Goal: Check status: Check status

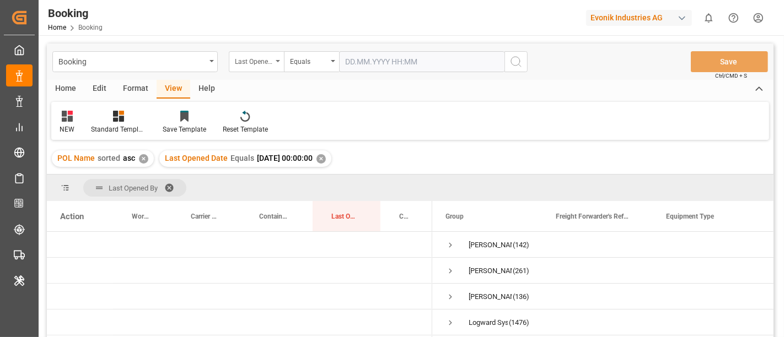
click at [262, 62] on div "Last Opened Date" at bounding box center [253, 60] width 37 height 13
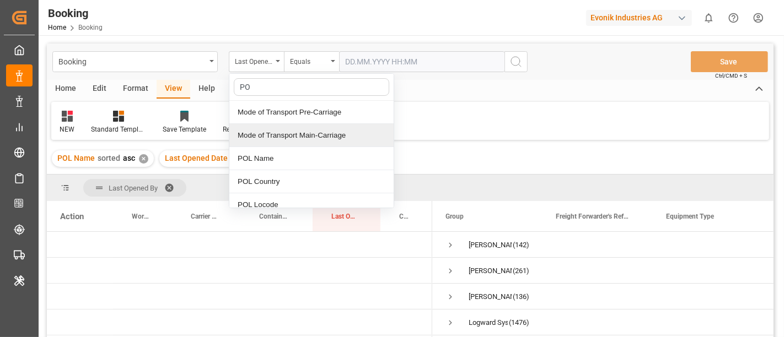
type input "POD"
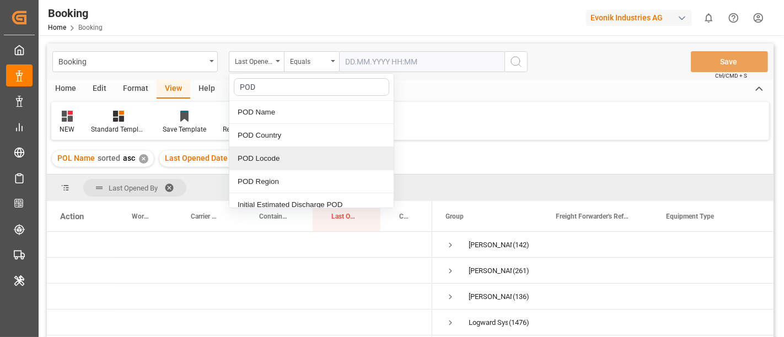
click at [285, 152] on div "POD Locode" at bounding box center [311, 158] width 164 height 23
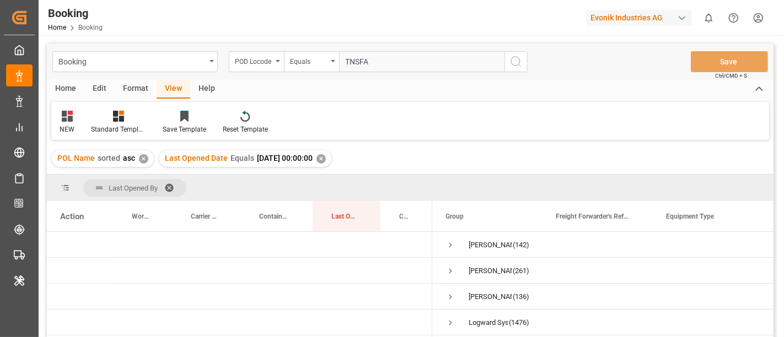
type input "TNSFA"
click at [515, 60] on icon "search button" at bounding box center [516, 61] width 13 height 13
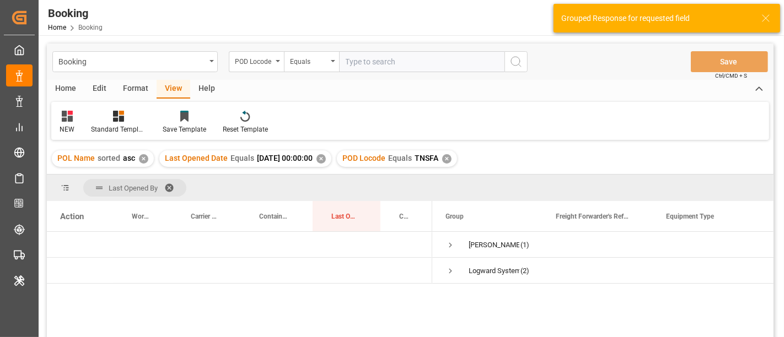
click at [326, 155] on div "✕" at bounding box center [321, 158] width 9 height 9
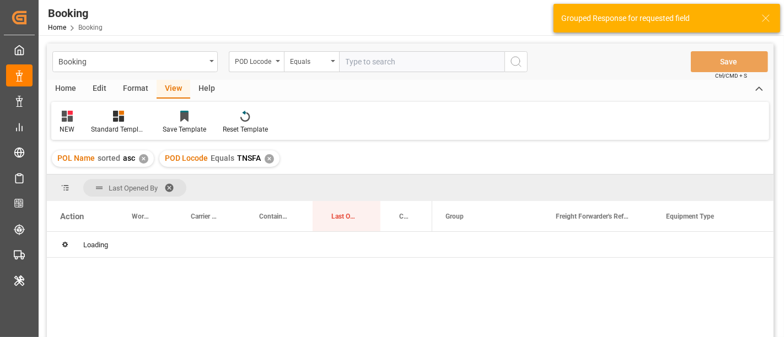
click at [141, 161] on div "✕" at bounding box center [143, 158] width 9 height 9
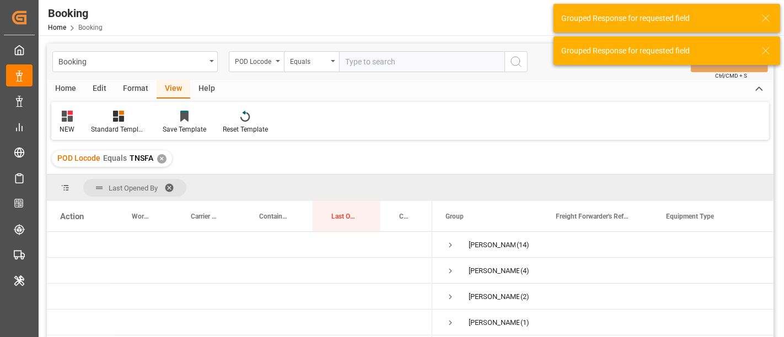
click at [170, 184] on span at bounding box center [173, 188] width 18 height 10
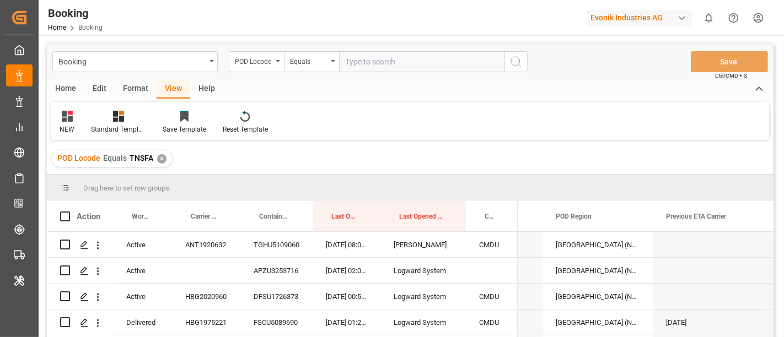
click at [372, 63] on input "text" at bounding box center [421, 61] width 165 height 21
paste input "MTDIS"
type input "MTDIS"
click at [515, 61] on icon "search button" at bounding box center [516, 61] width 13 height 13
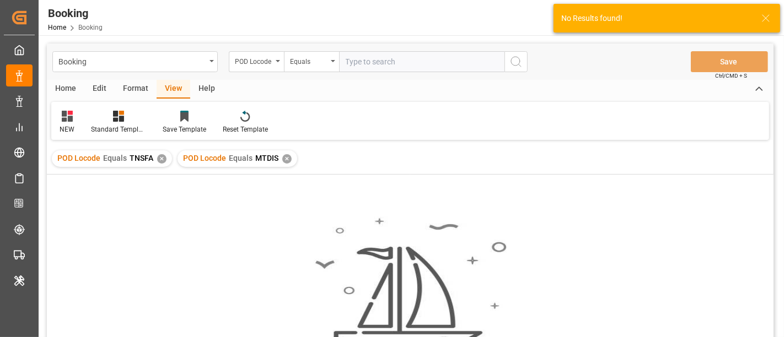
click at [157, 158] on div "✕" at bounding box center [161, 158] width 9 height 9
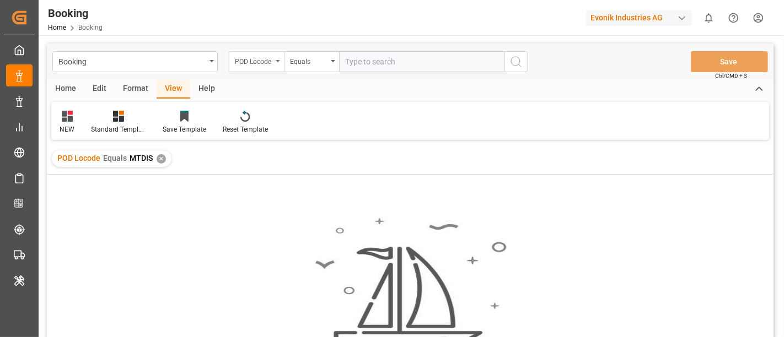
click at [255, 57] on div "POD Locode" at bounding box center [253, 60] width 37 height 13
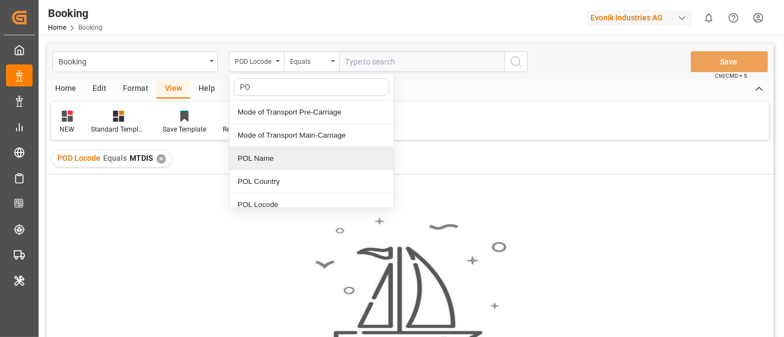
type input "POD"
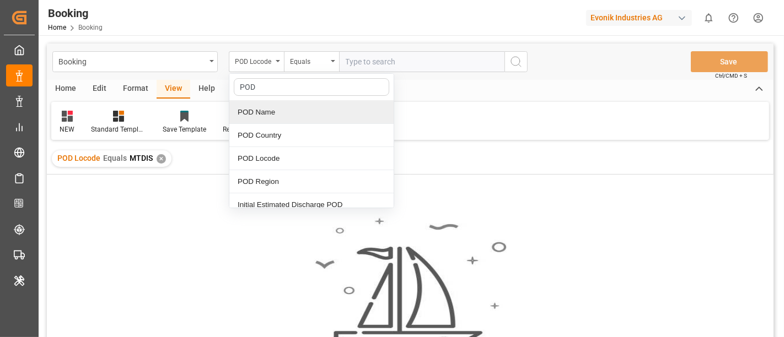
click at [294, 119] on div "POD Name" at bounding box center [311, 112] width 164 height 23
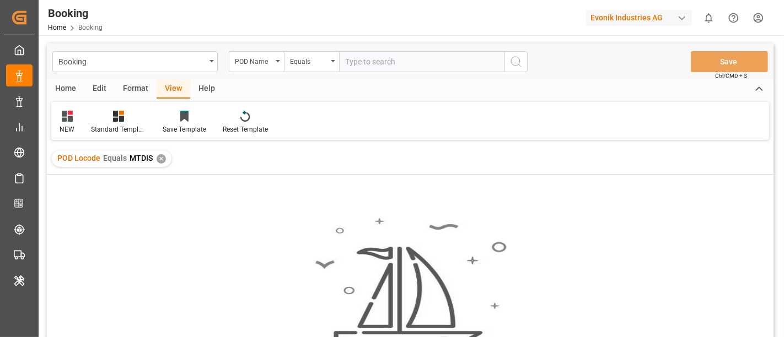
click at [372, 61] on input "text" at bounding box center [421, 61] width 165 height 21
paste input "Malta Freeport Distripark"
type input "Malta Freeport Distripark"
click at [515, 62] on icon "search button" at bounding box center [516, 61] width 13 height 13
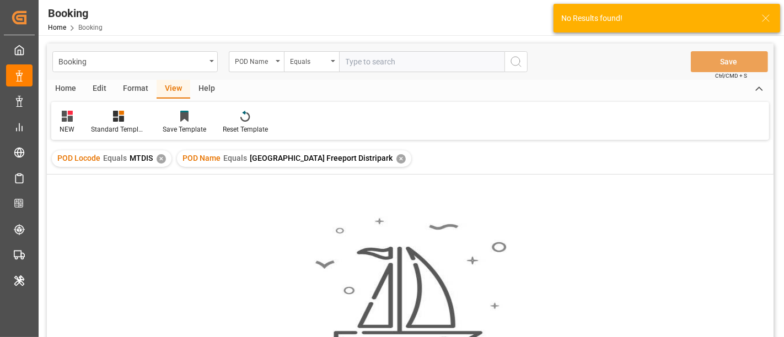
click at [160, 161] on div "✕" at bounding box center [161, 158] width 9 height 9
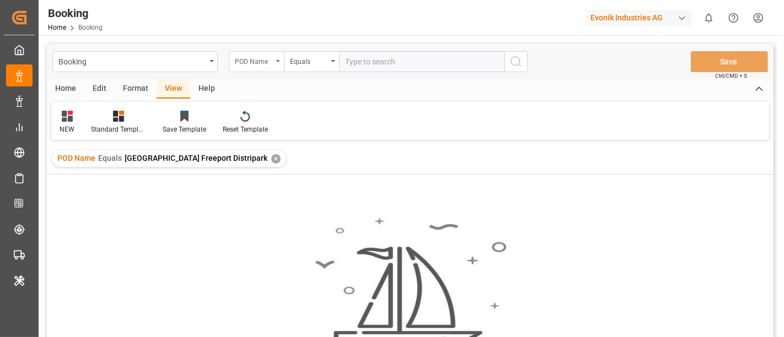
click at [250, 57] on div "POD Name" at bounding box center [253, 60] width 37 height 13
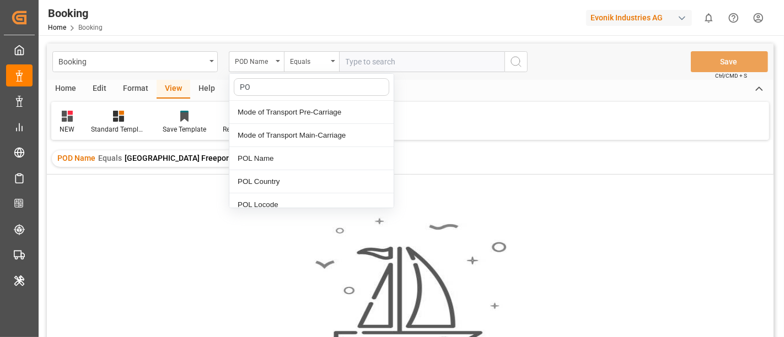
type input "POD"
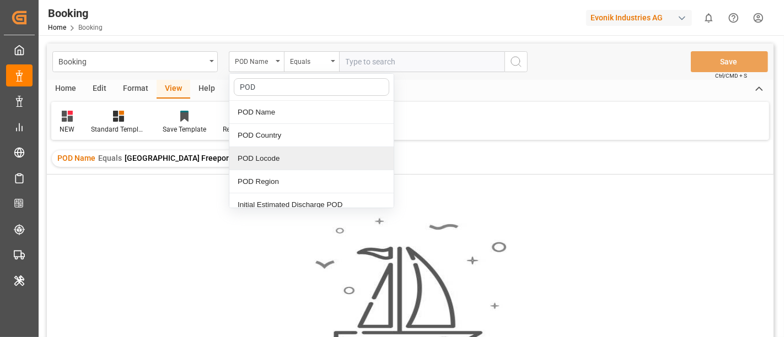
click at [299, 152] on div "POD Locode" at bounding box center [311, 158] width 164 height 23
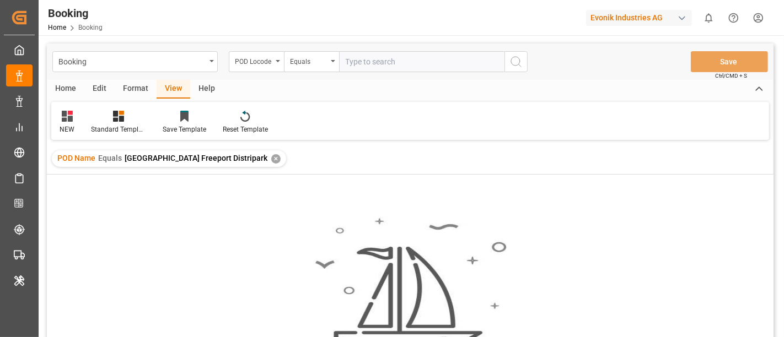
click at [351, 67] on input "text" at bounding box center [421, 61] width 165 height 21
paste input "MTMLA"
type input "MTMLA"
click at [521, 59] on icon "search button" at bounding box center [516, 61] width 13 height 13
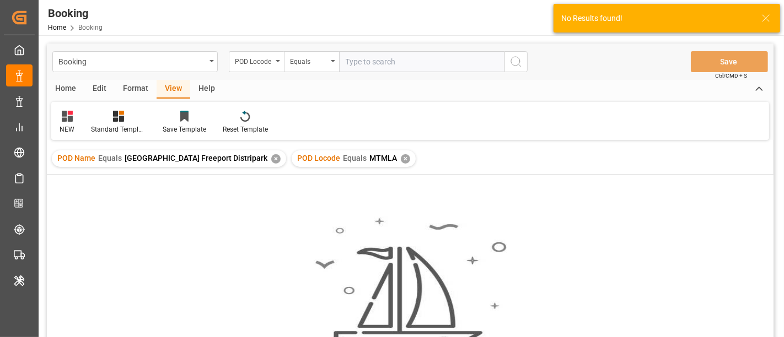
click at [271, 157] on div "✕" at bounding box center [275, 158] width 9 height 9
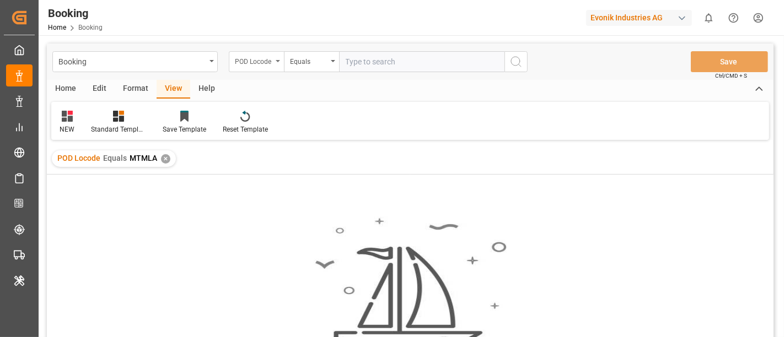
click at [260, 67] on div "POD Locode" at bounding box center [256, 61] width 55 height 21
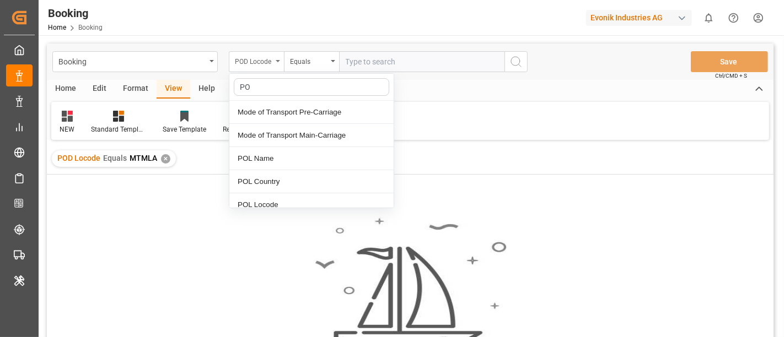
type input "POD"
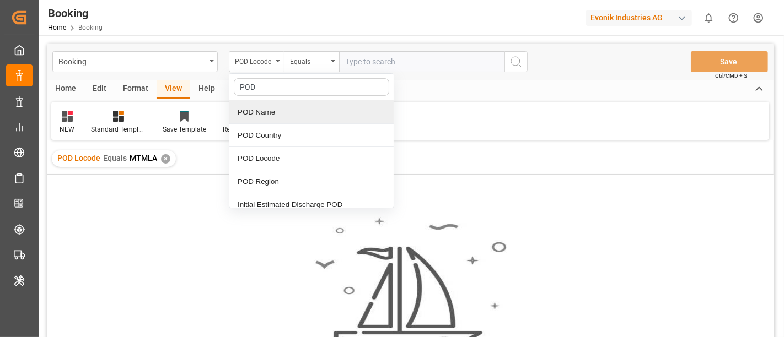
click at [309, 114] on div "POD Name" at bounding box center [311, 112] width 164 height 23
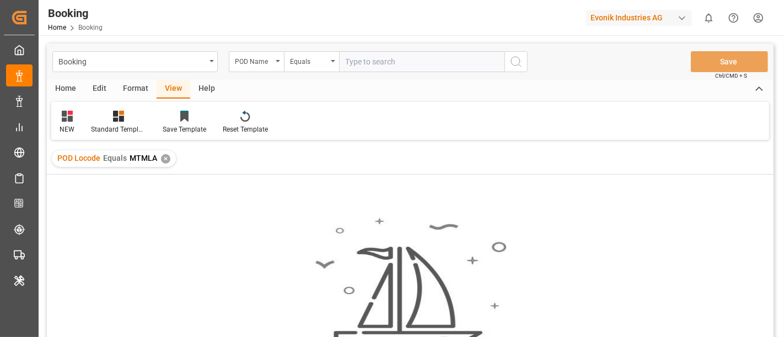
click at [358, 63] on input "text" at bounding box center [421, 61] width 165 height 21
paste input "Valletta"
type input "Valletta"
click at [518, 61] on icon "search button" at bounding box center [516, 61] width 13 height 13
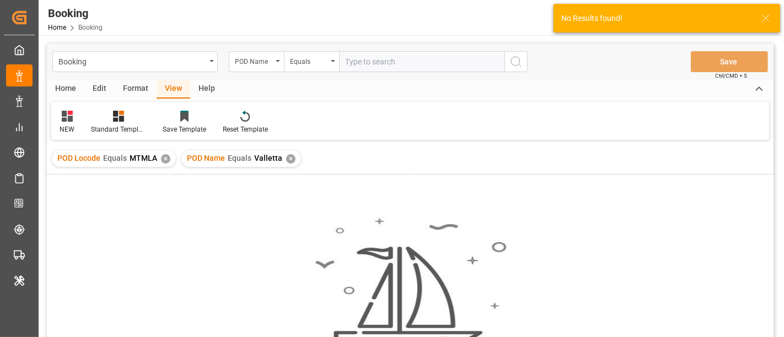
click at [164, 160] on div "✕" at bounding box center [165, 158] width 9 height 9
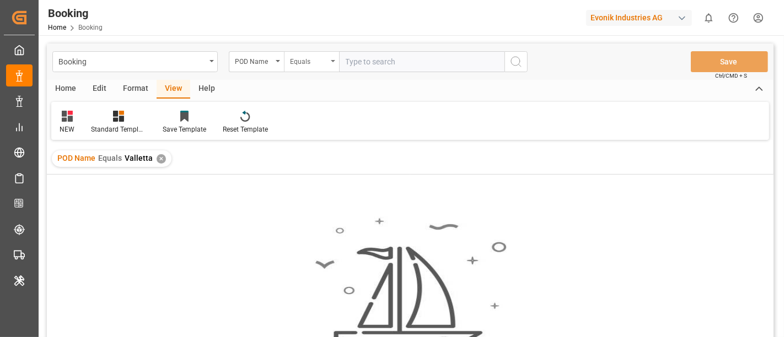
click at [328, 61] on div "Equals" at bounding box center [311, 61] width 55 height 21
click at [350, 60] on input "text" at bounding box center [421, 61] width 165 height 21
paste input "Marsaxlokk"
type input "Marsaxlokk"
click at [519, 56] on icon "search button" at bounding box center [516, 61] width 13 height 13
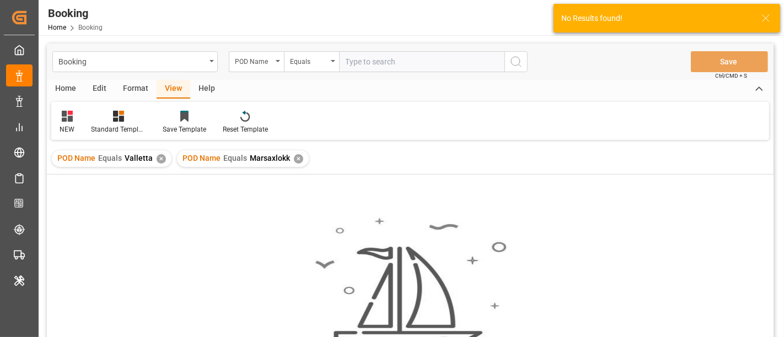
click at [157, 158] on div "✕" at bounding box center [161, 158] width 9 height 9
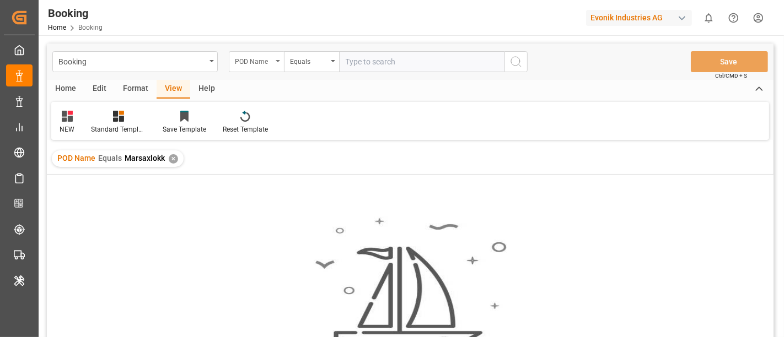
click at [243, 65] on div "POD Name" at bounding box center [253, 60] width 37 height 13
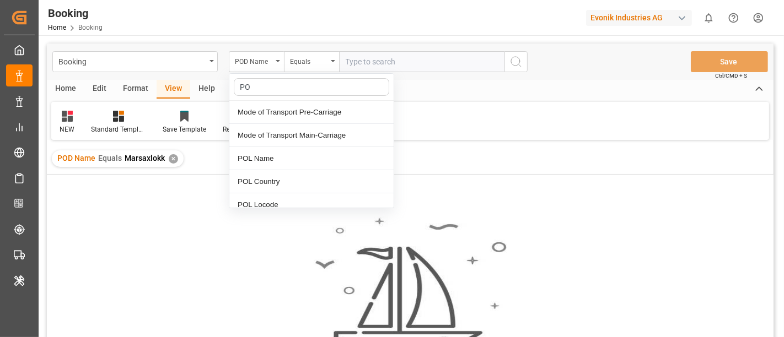
type input "POD"
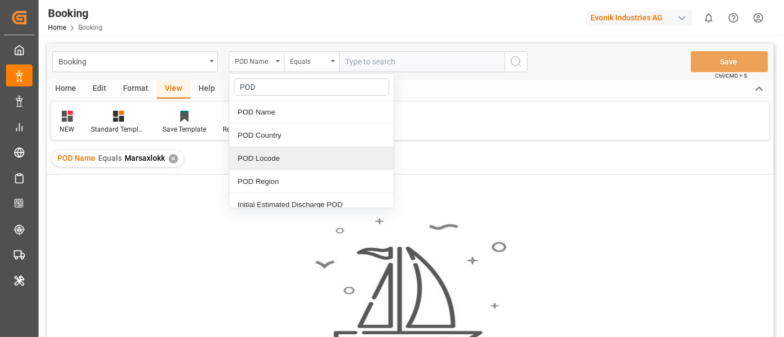
click at [323, 153] on div "POD Locode" at bounding box center [311, 158] width 164 height 23
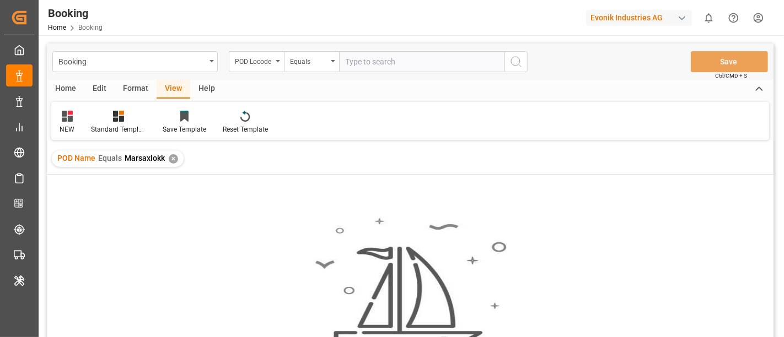
click at [374, 52] on input "text" at bounding box center [421, 61] width 165 height 21
paste input "MTMLA"
type input "MTMLA"
click at [515, 68] on button "search button" at bounding box center [516, 61] width 23 height 21
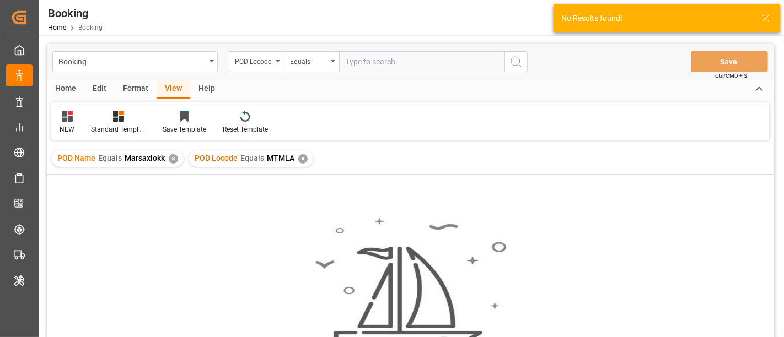
click at [174, 160] on div "✕" at bounding box center [173, 158] width 9 height 9
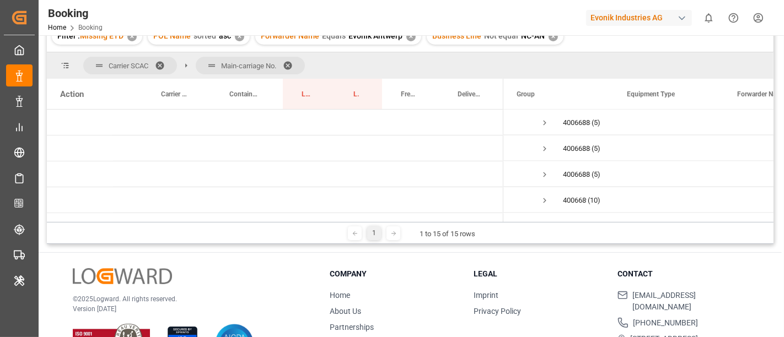
scroll to position [1409, 0]
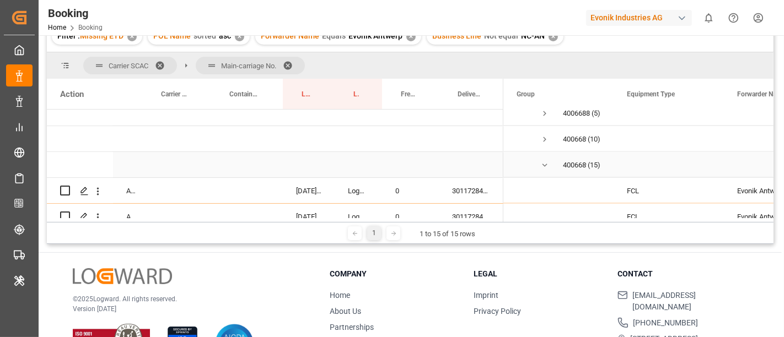
click at [540, 162] on span "Press SPACE to select this row." at bounding box center [545, 165] width 10 height 10
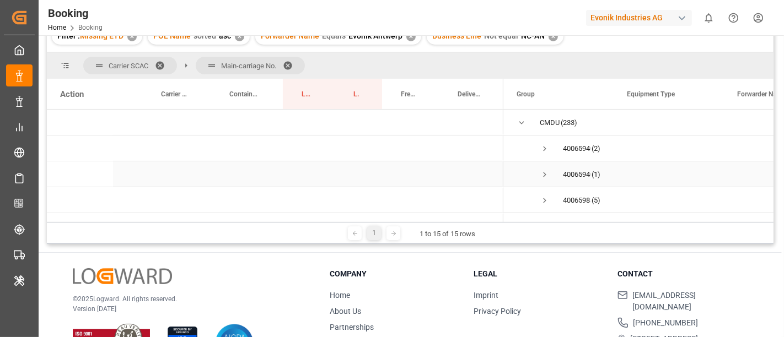
scroll to position [61, 0]
click at [547, 140] on span "Press SPACE to select this row." at bounding box center [545, 140] width 10 height 10
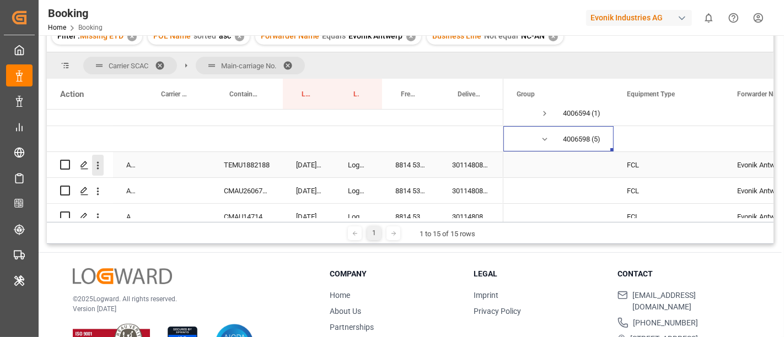
click at [93, 168] on icon "open menu" at bounding box center [98, 166] width 12 height 12
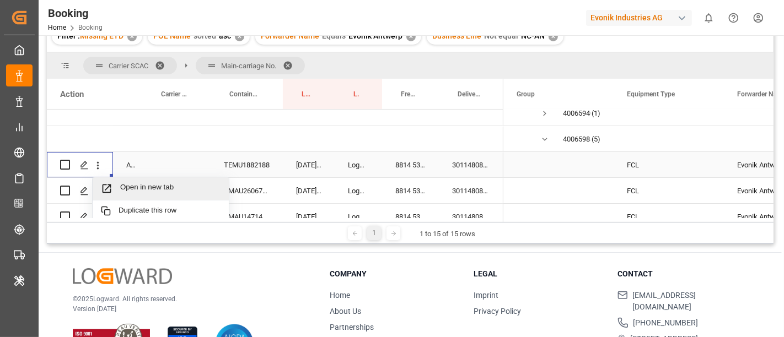
click at [136, 179] on div "Open in new tab" at bounding box center [161, 189] width 136 height 23
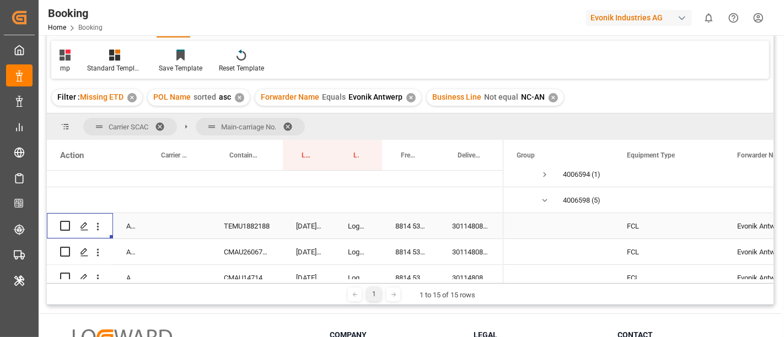
click at [473, 227] on div "3011480874" at bounding box center [471, 225] width 65 height 25
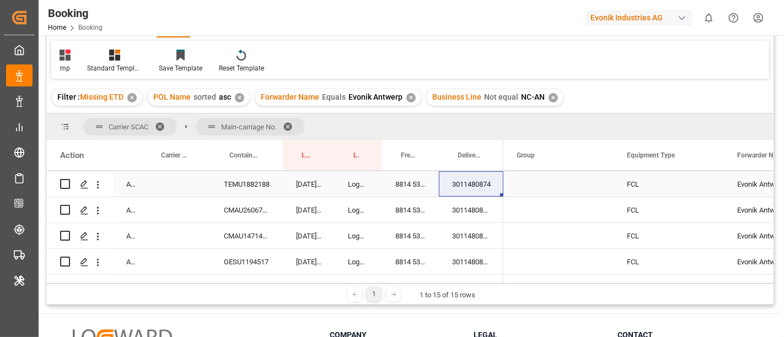
scroll to position [122, 0]
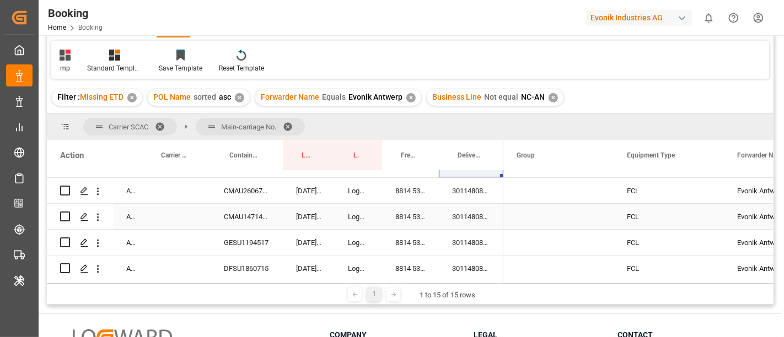
click at [462, 195] on div "3011480873" at bounding box center [471, 190] width 65 height 25
click at [472, 222] on div "3011480870" at bounding box center [471, 216] width 65 height 25
click at [476, 245] on div "3011480872" at bounding box center [471, 242] width 65 height 25
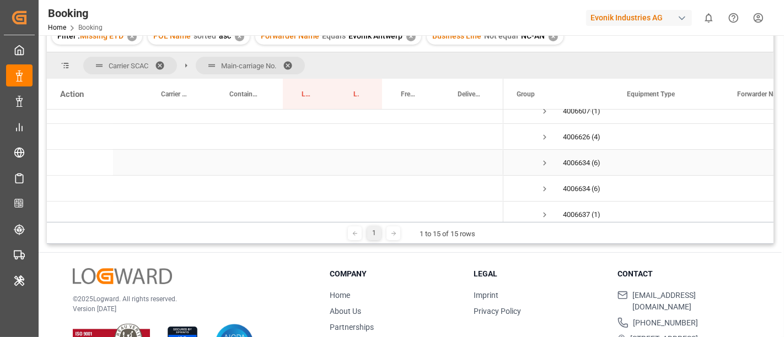
scroll to position [184, 0]
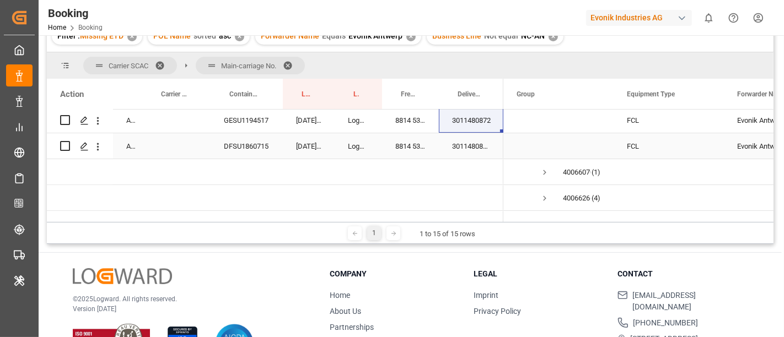
click at [464, 148] on div "3011480875" at bounding box center [471, 145] width 65 height 25
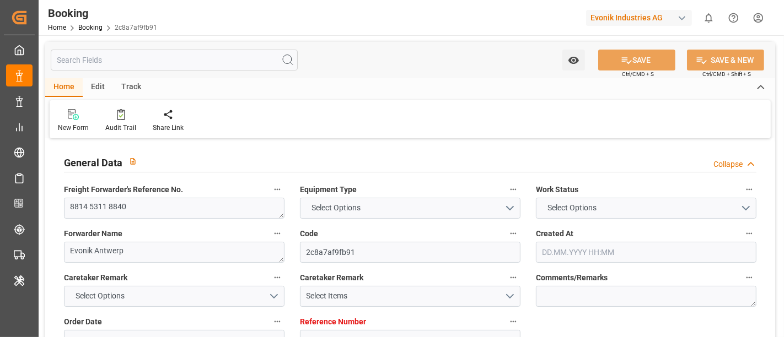
type input "0"
type input "CMACGM"
type input "CMA CGM Group"
type input "NLRTM"
type input "TNSFA"
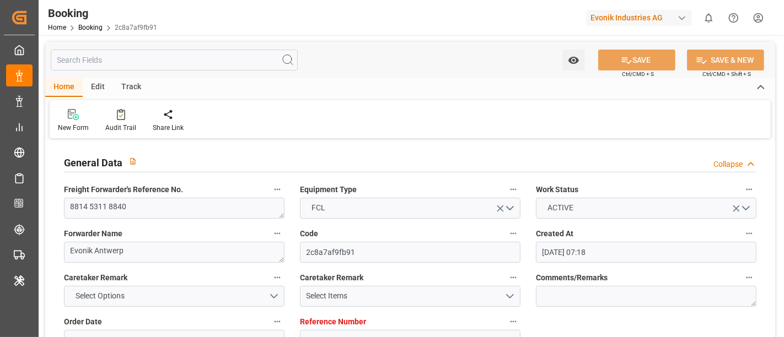
type input "30.06.2025 07:18"
type input "[DATE]"
type input "07.07.2025 08:17"
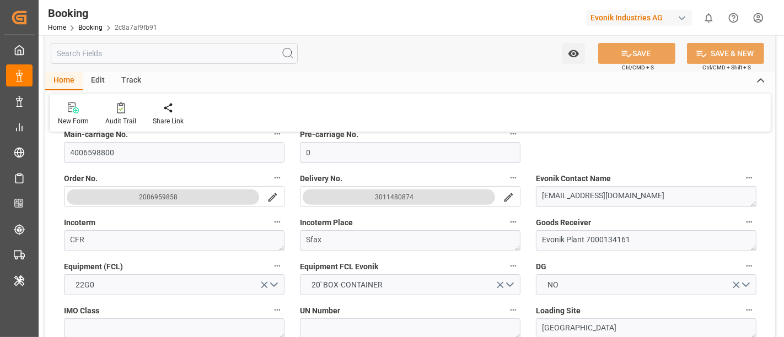
scroll to position [306, 0]
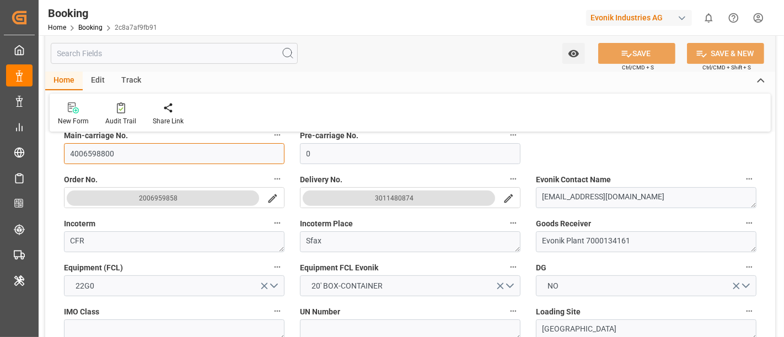
click at [121, 159] on input "4006598800" at bounding box center [174, 153] width 221 height 21
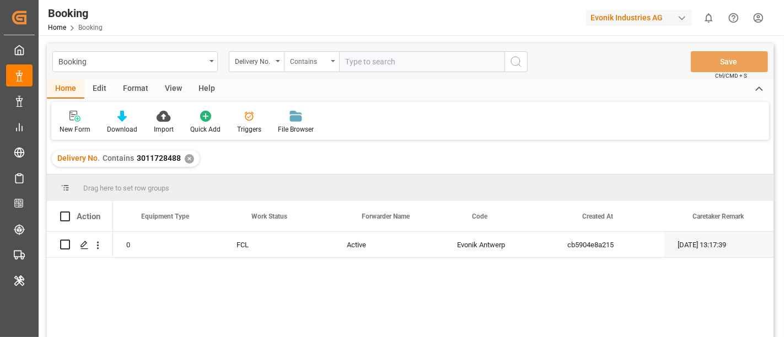
scroll to position [0, 95]
click at [249, 67] on div "Delivery No." at bounding box center [256, 61] width 55 height 21
click at [249, 61] on div "Freight Forwarder's Reference No." at bounding box center [253, 60] width 37 height 13
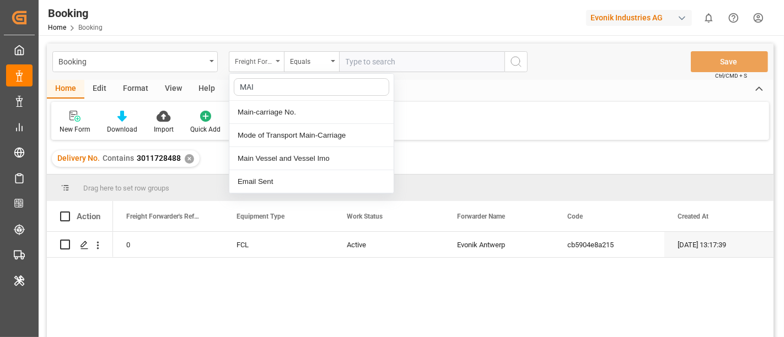
type input "MAIN"
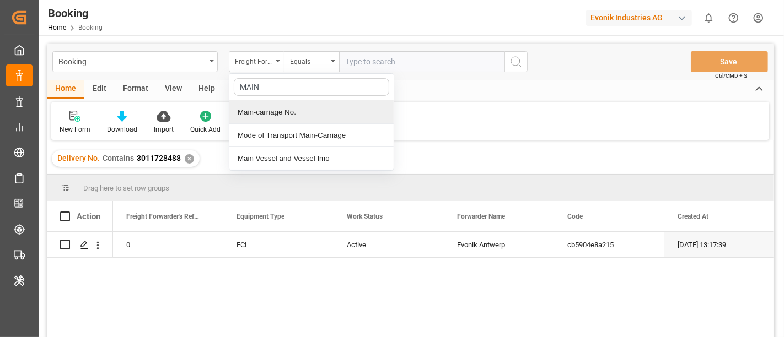
click at [308, 101] on div "Main-carriage No." at bounding box center [311, 112] width 164 height 23
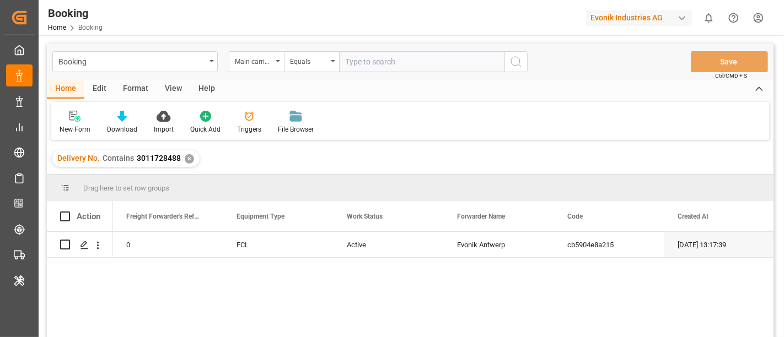
click at [354, 63] on input "text" at bounding box center [421, 61] width 165 height 21
paste input "4006598800"
type input "4006598800"
click at [514, 62] on icon "search button" at bounding box center [516, 61] width 13 height 13
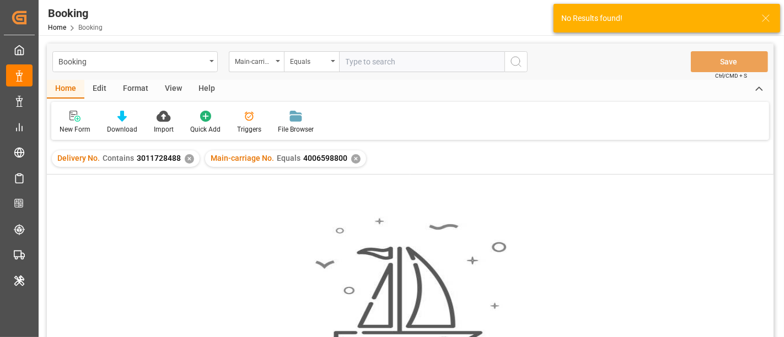
click at [186, 158] on div "✕" at bounding box center [189, 158] width 9 height 9
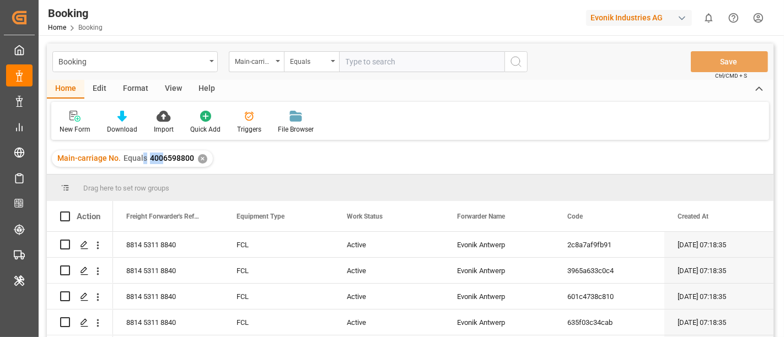
drag, startPoint x: 143, startPoint y: 159, endPoint x: 161, endPoint y: 162, distance: 18.4
click at [162, 160] on div "Main-carriage No. Equals 4006598800" at bounding box center [125, 159] width 137 height 12
click at [156, 162] on span "4006598800" at bounding box center [172, 158] width 44 height 9
drag, startPoint x: 149, startPoint y: 158, endPoint x: 190, endPoint y: 163, distance: 41.1
click at [190, 163] on span "4006598800" at bounding box center [172, 158] width 44 height 9
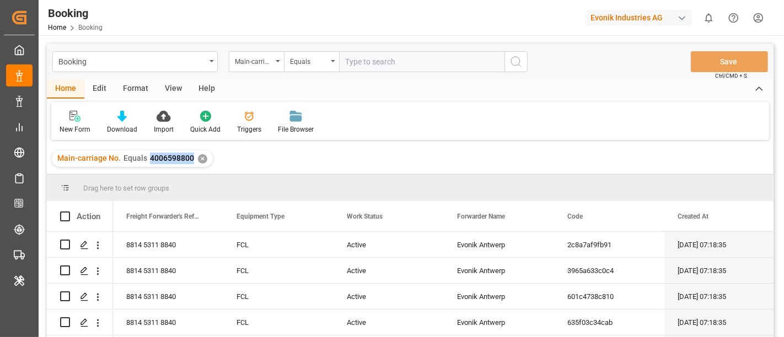
copy span "4006598800"
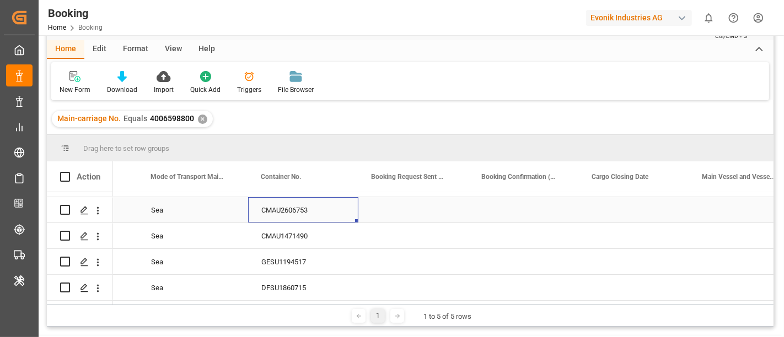
click at [288, 205] on div "CMAU2606753" at bounding box center [303, 209] width 110 height 25
click at [276, 240] on div "CMAU1471490" at bounding box center [303, 235] width 110 height 25
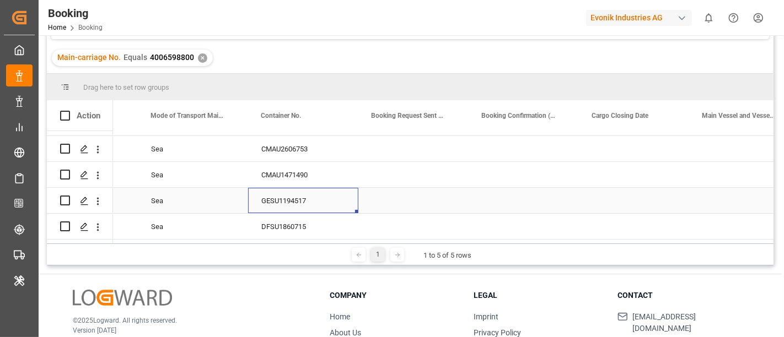
click at [283, 194] on div "GESU1194517" at bounding box center [303, 200] width 110 height 25
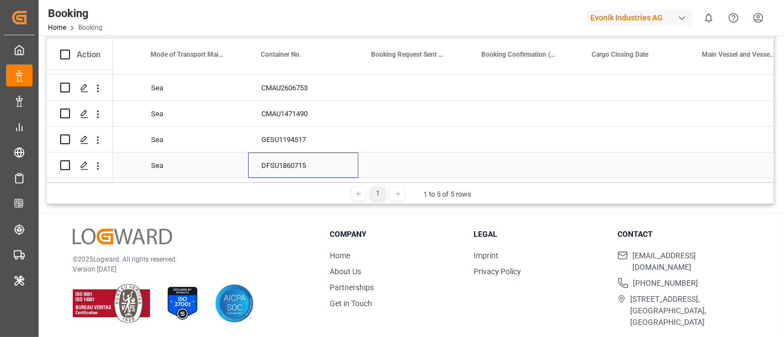
click at [276, 164] on div "DFSU1860715" at bounding box center [303, 165] width 110 height 25
click at [302, 142] on div "GESU1194517" at bounding box center [303, 139] width 110 height 25
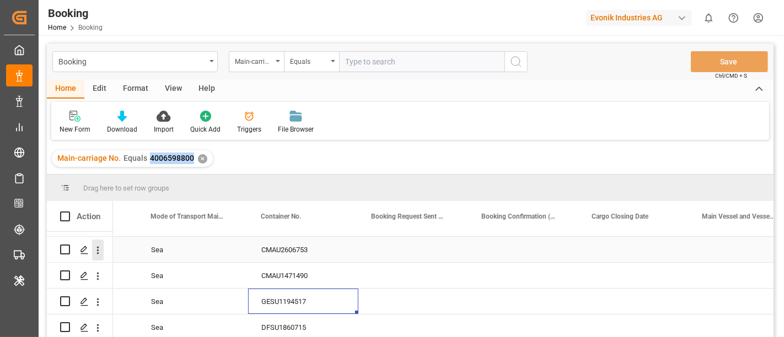
click at [97, 245] on icon "open menu" at bounding box center [98, 251] width 12 height 12
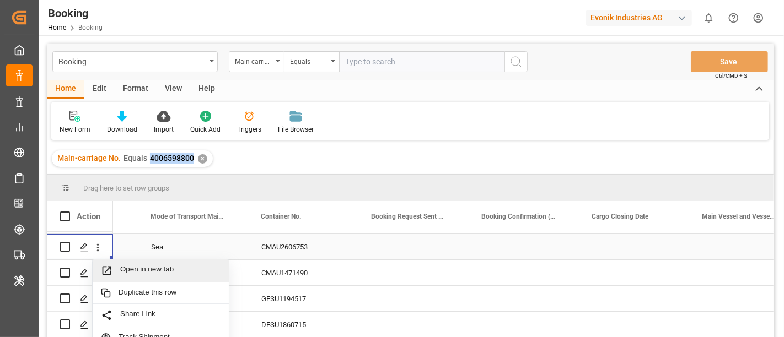
click at [137, 260] on div "Open in new tab" at bounding box center [161, 271] width 136 height 23
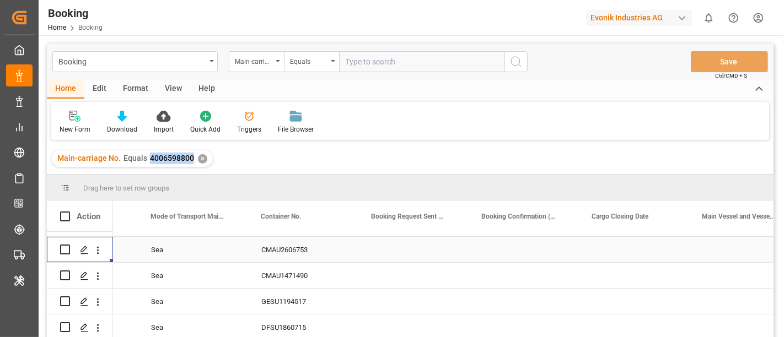
scroll to position [61, 0]
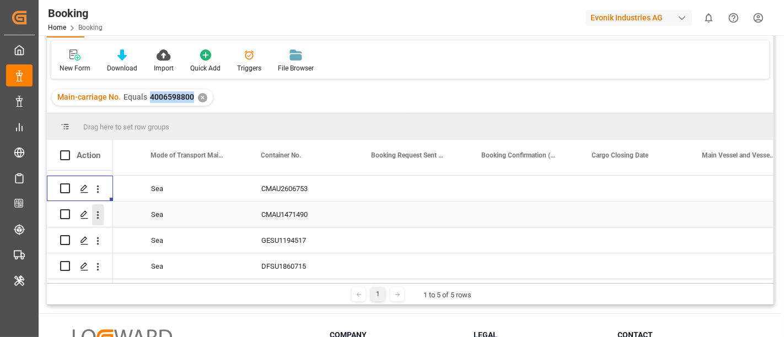
click at [96, 210] on icon "open menu" at bounding box center [98, 216] width 12 height 12
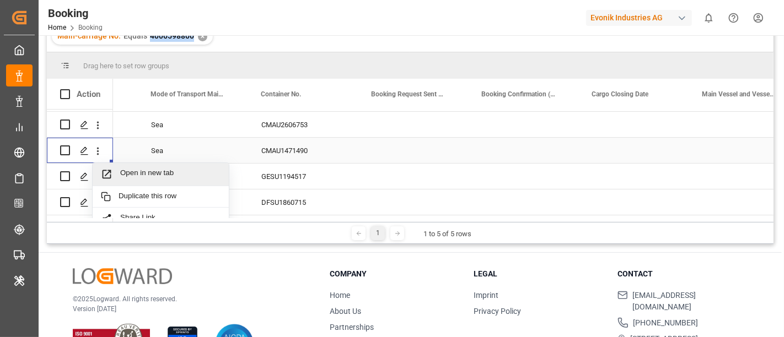
click at [124, 165] on div "Open in new tab" at bounding box center [161, 174] width 136 height 23
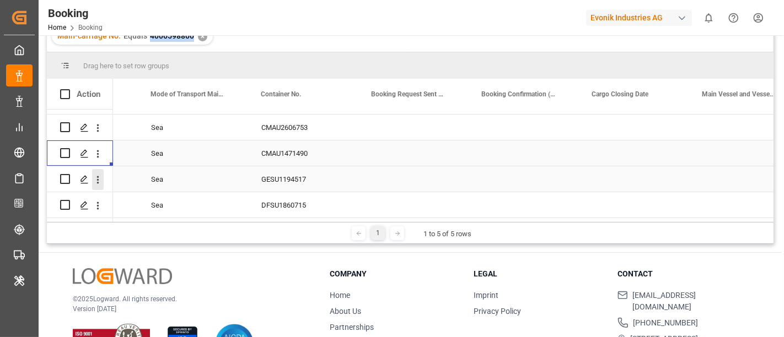
scroll to position [162, 0]
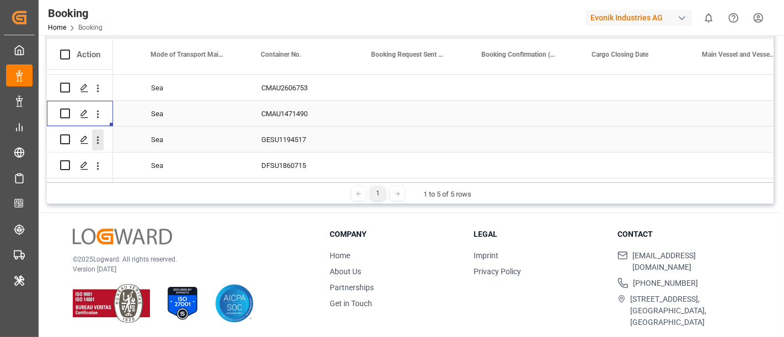
click at [98, 135] on icon "open menu" at bounding box center [98, 141] width 12 height 12
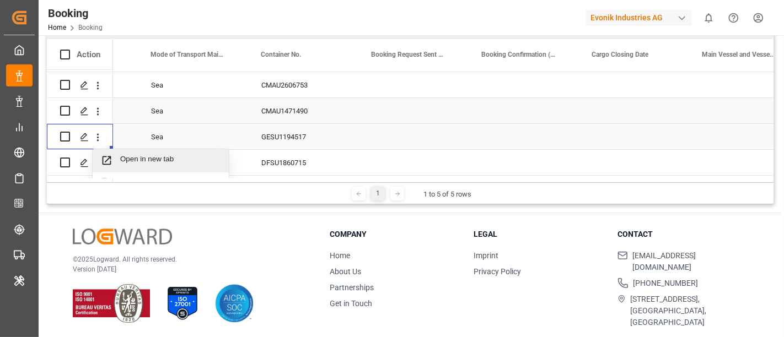
click at [148, 151] on div "Open in new tab" at bounding box center [161, 160] width 136 height 23
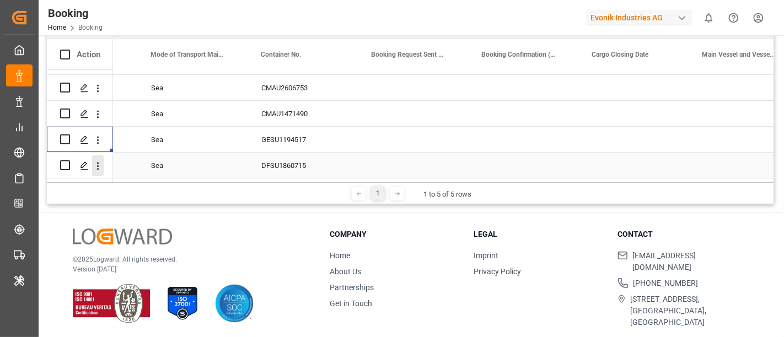
click at [100, 163] on icon "open menu" at bounding box center [98, 166] width 12 height 12
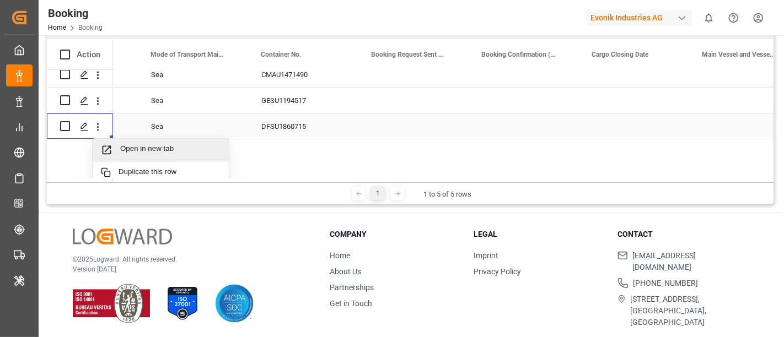
scroll to position [85, 0]
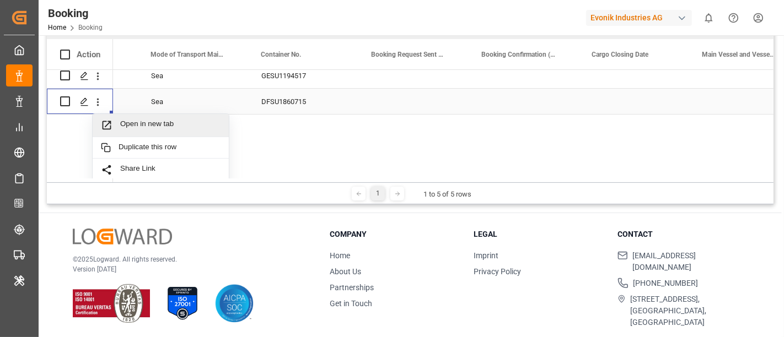
click at [162, 115] on div "Open in new tab" at bounding box center [161, 125] width 136 height 23
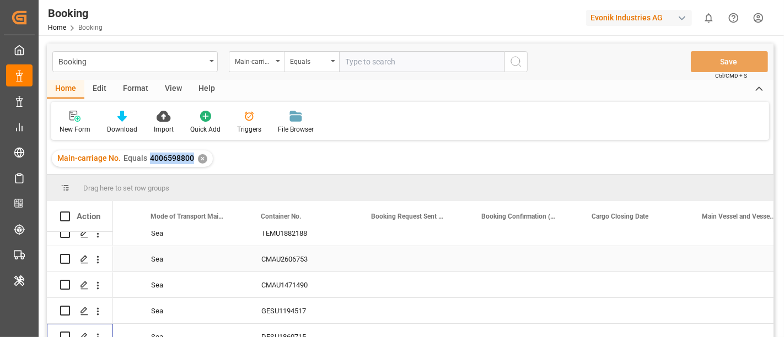
scroll to position [0, 0]
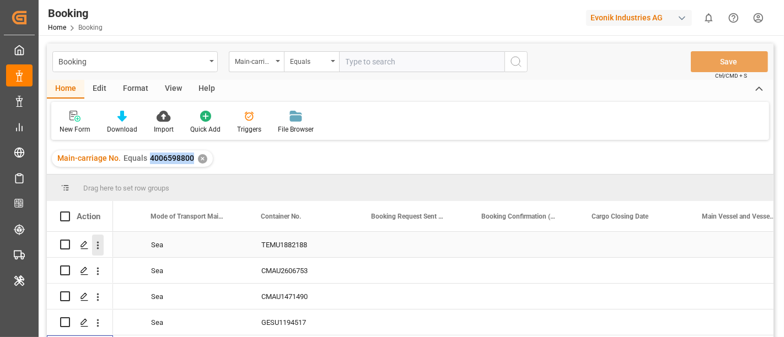
click at [101, 245] on icon "open menu" at bounding box center [98, 246] width 12 height 12
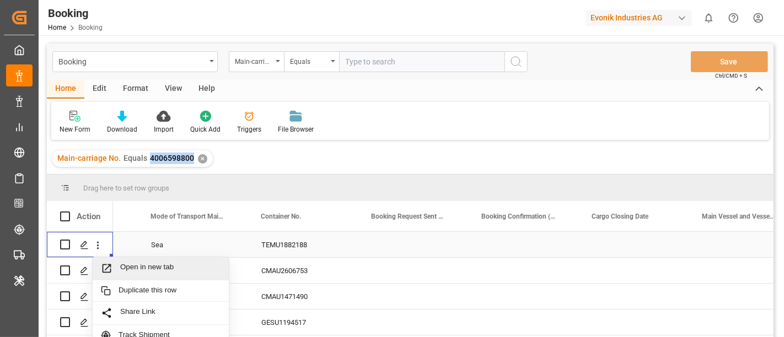
click at [131, 267] on span "Open in new tab" at bounding box center [170, 269] width 100 height 12
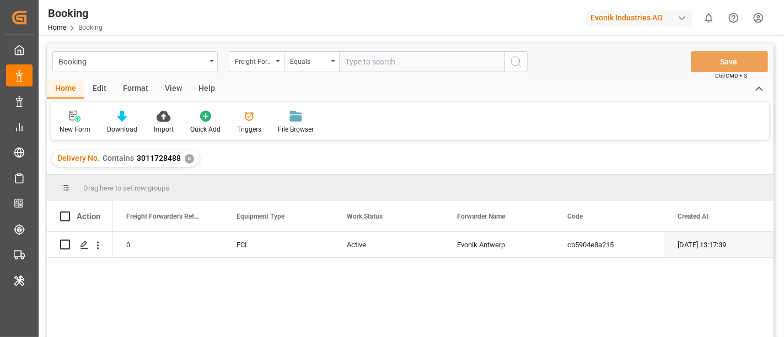
click at [388, 72] on input "text" at bounding box center [421, 61] width 165 height 21
click at [236, 65] on div "Freight Forwarder's Reference No." at bounding box center [253, 60] width 37 height 13
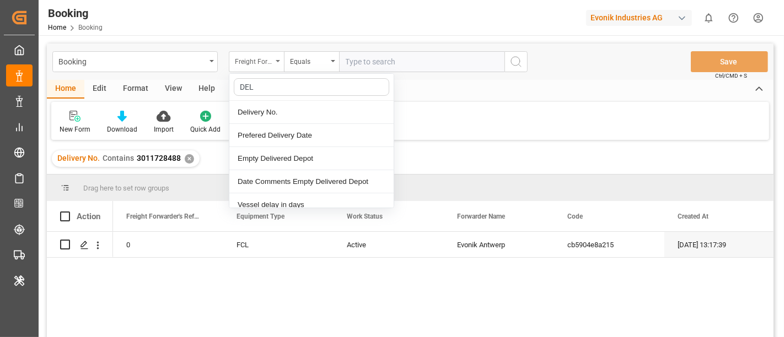
type input "DELI"
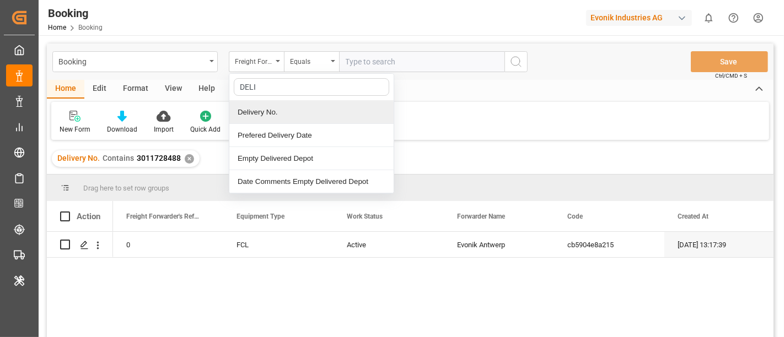
click at [273, 106] on div "Delivery No." at bounding box center [311, 112] width 164 height 23
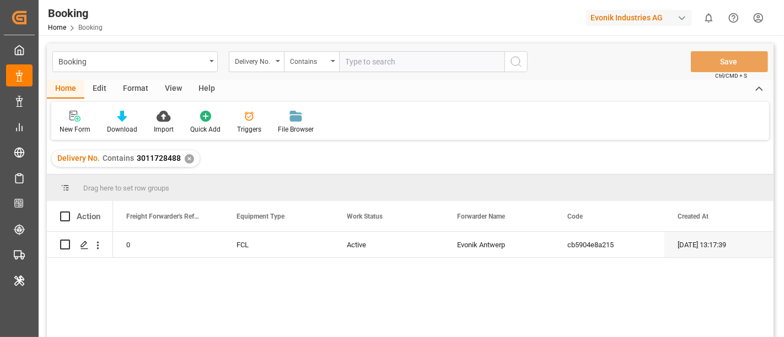
click at [365, 62] on input "text" at bounding box center [421, 61] width 165 height 21
paste input "3011480874"
type input "3011480874"
click at [513, 56] on icon "search button" at bounding box center [516, 61] width 13 height 13
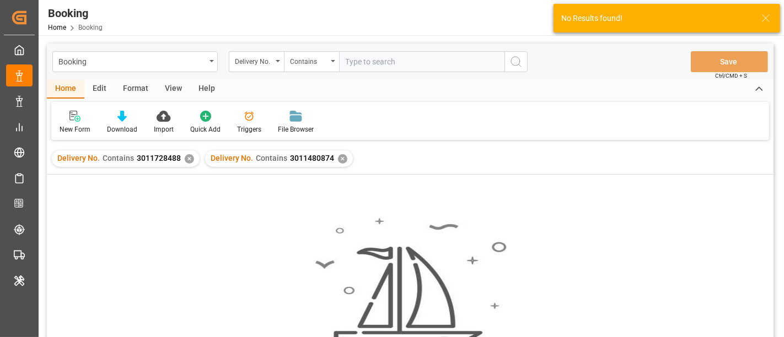
click at [186, 158] on div "✕" at bounding box center [189, 158] width 9 height 9
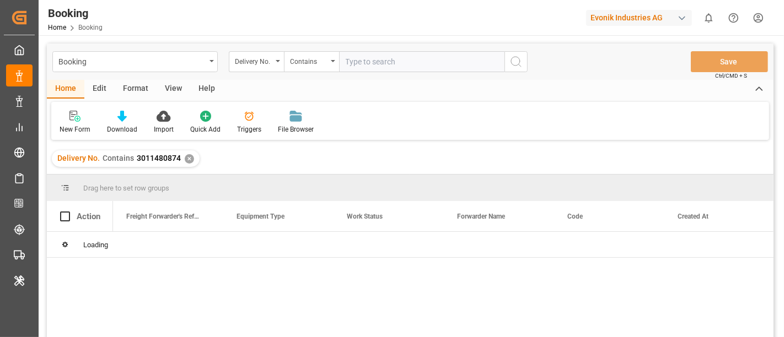
click at [371, 67] on input "text" at bounding box center [421, 61] width 165 height 21
paste input "3011480873"
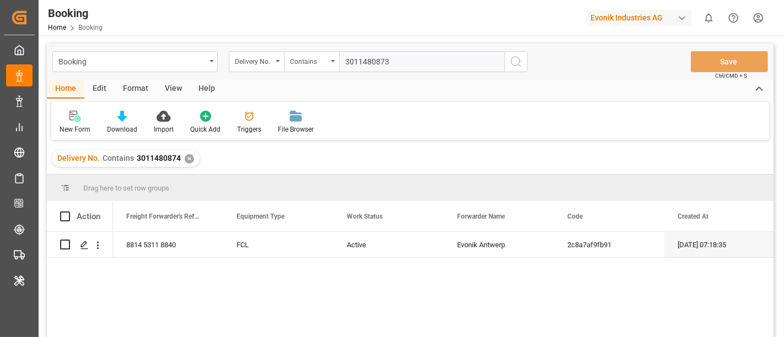
type input "3011480873"
click at [513, 62] on icon "search button" at bounding box center [516, 61] width 13 height 13
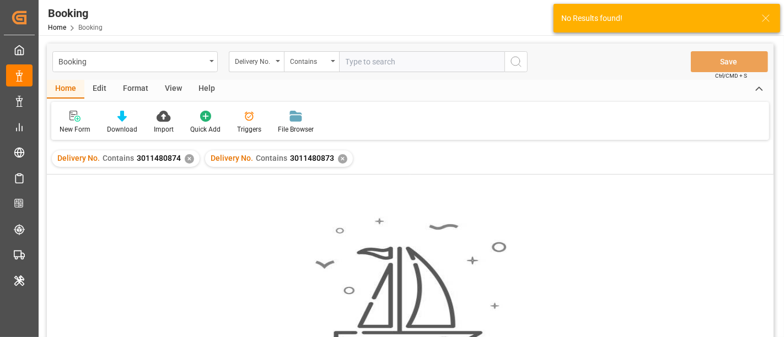
click at [189, 158] on div "✕" at bounding box center [189, 158] width 9 height 9
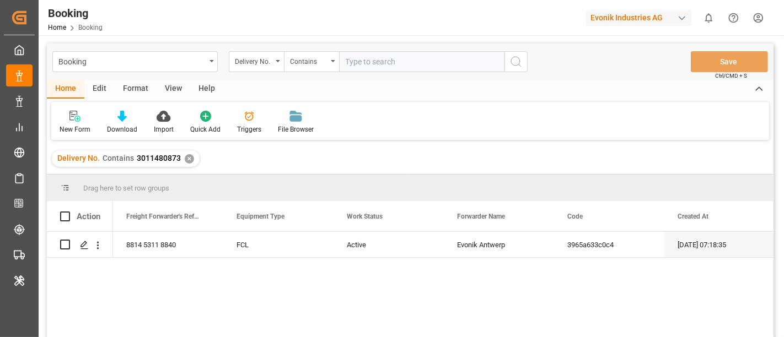
click at [393, 58] on input "text" at bounding box center [421, 61] width 165 height 21
paste input "3011480870"
type input "3011480870"
click at [514, 71] on button "search button" at bounding box center [516, 61] width 23 height 21
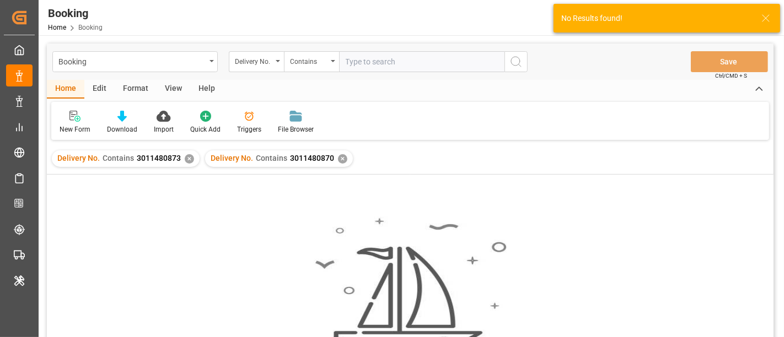
click at [186, 160] on div "✕" at bounding box center [189, 158] width 9 height 9
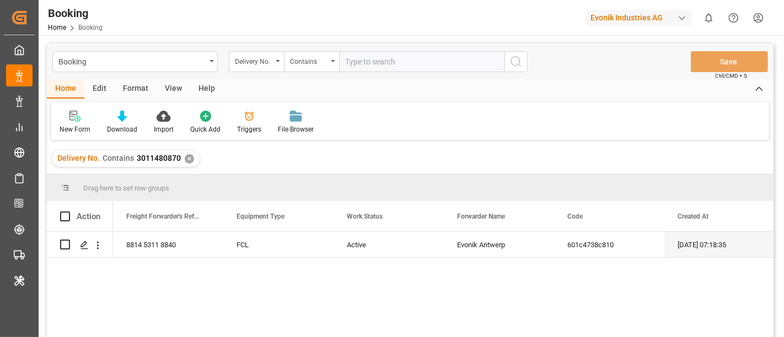
click at [387, 65] on input "text" at bounding box center [421, 61] width 165 height 21
click at [408, 60] on input "text" at bounding box center [421, 61] width 165 height 21
paste input "3011480872"
type input "3011480872"
click at [519, 61] on icon "search button" at bounding box center [516, 61] width 13 height 13
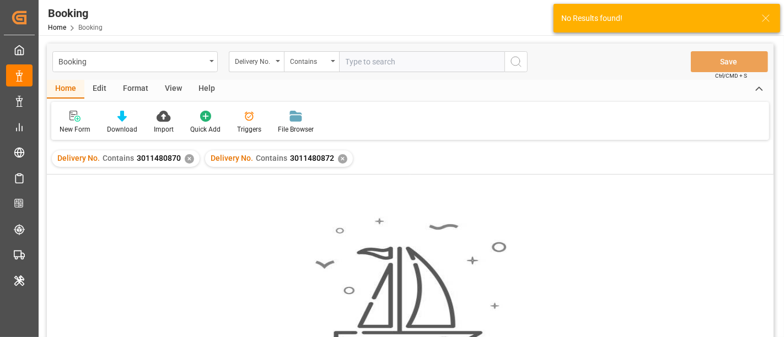
click at [188, 156] on div "✕" at bounding box center [189, 158] width 9 height 9
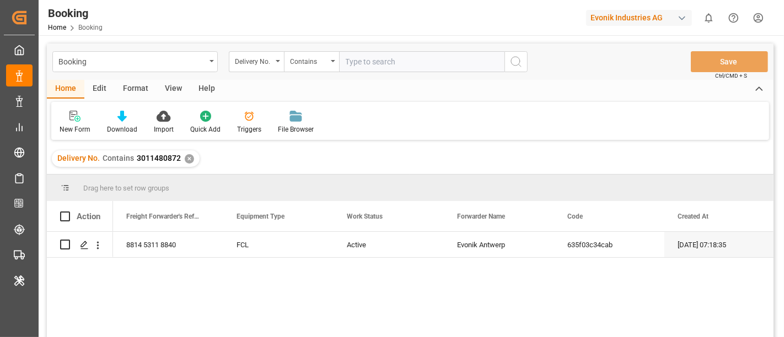
click at [360, 63] on input "text" at bounding box center [421, 61] width 165 height 21
paste input "3011480875"
type input "3011480875"
click at [518, 61] on icon "search button" at bounding box center [516, 61] width 13 height 13
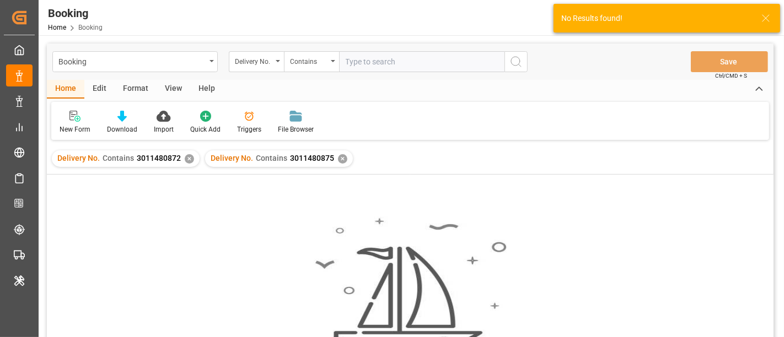
click at [186, 160] on div "✕" at bounding box center [189, 158] width 9 height 9
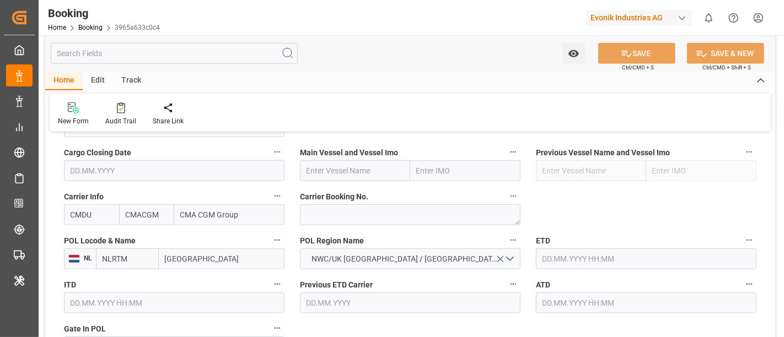
scroll to position [858, 0]
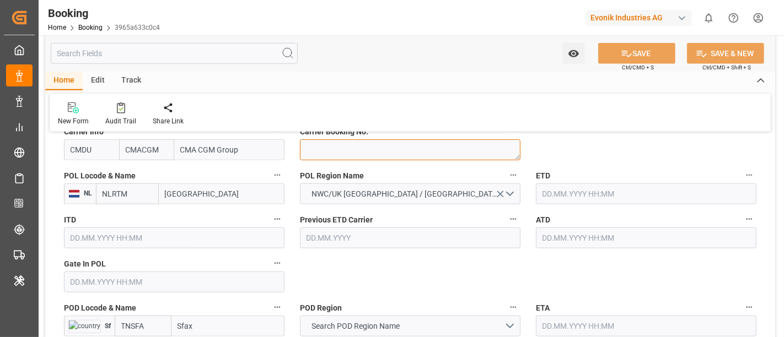
click at [321, 155] on textarea at bounding box center [410, 150] width 221 height 21
paste textarea "ANT1898018"
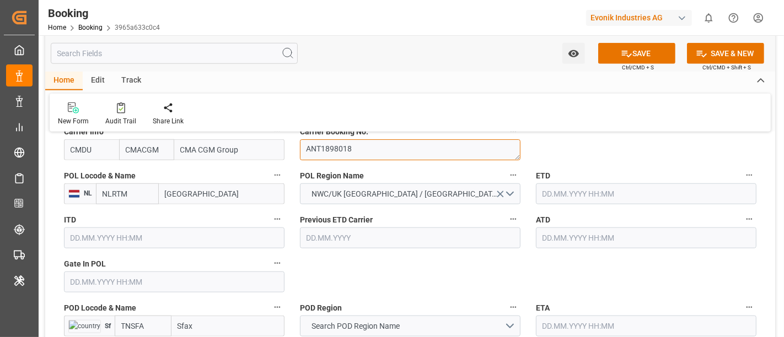
click at [303, 147] on textarea "ANT1898018" at bounding box center [410, 150] width 221 height 21
type textarea "ANT1898018"
click at [82, 147] on input "CMDU" at bounding box center [91, 150] width 55 height 21
click at [89, 147] on input "CMDU" at bounding box center [91, 150] width 55 height 21
click at [98, 149] on input "CMDU" at bounding box center [91, 150] width 55 height 21
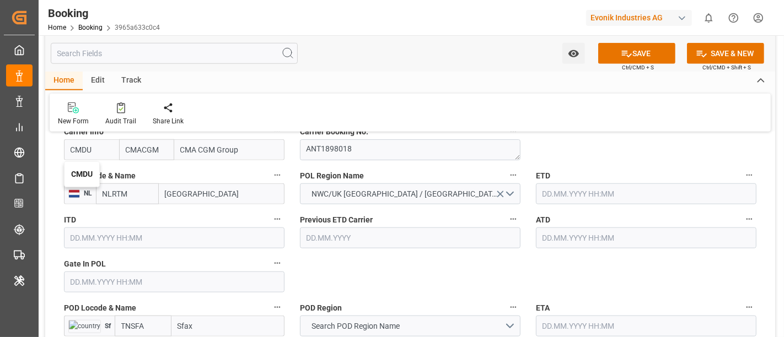
click at [76, 173] on b "CMDU" at bounding box center [82, 174] width 22 height 9
type input "CMDU"
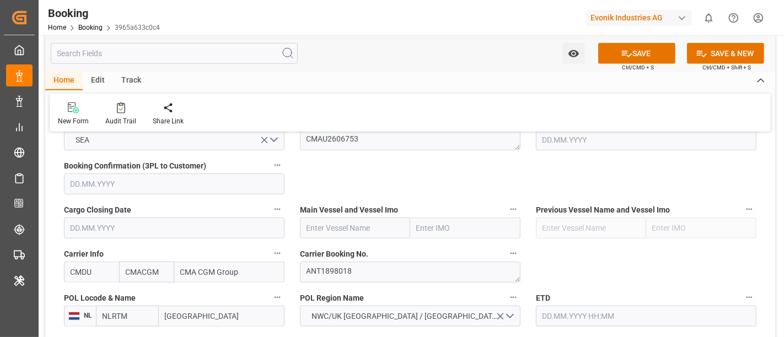
scroll to position [674, 0]
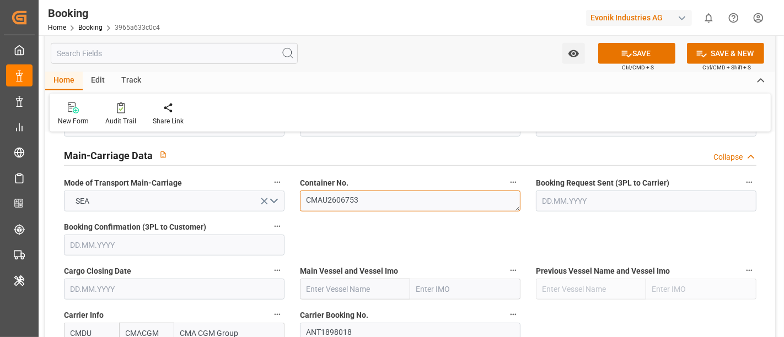
click at [365, 191] on textarea "CMAU2606753" at bounding box center [410, 201] width 221 height 21
click at [317, 290] on input "text" at bounding box center [355, 289] width 110 height 21
paste input "GSL SUSAN"
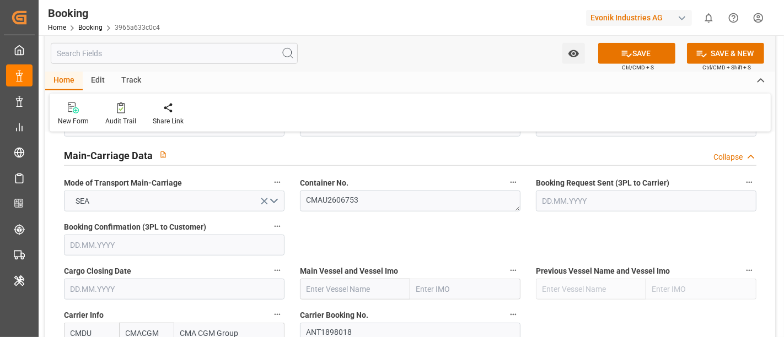
type input "GSL SUSAN"
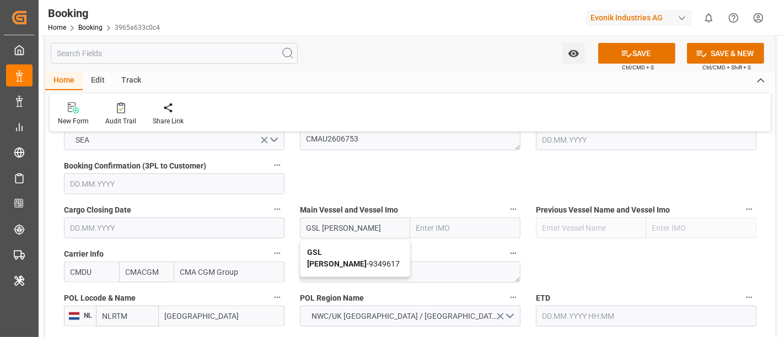
click at [341, 254] on b "GSL SUSAN" at bounding box center [337, 258] width 60 height 20
type input "9349617"
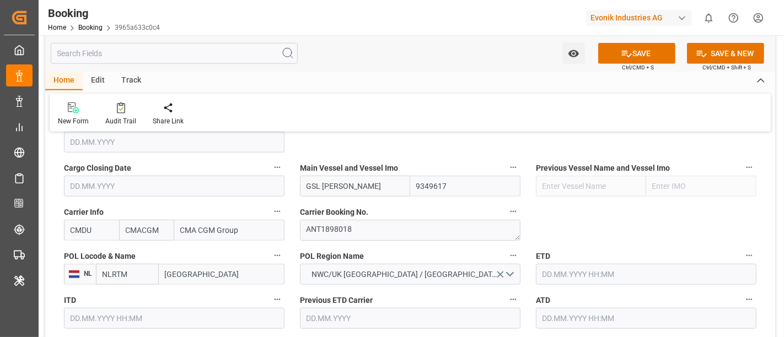
scroll to position [796, 0]
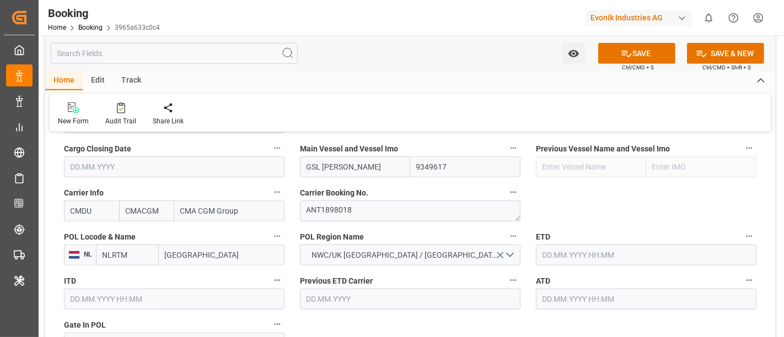
type input "GSL SUSAN"
click at [192, 256] on input "[GEOGRAPHIC_DATA]" at bounding box center [222, 255] width 126 height 21
paste input "ANTWERP"
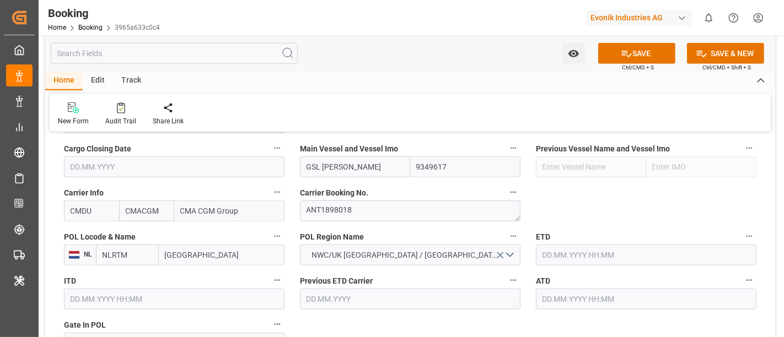
type input "ANTWERP"
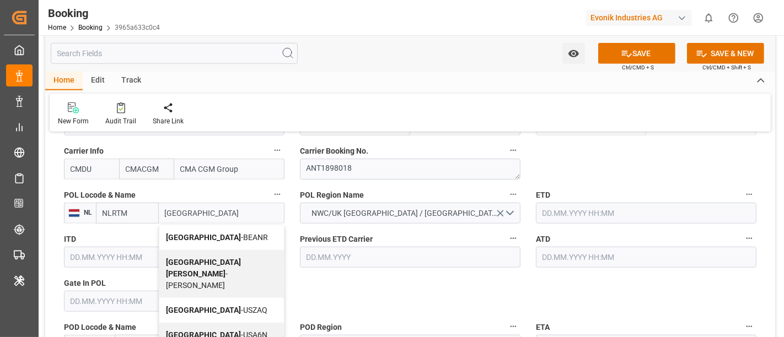
scroll to position [858, 0]
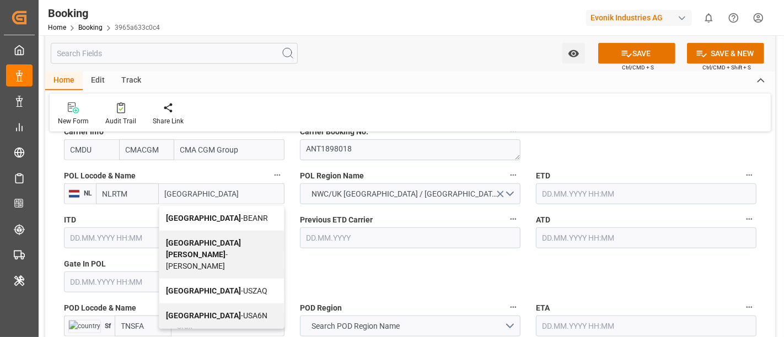
click at [212, 220] on span "Antwerp - BEANR" at bounding box center [217, 218] width 102 height 9
type input "BEANR"
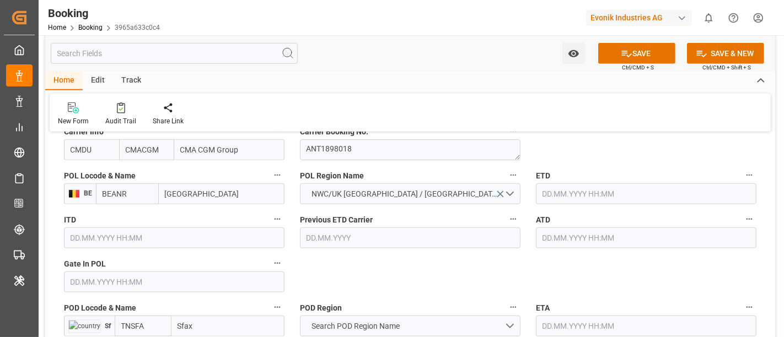
type input "[GEOGRAPHIC_DATA]"
click at [114, 284] on input "text" at bounding box center [174, 282] width 221 height 21
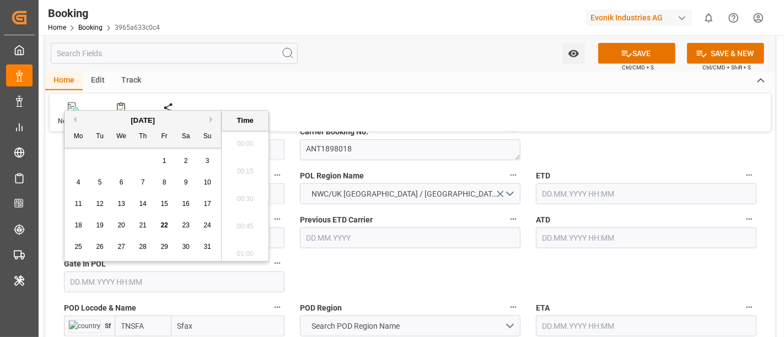
scroll to position [1877, 0]
click at [72, 119] on button "Previous Month" at bounding box center [73, 119] width 7 height 7
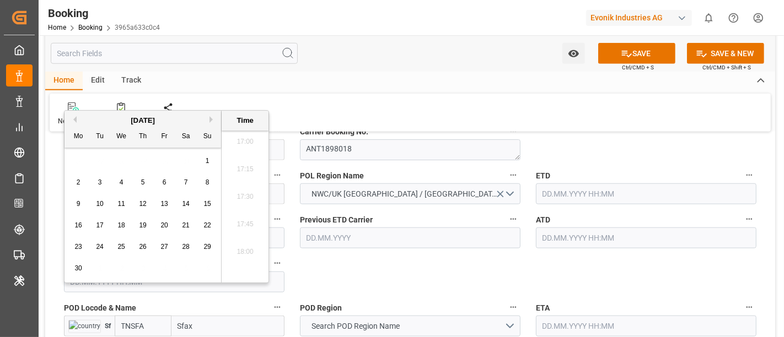
click at [204, 225] on span "22" at bounding box center [206, 226] width 7 height 8
type input "22.06.2025 00:00"
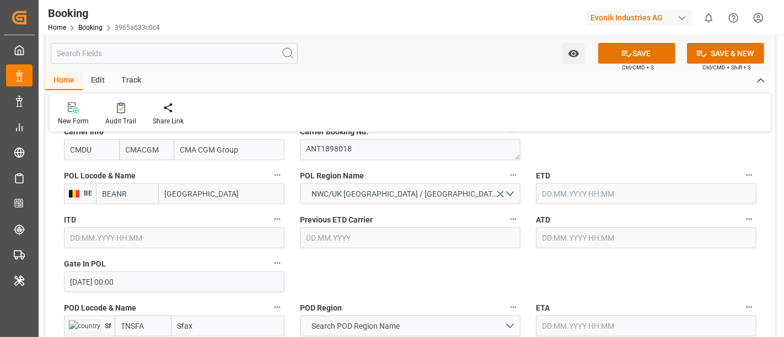
click at [583, 194] on input "text" at bounding box center [646, 194] width 221 height 21
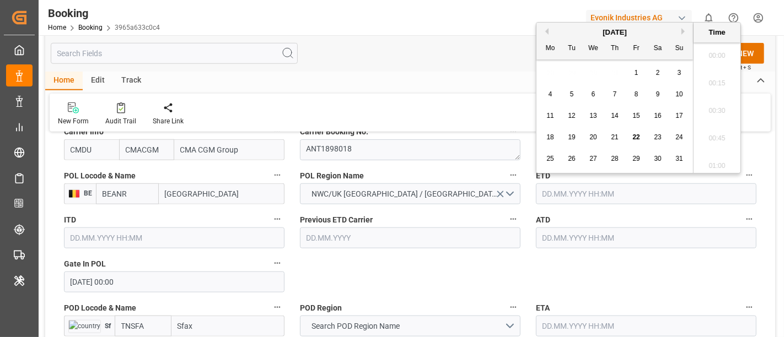
click at [545, 32] on button "Previous Month" at bounding box center [545, 31] width 7 height 7
click at [688, 30] on button "Next Month" at bounding box center [685, 31] width 7 height 7
click at [678, 76] on span "6" at bounding box center [680, 73] width 4 height 8
type input "06.07.2025 00:00"
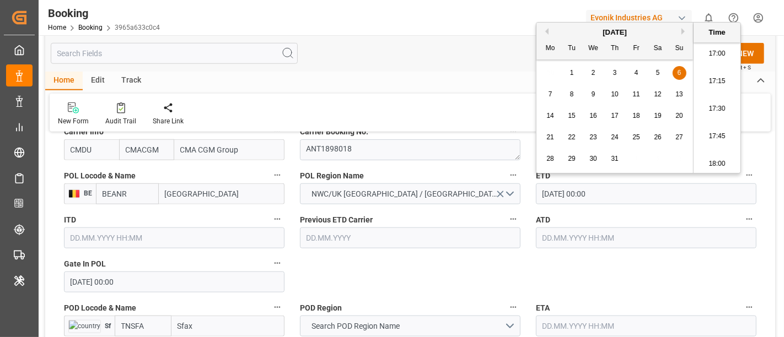
click at [565, 238] on input "text" at bounding box center [646, 238] width 221 height 21
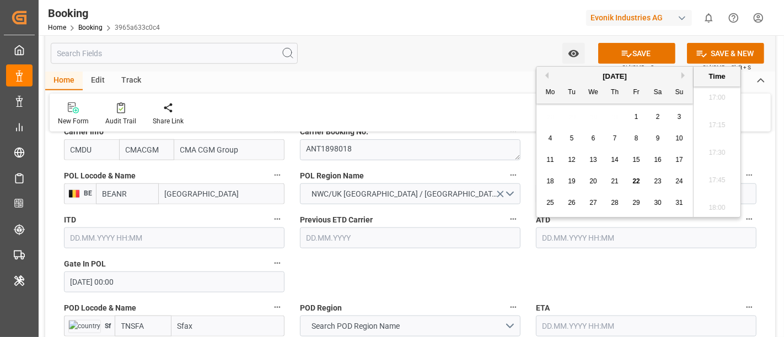
click at [547, 78] on button "Previous Month" at bounding box center [545, 75] width 7 height 7
click at [677, 117] on div "6" at bounding box center [680, 117] width 14 height 13
type input "06.07.2025 00:00"
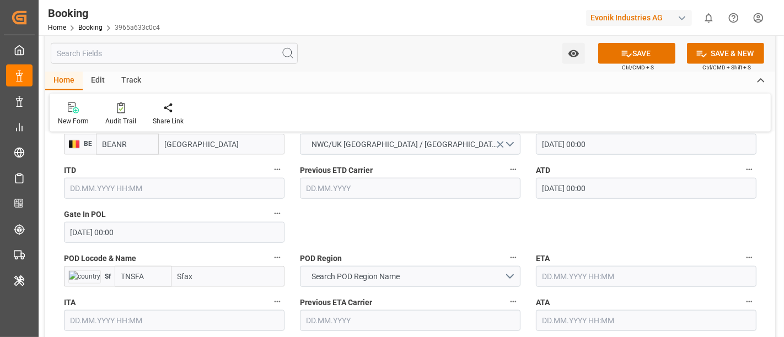
scroll to position [919, 0]
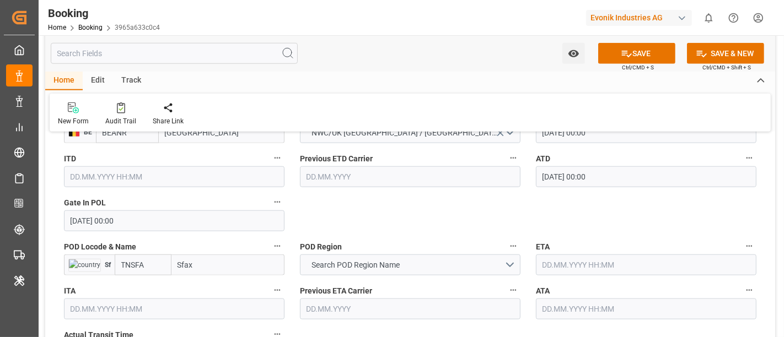
click at [178, 265] on input "Sfax" at bounding box center [228, 265] width 113 height 21
paste input "FAX"
click at [213, 285] on span "Sfax - TNSFA" at bounding box center [199, 289] width 41 height 9
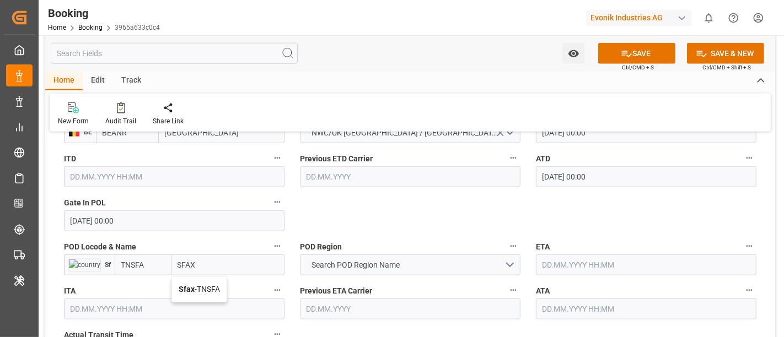
type input "Sfax"
click at [128, 264] on input "TNSFA" at bounding box center [127, 265] width 63 height 21
click at [367, 264] on span "Search POD Region Name" at bounding box center [356, 266] width 99 height 12
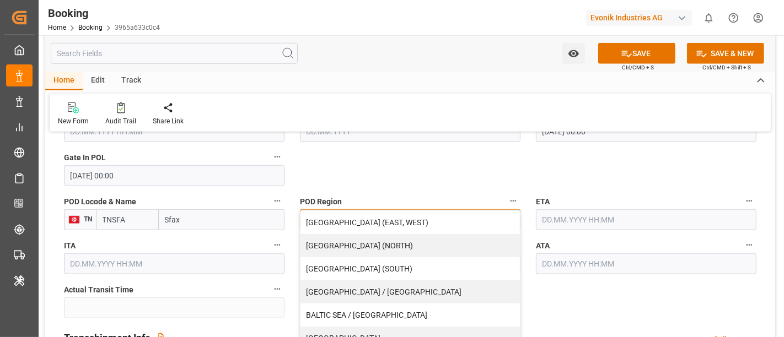
scroll to position [980, 0]
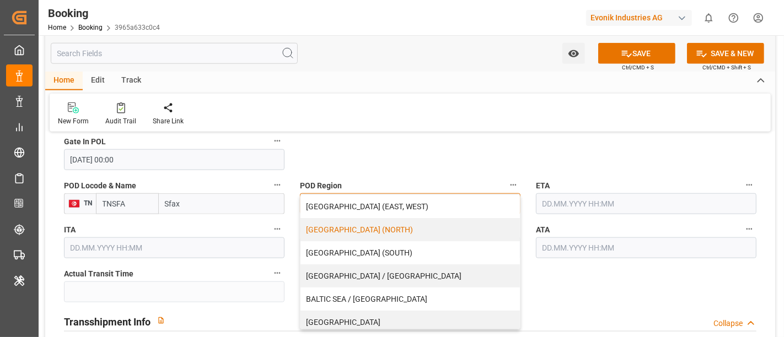
click at [404, 232] on div "AFRICA (NORTH)" at bounding box center [410, 229] width 219 height 23
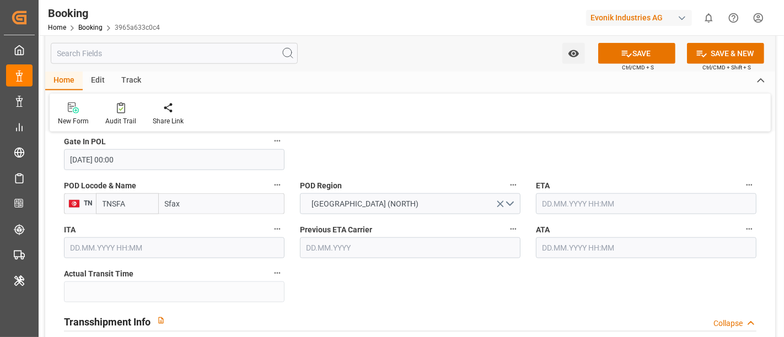
drag, startPoint x: 390, startPoint y: 284, endPoint x: 446, endPoint y: 282, distance: 55.2
click at [564, 205] on input "text" at bounding box center [646, 204] width 221 height 21
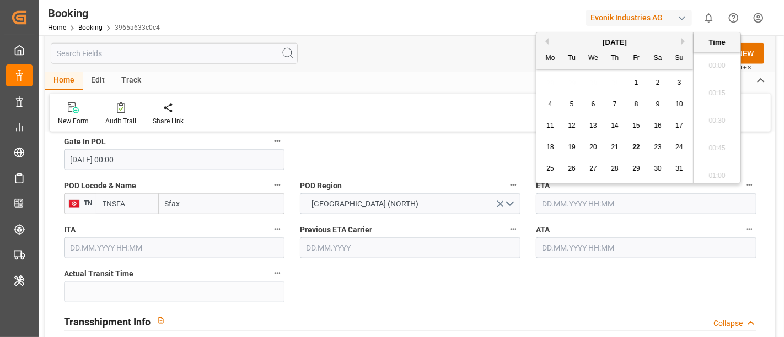
scroll to position [1905, 0]
click at [677, 121] on div "17" at bounding box center [680, 126] width 14 height 13
type input "17.08.2025 00:00"
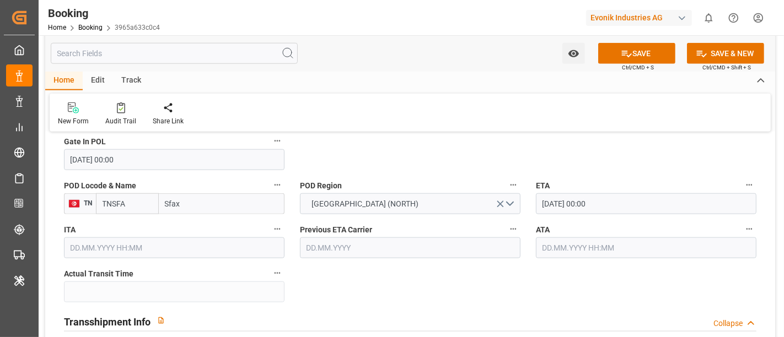
click at [549, 248] on input "text" at bounding box center [646, 248] width 221 height 21
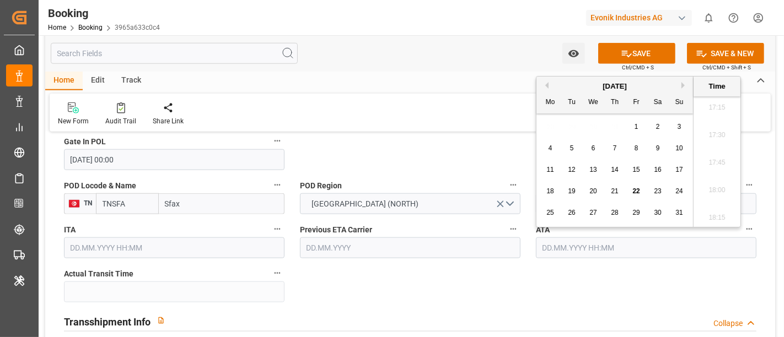
click at [681, 174] on span "17" at bounding box center [679, 170] width 7 height 8
type input "17.08.2025 00:00"
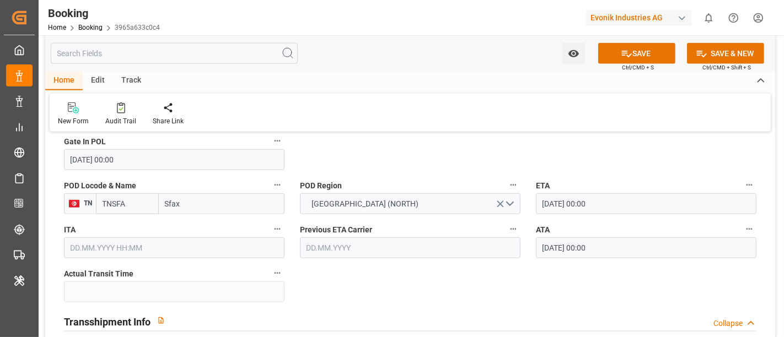
scroll to position [1045, 0]
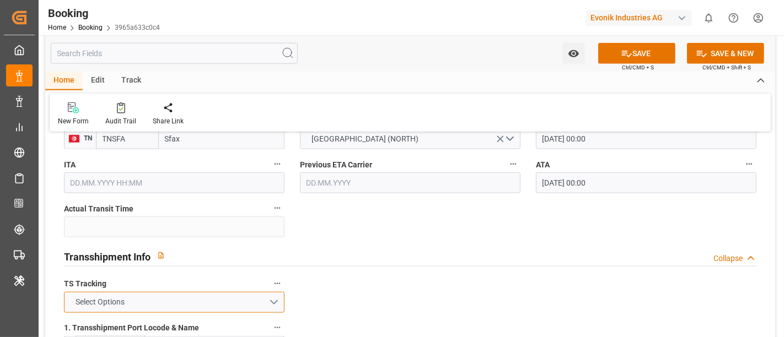
click at [217, 292] on button "Select Options" at bounding box center [174, 302] width 221 height 21
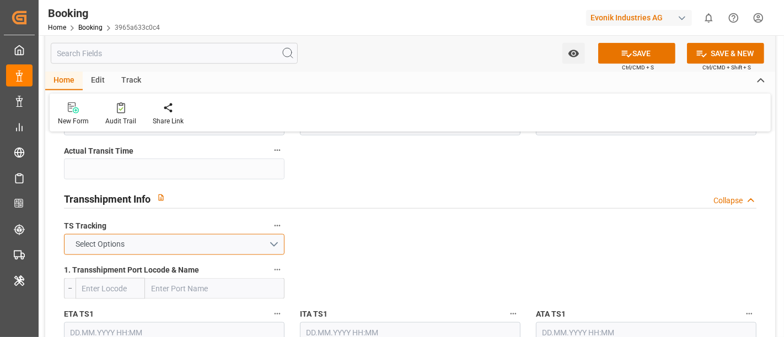
click at [214, 252] on button "Select Options" at bounding box center [174, 244] width 221 height 21
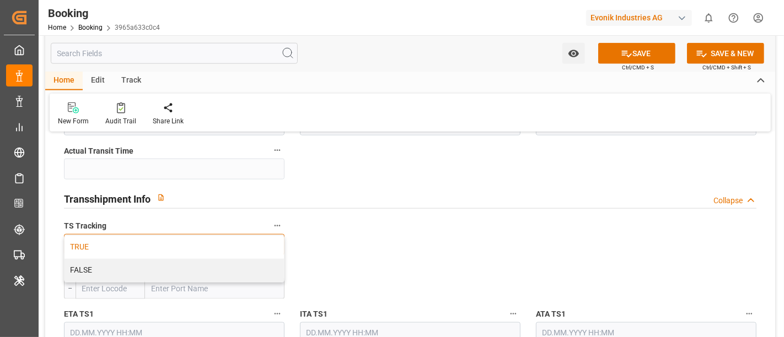
click at [217, 251] on div "TRUE" at bounding box center [174, 247] width 219 height 23
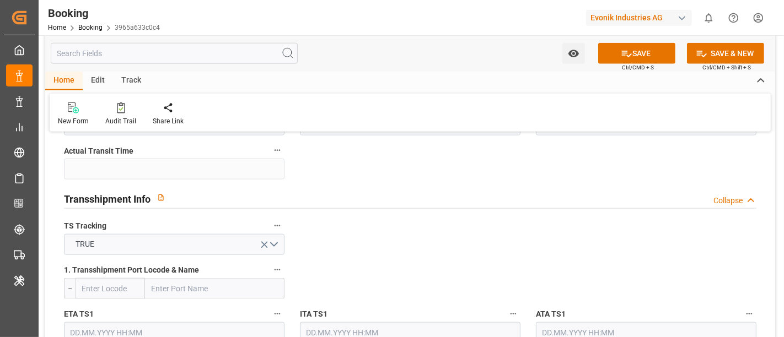
click at [194, 287] on input "text" at bounding box center [215, 288] width 140 height 21
paste input "MALTA(FREEPORT)"
type input "MALTA(FREEPORT)"
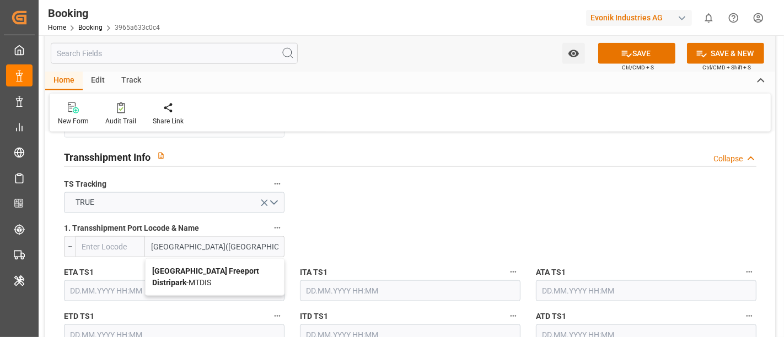
scroll to position [1164, 0]
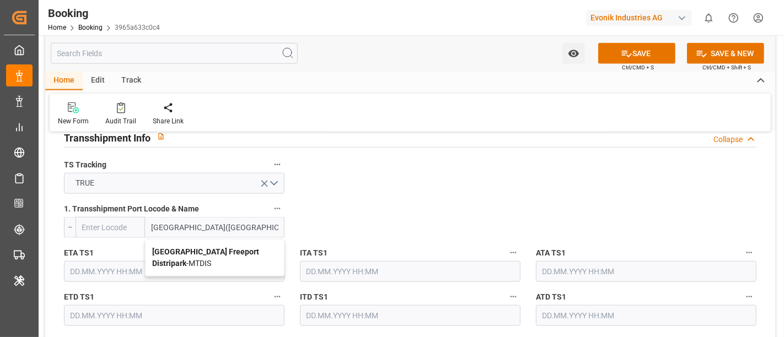
click at [200, 248] on b "[GEOGRAPHIC_DATA] Freeport Distripark" at bounding box center [205, 258] width 107 height 20
type input "MTDIS"
click at [110, 225] on input "MTDIS" at bounding box center [129, 227] width 62 height 21
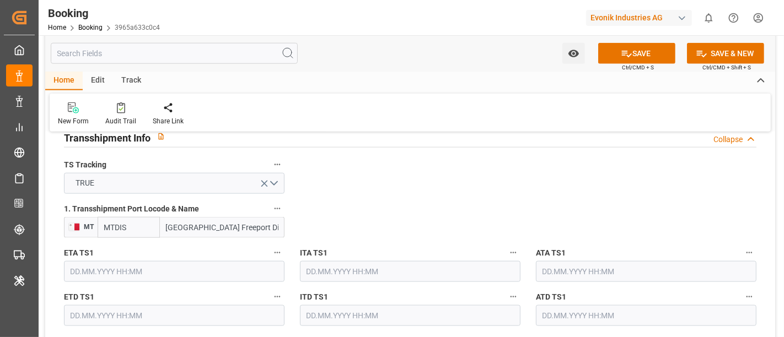
click at [191, 223] on input "[GEOGRAPHIC_DATA] Freeport Distripark" at bounding box center [222, 227] width 125 height 21
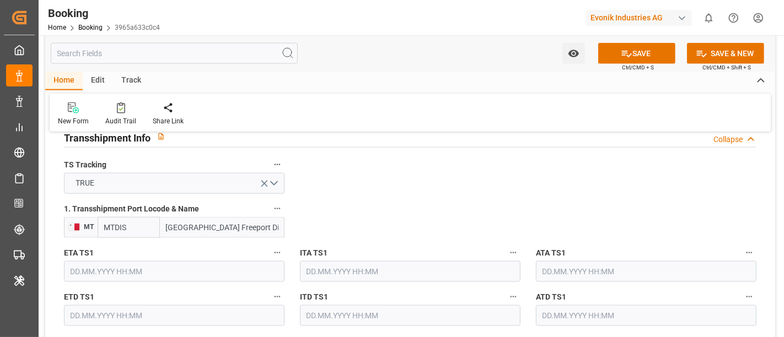
click at [208, 227] on input "[GEOGRAPHIC_DATA] Freeport Distripark" at bounding box center [222, 227] width 125 height 21
click at [190, 221] on input "[GEOGRAPHIC_DATA] Freeport Distripark" at bounding box center [222, 227] width 125 height 21
click at [183, 224] on input "[GEOGRAPHIC_DATA] Freeport Distripark" at bounding box center [222, 227] width 125 height 21
drag, startPoint x: 187, startPoint y: 224, endPoint x: 288, endPoint y: 225, distance: 100.9
click at [288, 225] on div "1. Transshipment Port Locode & Name MT MTDIS Malta Freeport Distripark" at bounding box center [174, 220] width 236 height 44
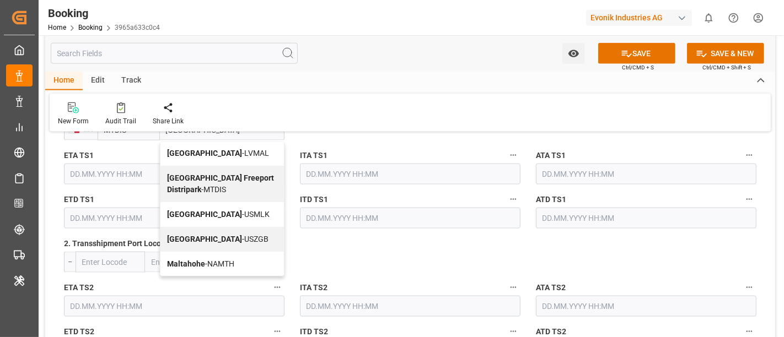
scroll to position [1287, 0]
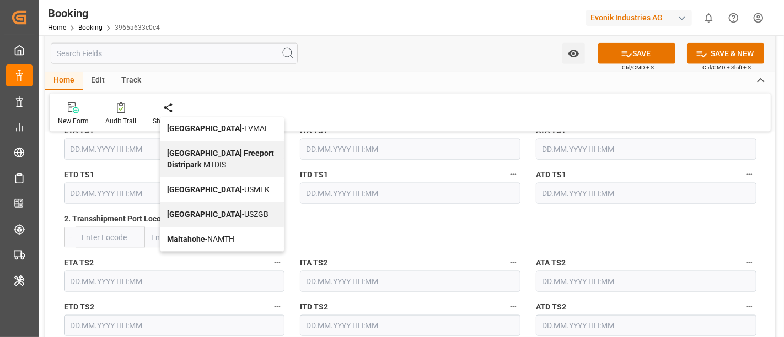
type input "Malta"
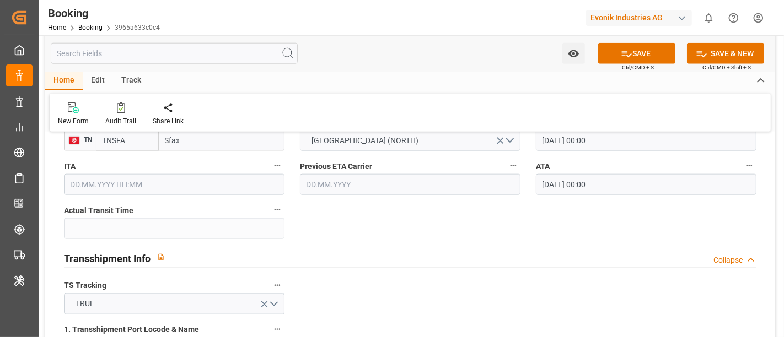
scroll to position [1103, 0]
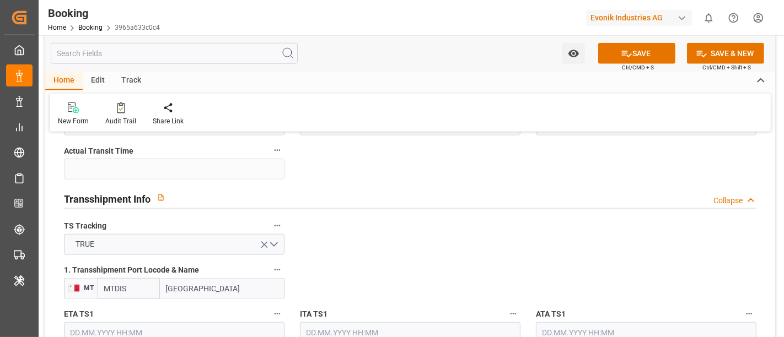
click at [111, 283] on input "MTDIS" at bounding box center [129, 288] width 62 height 21
paste input "MLA"
type input "MTMLA"
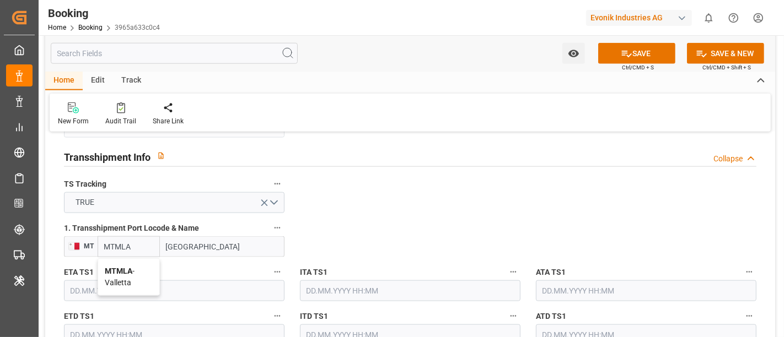
scroll to position [1164, 0]
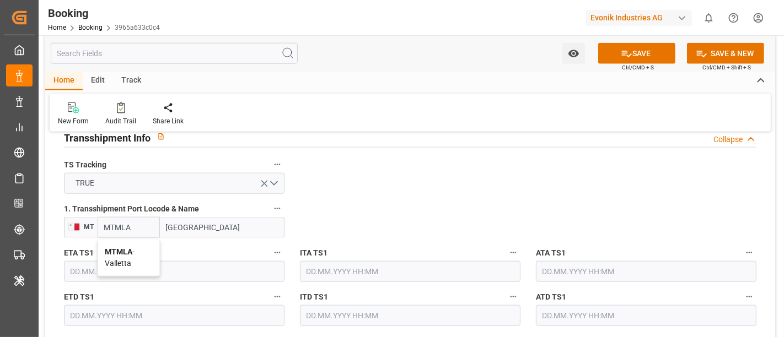
click at [109, 260] on span "MTMLA - Valletta" at bounding box center [120, 258] width 30 height 20
type input "Valletta"
click at [177, 227] on input "Valletta" at bounding box center [222, 227] width 125 height 21
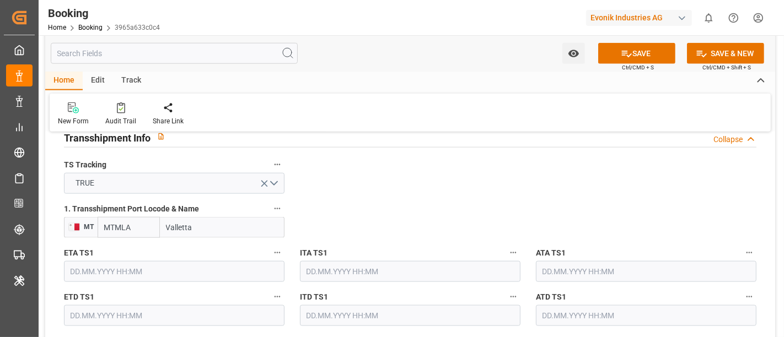
click at [115, 226] on input "MTMLA" at bounding box center [129, 227] width 62 height 21
paste input "AR"
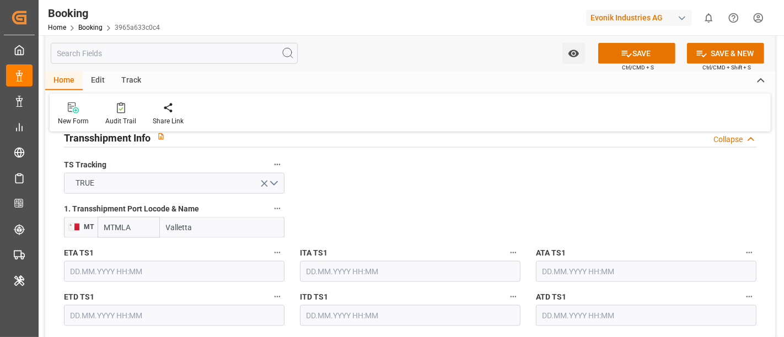
type input "MTMAR"
click at [121, 258] on span "MTMAR - Marsaxlokk" at bounding box center [125, 258] width 40 height 20
type input "Marsaxlokk"
type input "MTMAR"
click at [126, 228] on input "MTMAR" at bounding box center [129, 227] width 62 height 21
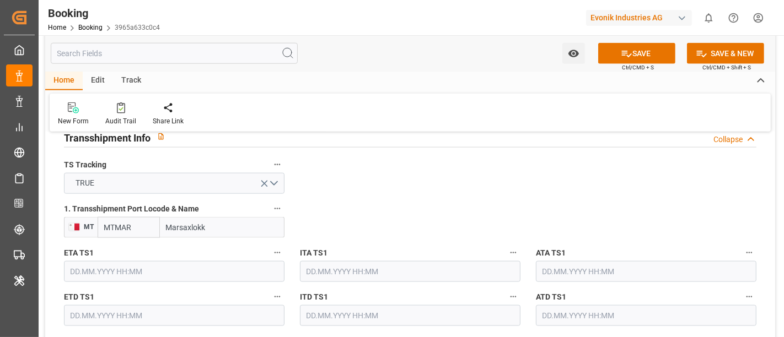
click at [126, 228] on input "MTMAR" at bounding box center [129, 227] width 62 height 21
click at [178, 232] on input "Marsaxlokk" at bounding box center [222, 227] width 125 height 21
click at [152, 219] on input "MTMAR" at bounding box center [129, 227] width 62 height 21
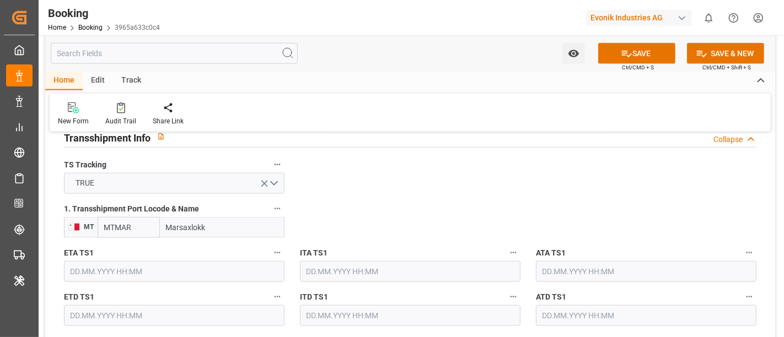
click at [175, 221] on input "Marsaxlokk" at bounding box center [222, 227] width 125 height 21
paste input "ALTA"
type input "MALTA"
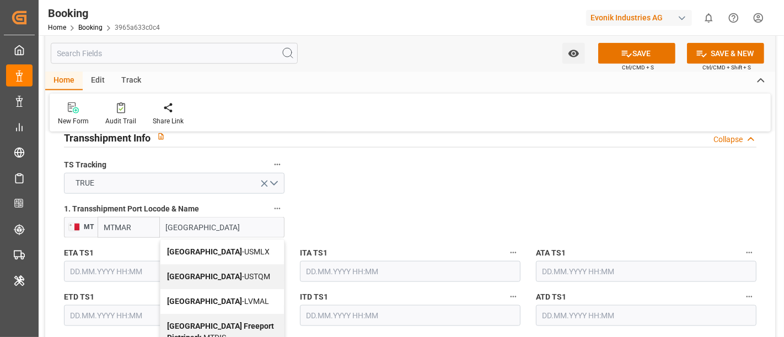
click at [214, 248] on span "Malta - USMLX" at bounding box center [218, 252] width 103 height 9
type input "USMLX"
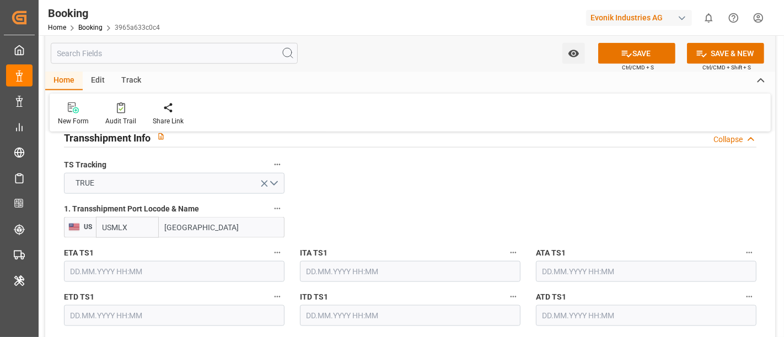
type input "Malta"
click at [139, 231] on input "USMLX" at bounding box center [127, 227] width 63 height 21
paste input "MTMAR"
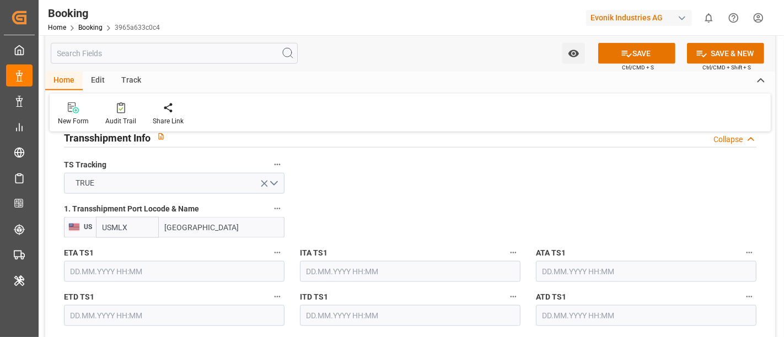
type input "MTMAR"
click at [118, 248] on b "MTMAR" at bounding box center [117, 252] width 28 height 9
type input "Marsaxlokk"
type input "MTMAR"
click at [220, 221] on input "Marsaxlokk" at bounding box center [222, 227] width 125 height 21
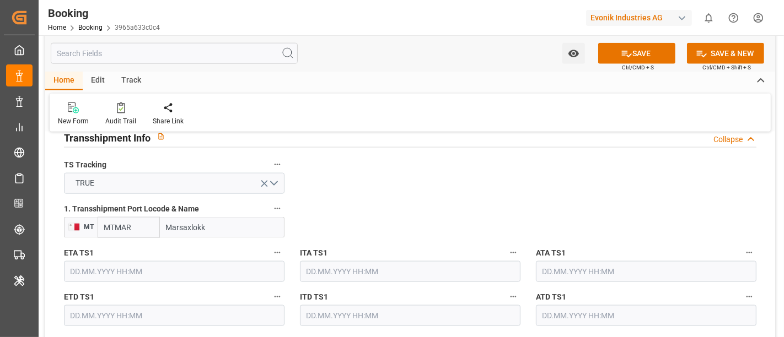
click at [220, 221] on input "Marsaxlokk" at bounding box center [222, 227] width 125 height 21
paste input "ALTA(FREEPORT)"
type input "MALTA(FREEPORT)"
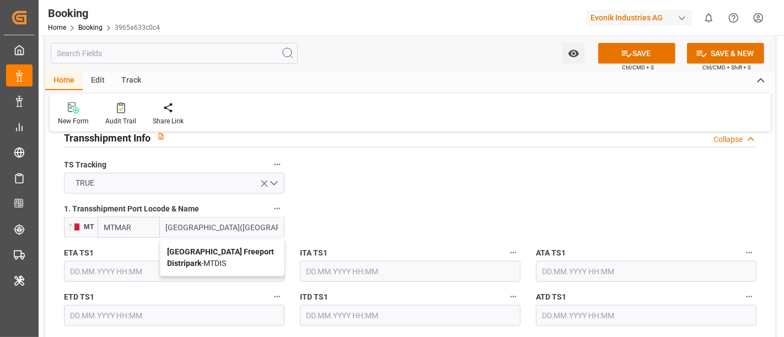
click at [207, 249] on b "[GEOGRAPHIC_DATA] Freeport Distripark" at bounding box center [220, 258] width 107 height 20
type input "MTDIS"
type input "[GEOGRAPHIC_DATA] Freeport Distripark"
click at [88, 266] on input "text" at bounding box center [174, 271] width 221 height 21
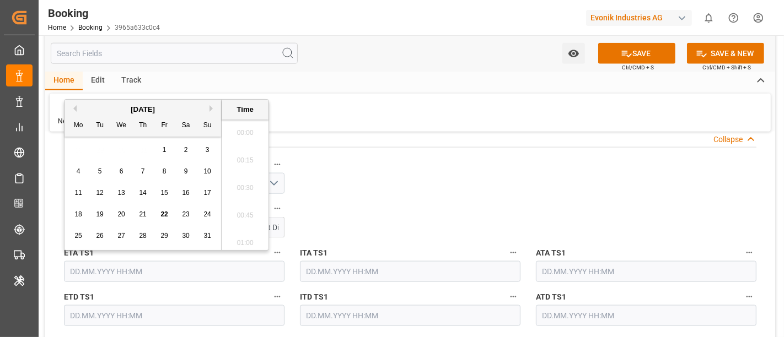
scroll to position [1905, 0]
click at [76, 105] on button "Previous Month" at bounding box center [73, 108] width 7 height 7
click at [83, 216] on div "21" at bounding box center [79, 214] width 14 height 13
type input "21.07.2025 00:00"
click at [140, 278] on input "21.07.2025 00:00" at bounding box center [174, 271] width 221 height 21
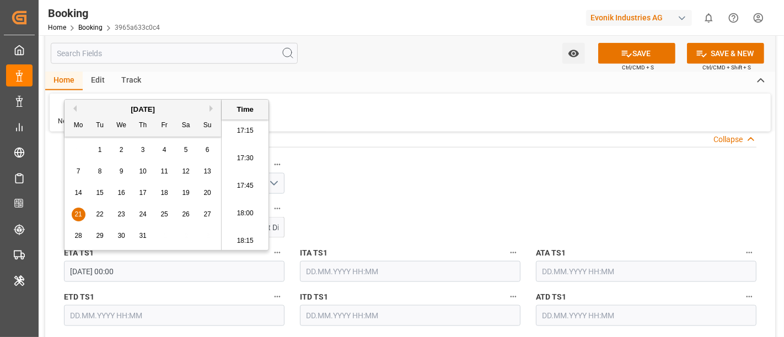
click at [140, 278] on input "21.07.2025 00:00" at bounding box center [174, 271] width 221 height 21
click at [592, 270] on input "text" at bounding box center [646, 271] width 221 height 21
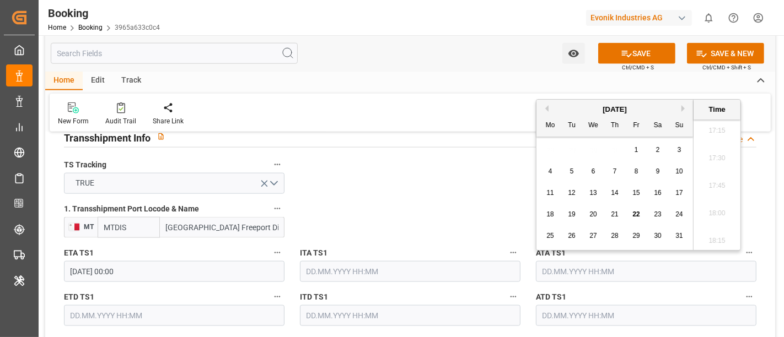
paste input "21.07.2025 00:00"
type input "21.07.2025 00:00"
click at [551, 213] on span "21" at bounding box center [550, 215] width 7 height 8
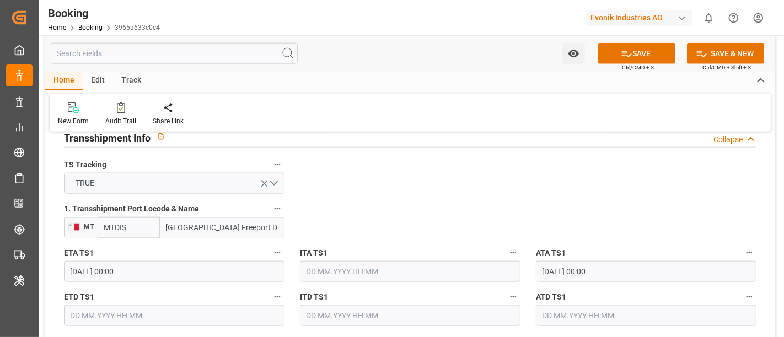
click at [71, 313] on input "text" at bounding box center [174, 316] width 221 height 21
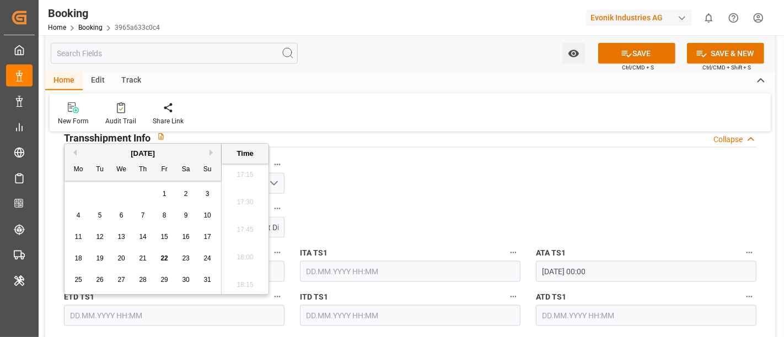
click at [143, 237] on span "14" at bounding box center [142, 237] width 7 height 8
type input "14.08.2025 00:00"
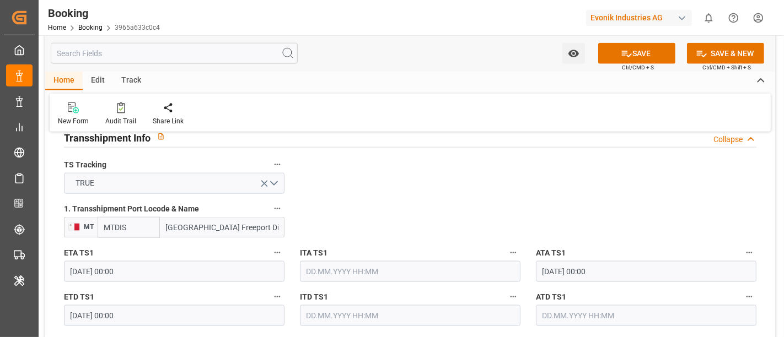
click at [138, 310] on input "14.08.2025 00:00" at bounding box center [174, 316] width 221 height 21
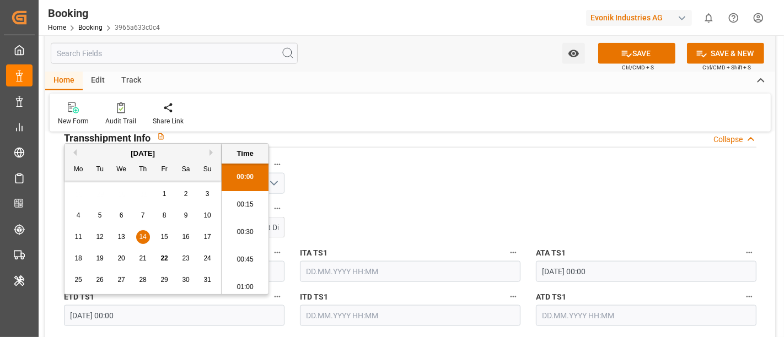
click at [138, 310] on input "14.08.2025 00:00" at bounding box center [174, 316] width 221 height 21
click at [563, 313] on input "text" at bounding box center [646, 316] width 221 height 21
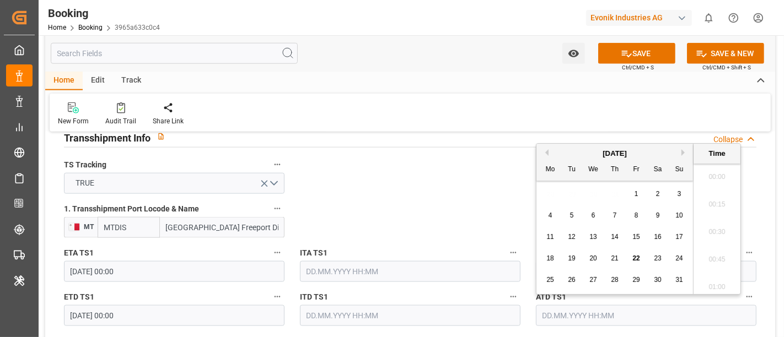
paste input "14.08.2025 00:00"
type input "14.08.2025 00:00"
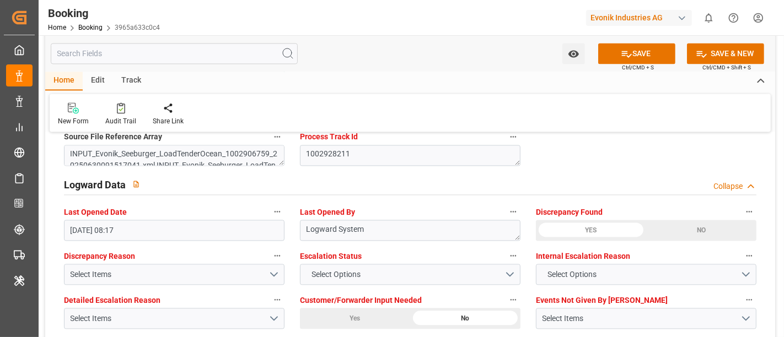
scroll to position [2083, 0]
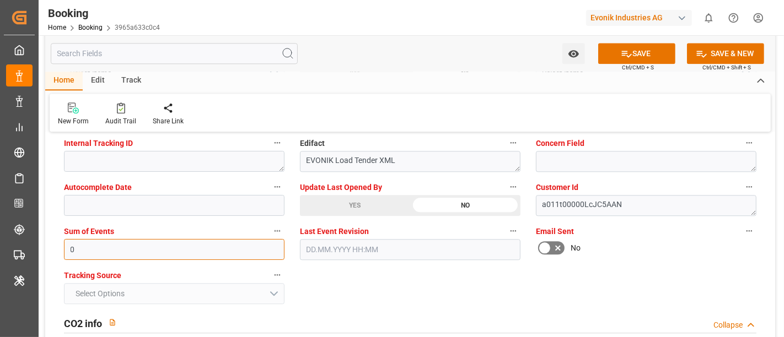
type input "0"
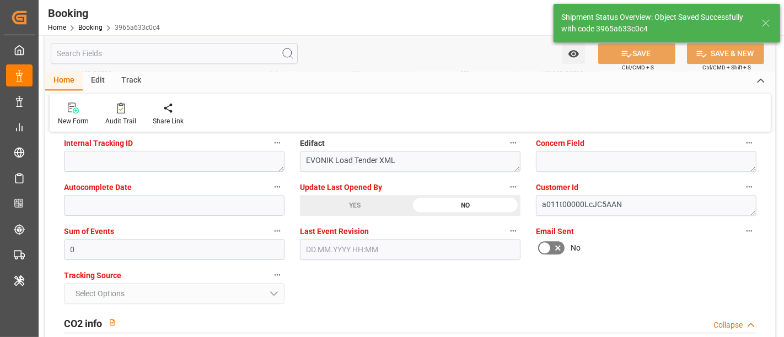
type textarea "[PERSON_NAME]"
type textarea "businessDivision-businessLine-"
type textarea "Yes"
type input "42"
type input "06.07.2025 00:00"
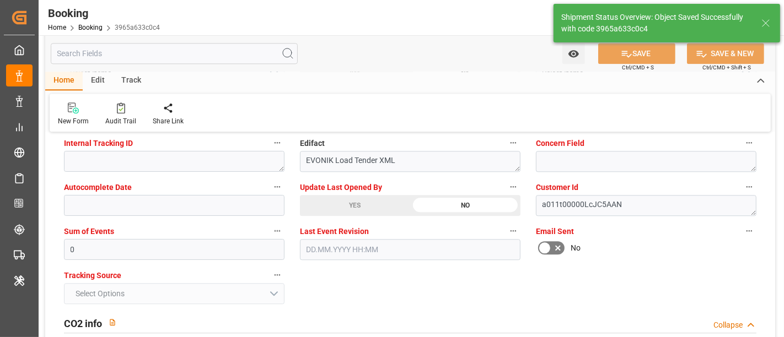
type input "17.08.2025 00:00"
type input "21.07.2025 00:00"
type input "14.08.2025 00:00"
type input "22.08.2025 12:22"
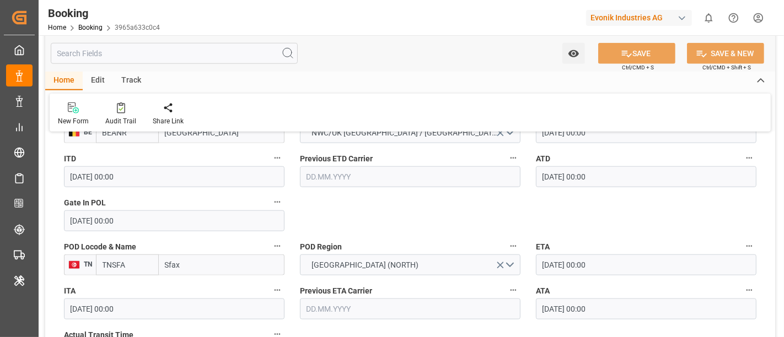
scroll to position [858, 0]
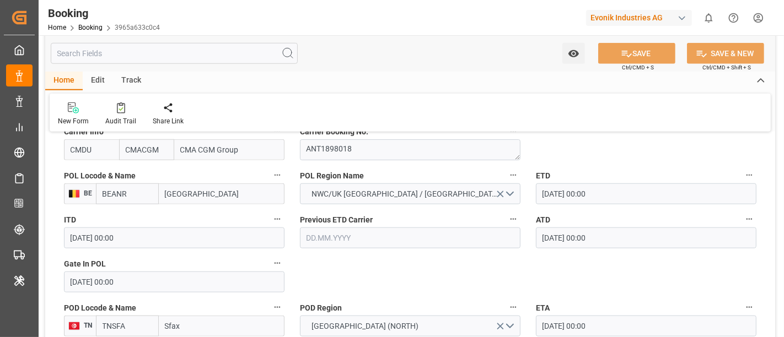
click at [133, 190] on input "BEANR" at bounding box center [127, 194] width 63 height 21
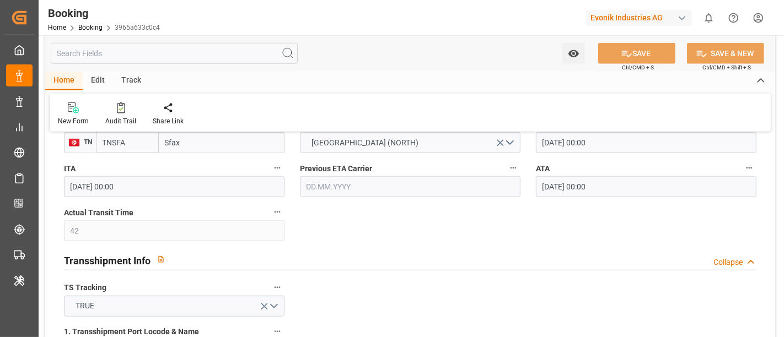
scroll to position [919, 0]
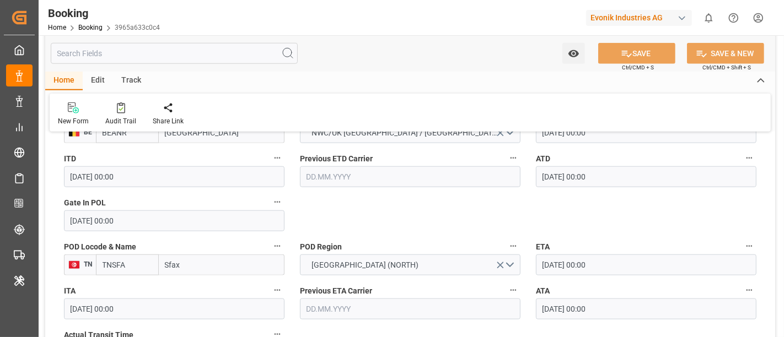
click at [117, 262] on input "TNSFA" at bounding box center [127, 265] width 63 height 21
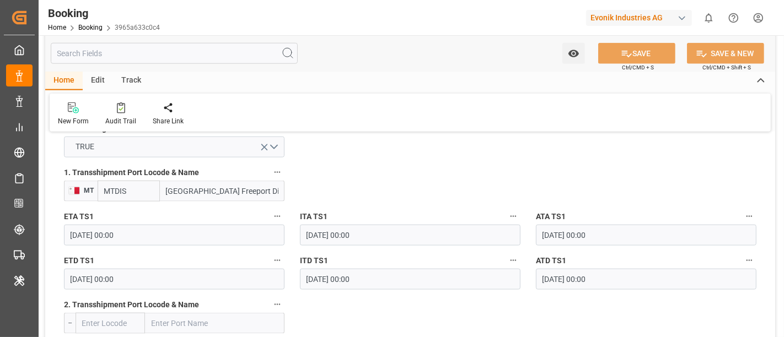
scroll to position [1225, 0]
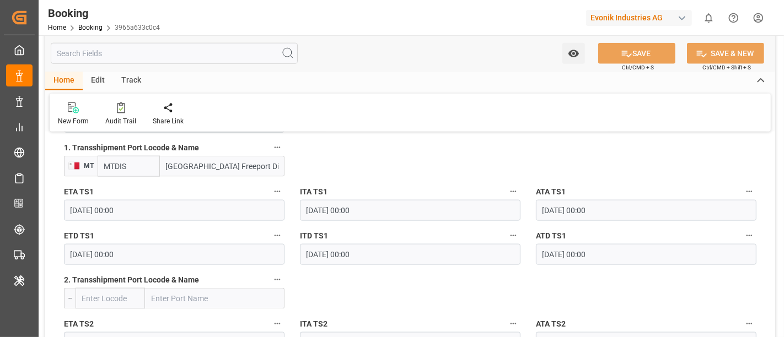
click at [115, 172] on input "MTDIS" at bounding box center [129, 166] width 62 height 21
click at [116, 166] on input "MTDIS" at bounding box center [129, 166] width 62 height 21
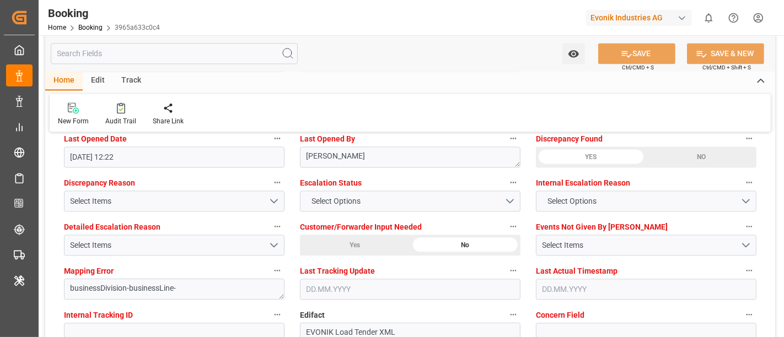
scroll to position [2022, 0]
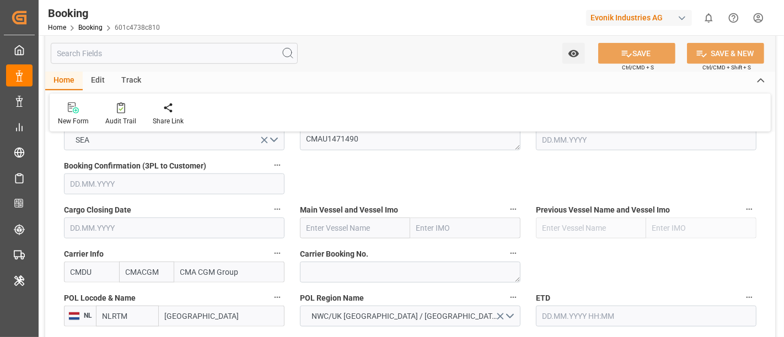
scroll to position [858, 0]
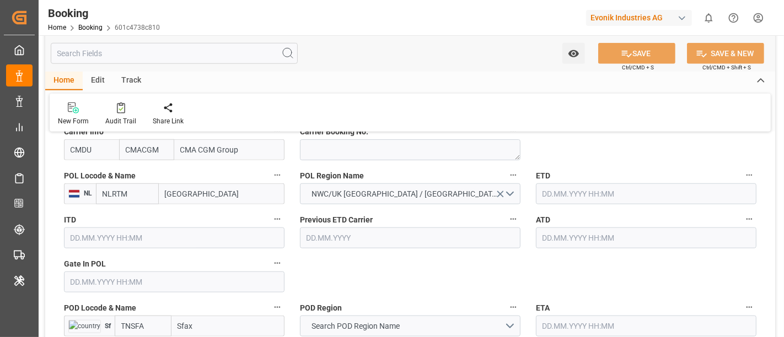
click at [130, 196] on input "NLRTM" at bounding box center [127, 194] width 63 height 21
paste input "BEANR"
type input "BEANR"
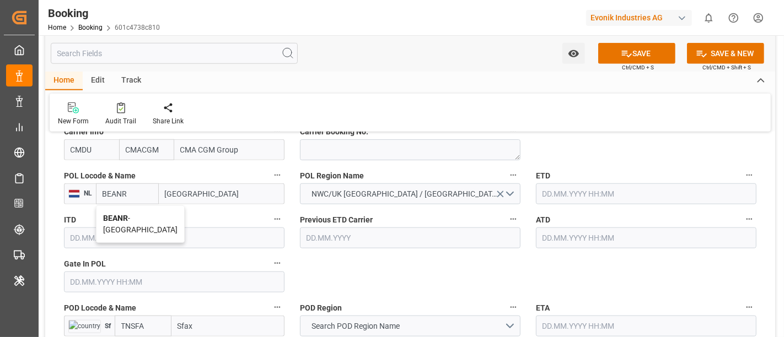
click at [129, 211] on div "BEANR - [GEOGRAPHIC_DATA]" at bounding box center [141, 224] width 88 height 36
type input "[GEOGRAPHIC_DATA]"
type input "BEANR"
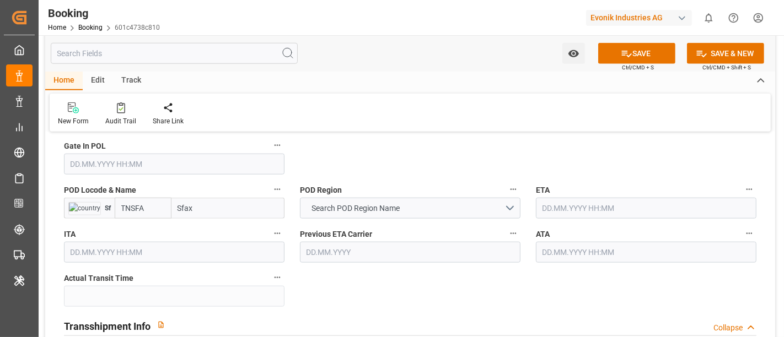
scroll to position [980, 0]
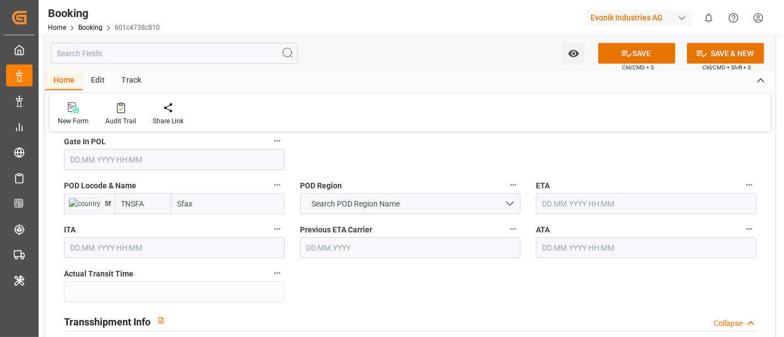
click at [157, 205] on input "TNSFA" at bounding box center [143, 204] width 57 height 21
click at [137, 235] on div "TNSFA - Sfax" at bounding box center [142, 228] width 55 height 25
type input "TNSFA"
click at [390, 312] on div "Transshipment Info Collapse" at bounding box center [410, 320] width 693 height 21
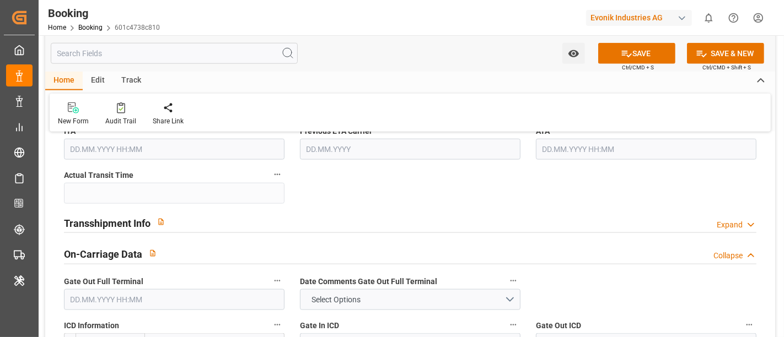
scroll to position [1103, 0]
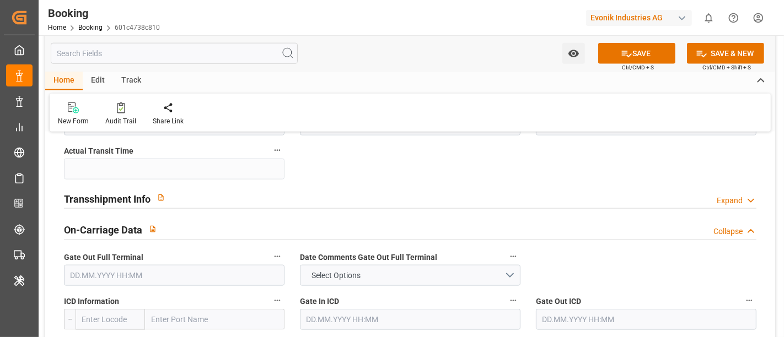
click at [220, 199] on div "Transshipment Info Expand" at bounding box center [410, 197] width 693 height 21
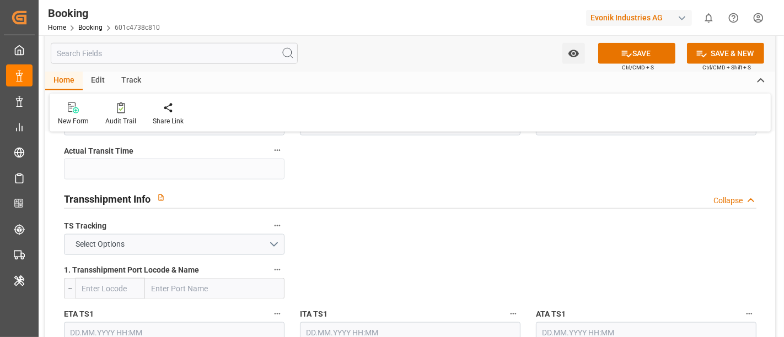
scroll to position [1164, 0]
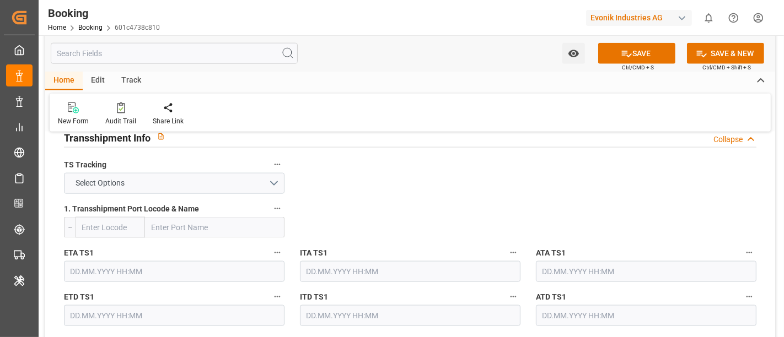
click at [170, 223] on input "text" at bounding box center [215, 227] width 140 height 21
paste input "MTDIS"
type input "MTDIS"
click at [212, 250] on b "[GEOGRAPHIC_DATA] Freeport Distripark" at bounding box center [205, 258] width 107 height 20
type input "MTDIS"
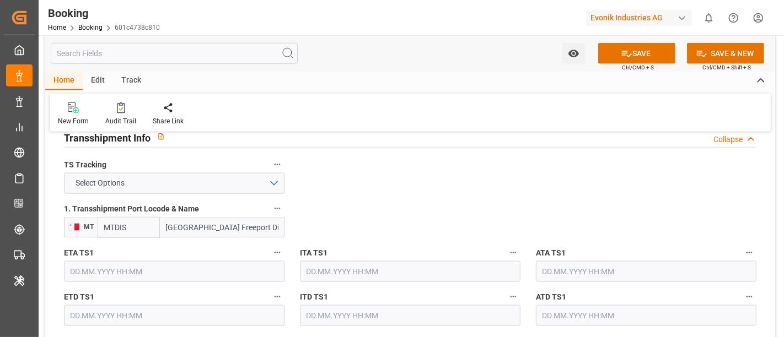
type input "[GEOGRAPHIC_DATA] Freeport Distripark"
click at [630, 53] on icon at bounding box center [627, 54] width 12 height 12
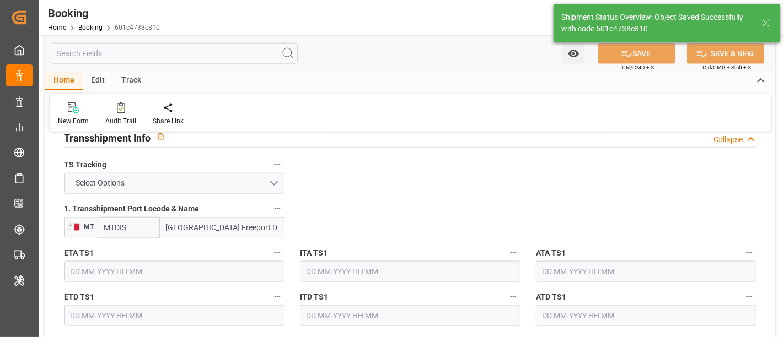
type textarea "[PERSON_NAME]"
type textarea "businessDivision-businessLine-"
type textarea "Yes"
type input "[DATE] 12:24"
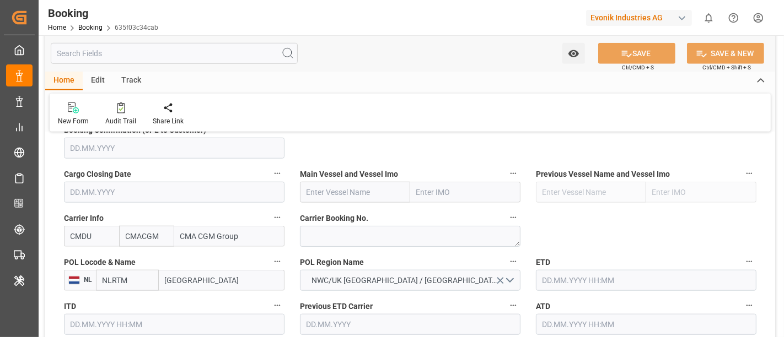
scroll to position [796, 0]
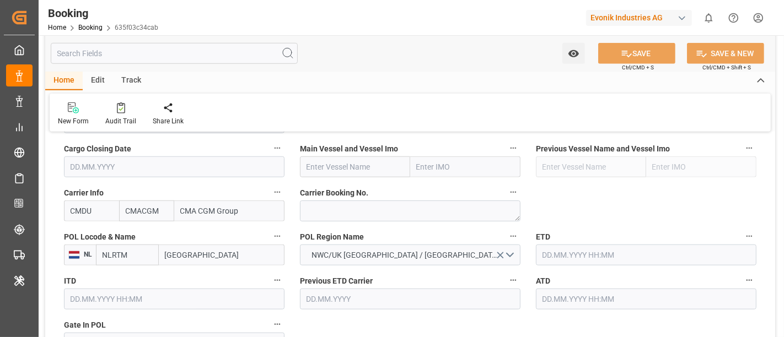
click at [126, 256] on input "NLRTM" at bounding box center [127, 255] width 63 height 21
paste input "BEANR"
type input "BEANR"
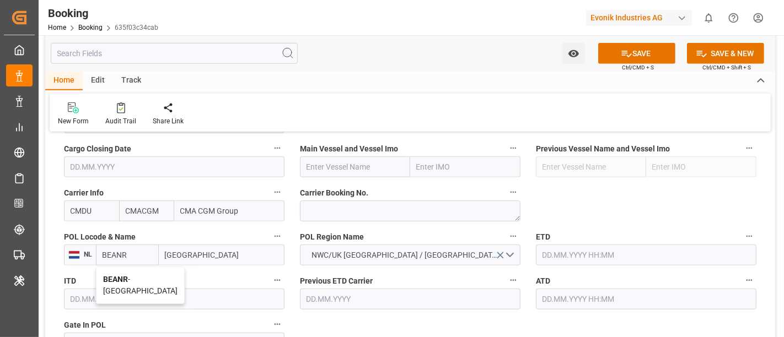
click at [128, 276] on span "BEANR - [GEOGRAPHIC_DATA]" at bounding box center [140, 285] width 74 height 20
type input "[GEOGRAPHIC_DATA]"
type input "BEANR"
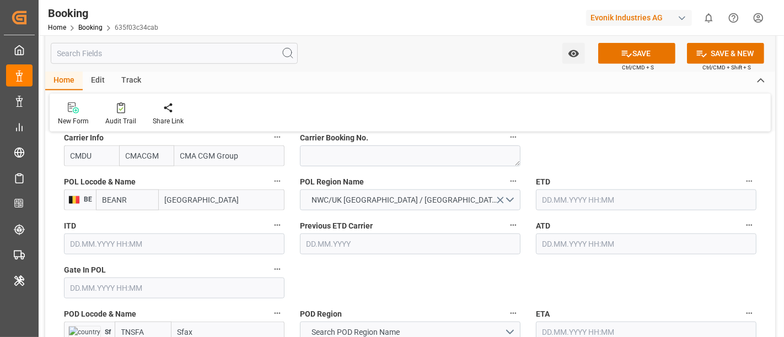
scroll to position [919, 0]
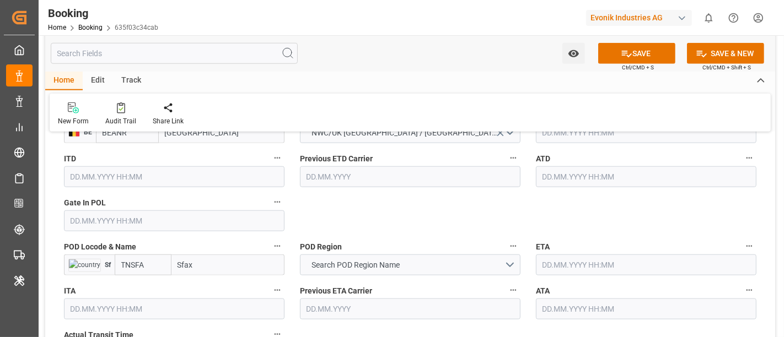
click at [154, 260] on input "TNSFA" at bounding box center [143, 265] width 57 height 21
click at [137, 278] on div "TNSFA - Sfax" at bounding box center [142, 289] width 55 height 25
type input "TNSFA"
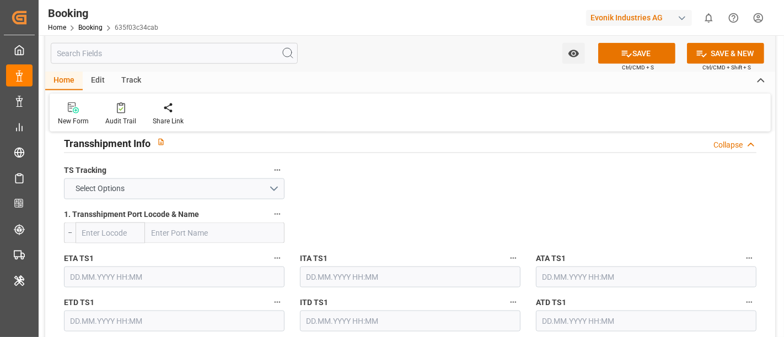
scroll to position [1164, 0]
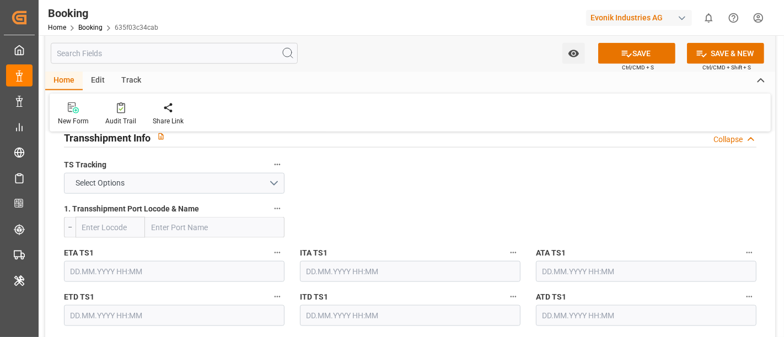
click at [182, 229] on input "text" at bounding box center [215, 227] width 140 height 21
paste input "MTDIS"
type input "MTDIS"
click at [216, 242] on div "[GEOGRAPHIC_DATA] Freeport Distripark - MTDIS" at bounding box center [215, 258] width 138 height 36
type input "MTDIS"
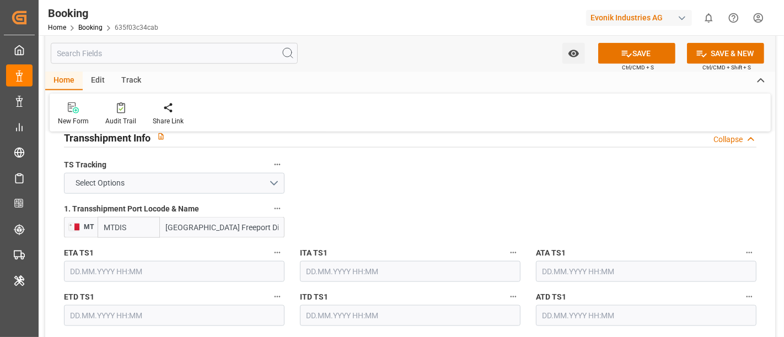
type input "[GEOGRAPHIC_DATA] Freeport Distripark"
click at [633, 50] on button "SAVE" at bounding box center [636, 53] width 77 height 21
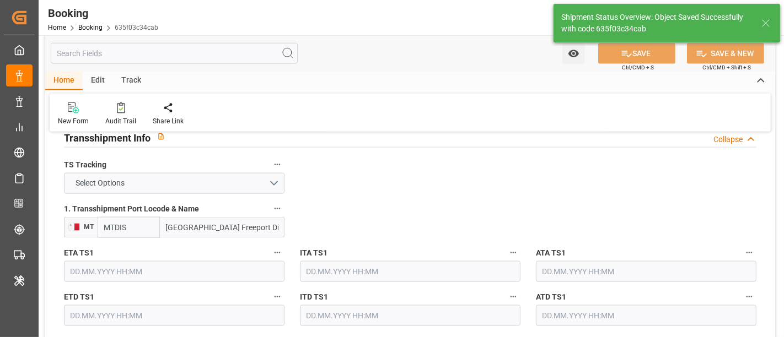
type textarea "[PERSON_NAME]"
type textarea "businessDivision-businessLine-"
type textarea "Yes"
type input "[DATE] 12:24"
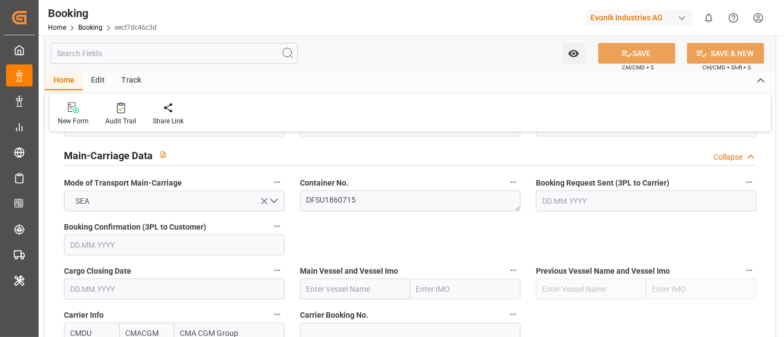
scroll to position [796, 0]
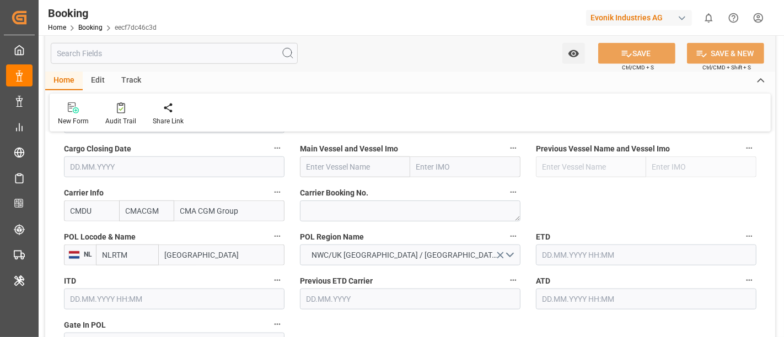
click at [129, 257] on input "NLRTM" at bounding box center [127, 255] width 63 height 21
paste input "BEANR"
type input "BEANR"
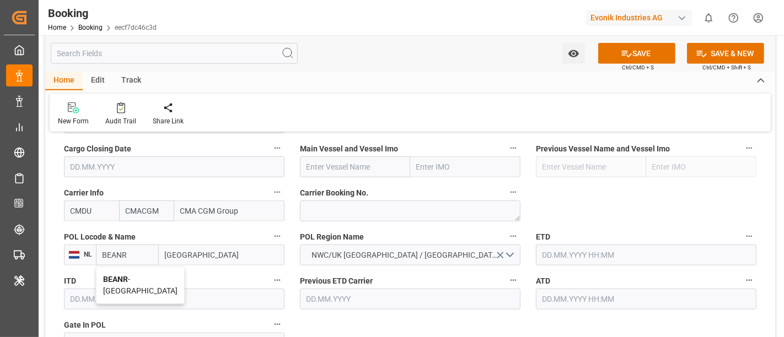
click at [123, 275] on b "BEANR" at bounding box center [115, 279] width 25 height 9
type input "[GEOGRAPHIC_DATA]"
type input "BEANR"
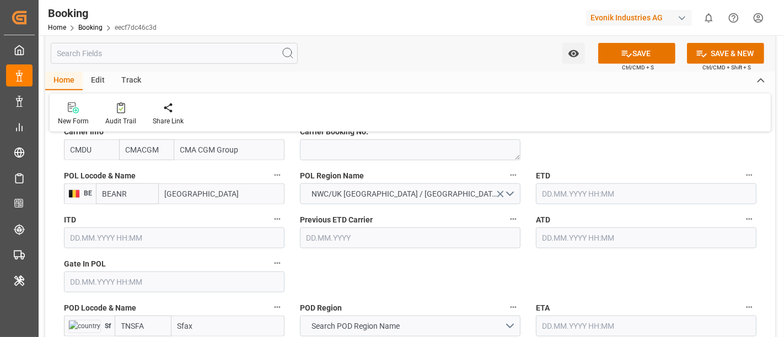
scroll to position [919, 0]
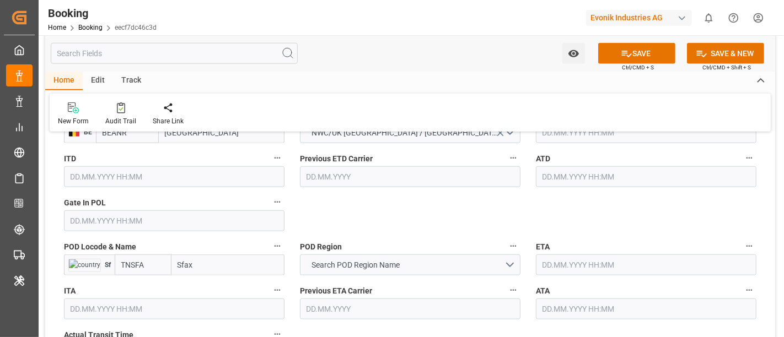
click at [149, 261] on input "TNSFA" at bounding box center [143, 265] width 57 height 21
paste input "text"
click at [140, 285] on b "TNSFA" at bounding box center [134, 289] width 24 height 9
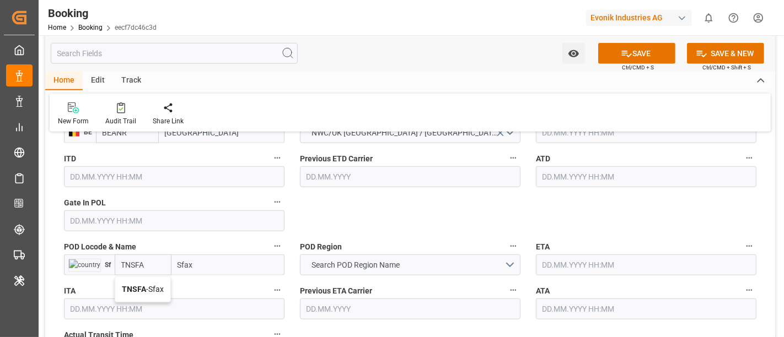
type input "TNSFA"
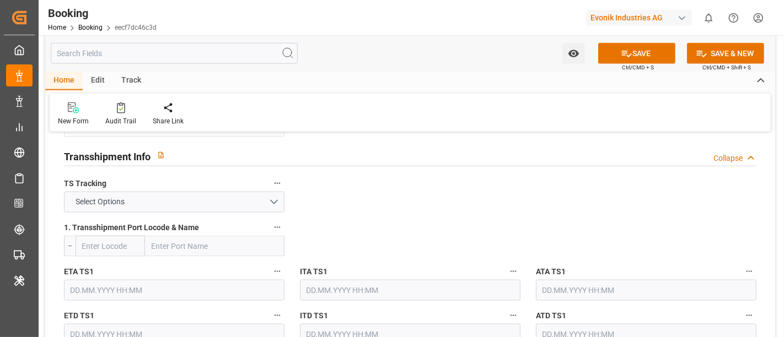
scroll to position [1164, 0]
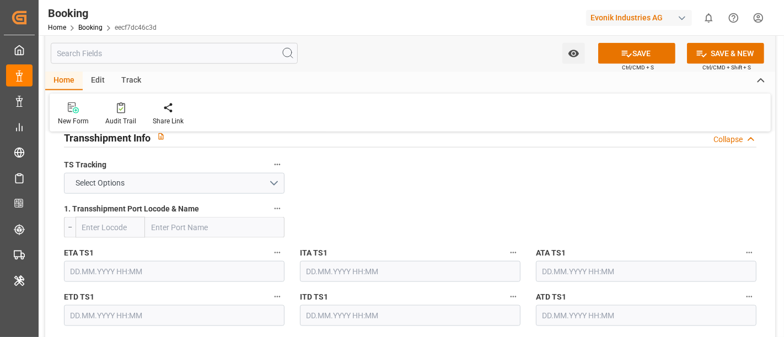
click at [180, 225] on input "text" at bounding box center [215, 227] width 140 height 21
paste input "MTDIS"
type input "MTDIS"
click at [191, 250] on b "[GEOGRAPHIC_DATA] Freeport Distripark" at bounding box center [205, 258] width 107 height 20
type input "MTDIS"
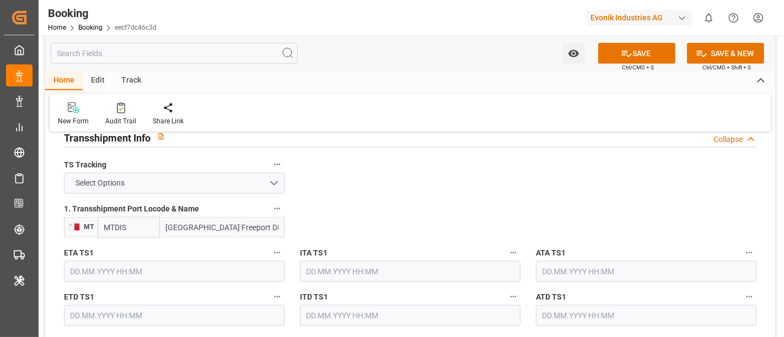
type input "[GEOGRAPHIC_DATA] Freeport Distripark"
click at [624, 50] on icon at bounding box center [627, 54] width 12 height 12
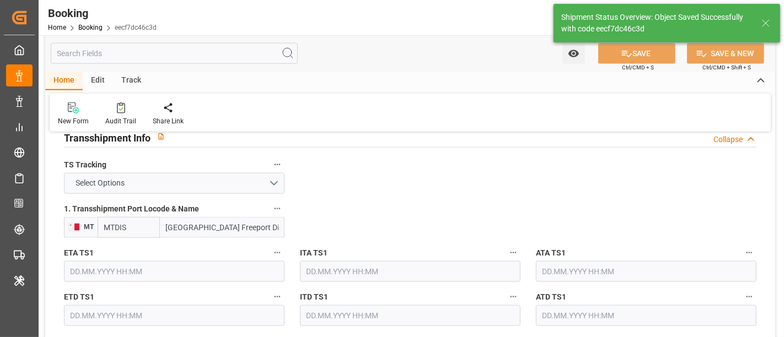
type textarea "[PERSON_NAME]"
type textarea "businessDivision-businessLine-"
type textarea "Yes"
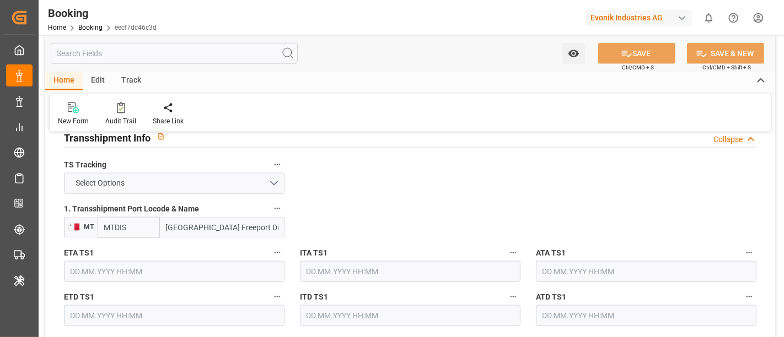
type input "22.08.2025 12:24"
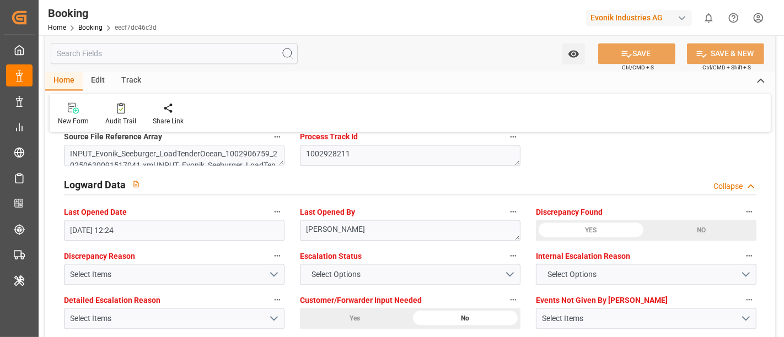
scroll to position [2022, 0]
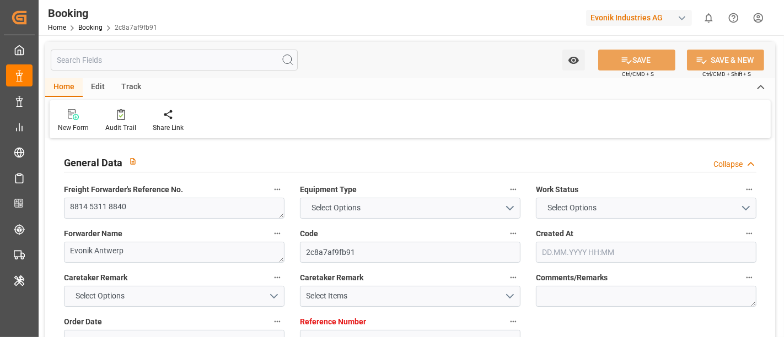
type textarea "8814 5311 8840"
type textarea "Evonik Antwerp"
type input "2c8a7af9fb91"
type input "0"
type textarea "AT-AN"
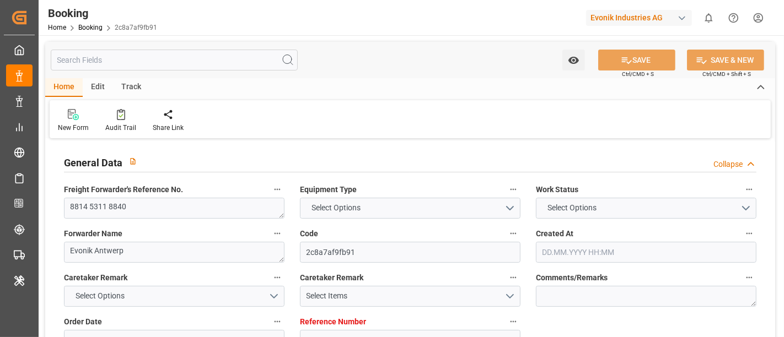
type input "4006598800"
type textarea "[EMAIL_ADDRESS][DOMAIN_NAME]"
type textarea "CFR"
type textarea "Sfax"
type textarea "Evonik Plant 7000134161"
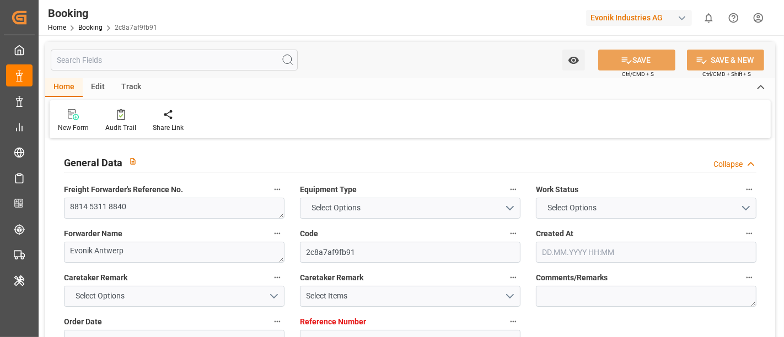
type textarea "[GEOGRAPHIC_DATA]"
type textarea "TEMU1882188"
type input "CMDU"
type input "Rotterdam"
type input "Sfax"
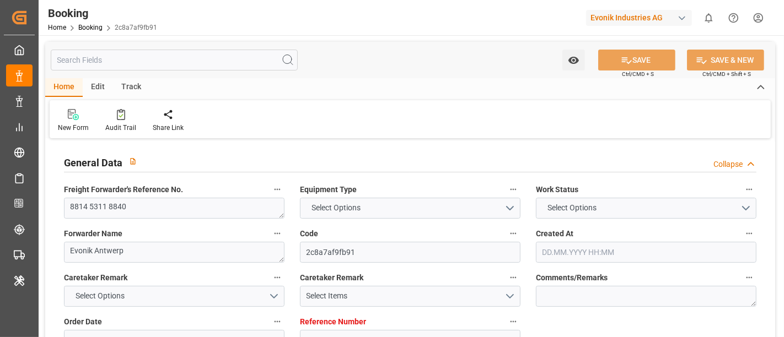
type textarea "INPUT_Evonik_Seeburger_LoadTenderOcean_1002928211_20250707101409287.xml"
type textarea "NWC/[GEOGRAPHIC_DATA] [GEOGRAPHIC_DATA] Continent / [GEOGRAPHIC_DATA]-AN"
type textarea "INPUT_Evonik_Seeburger_LoadTenderOcean_1002906759_20250630091517041.xml,INPUT_E…"
type textarea "1002928211"
type textarea "Logward System"
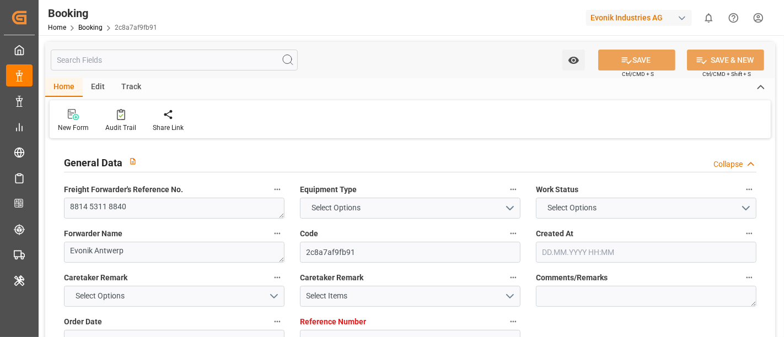
type textarea "PodCountry-businessDivision-businessLine-"
type textarea "EVONIK Load Tender XML"
type textarea "a011t00000LcJC5AAN"
type textarea "No"
type input "0"
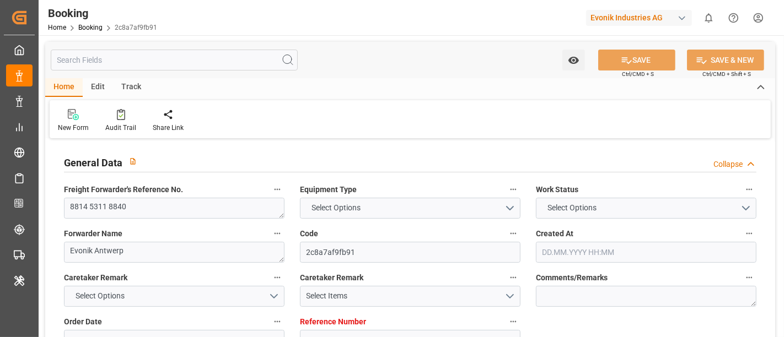
type input "CMACGM"
type input "CMA CGM Group"
type input "NLRTM"
type input "TNSFA"
type input "30.06.2025 07:18"
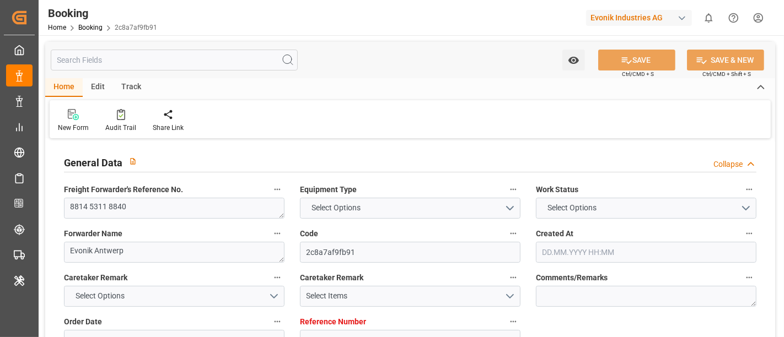
type input "[DATE]"
type input "07.07.2025 08:17"
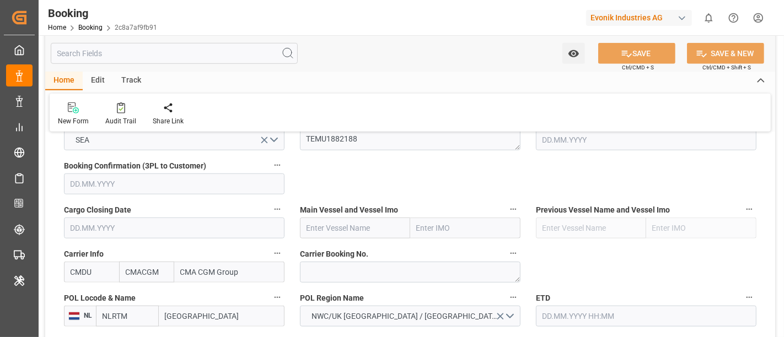
scroll to position [796, 0]
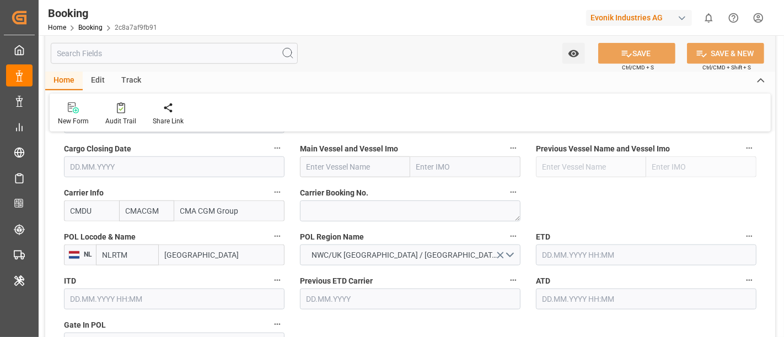
click at [146, 256] on input "NLRTM" at bounding box center [127, 255] width 63 height 21
paste input "BEANR"
type input "BEANR"
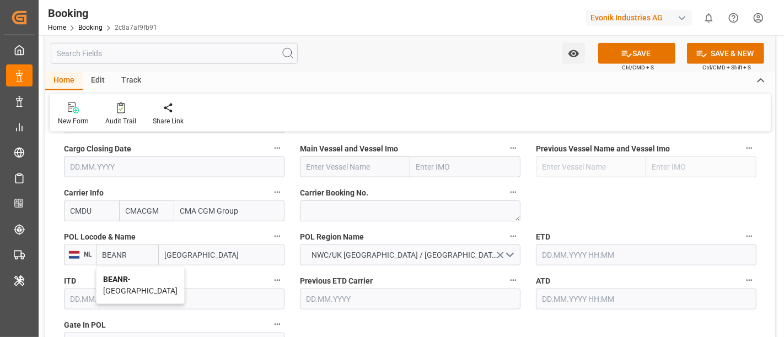
click at [107, 275] on b "BEANR" at bounding box center [115, 279] width 25 height 9
type input "[GEOGRAPHIC_DATA]"
type input "BEANR"
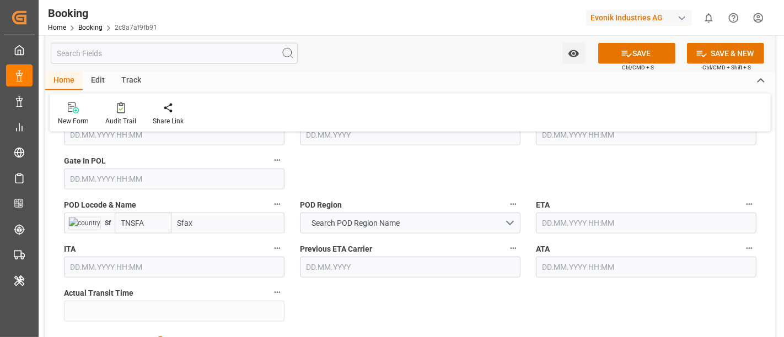
scroll to position [980, 0]
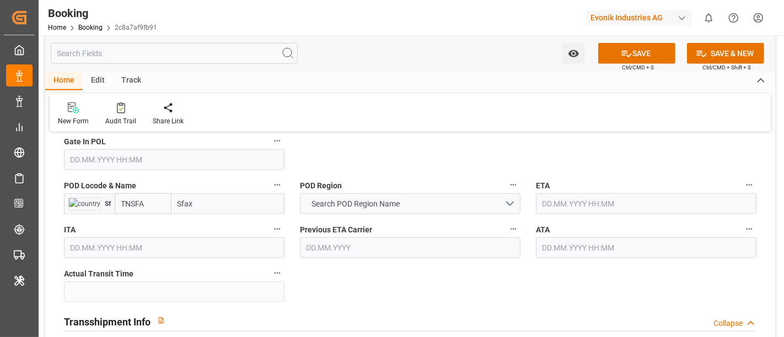
click at [148, 201] on input "TNSFA" at bounding box center [143, 204] width 57 height 21
paste input "text"
click at [140, 229] on b "TNSFA" at bounding box center [134, 228] width 24 height 9
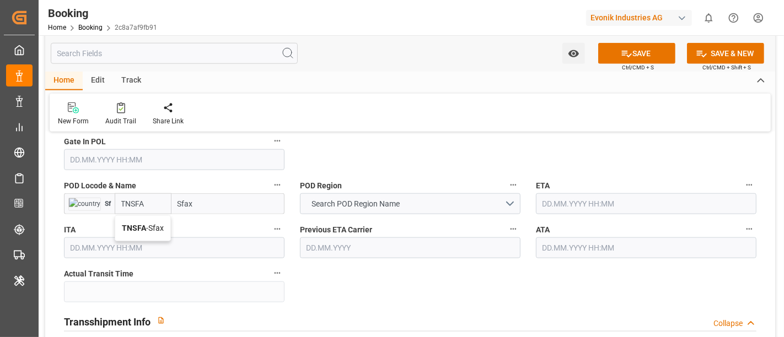
type input "TNSFA"
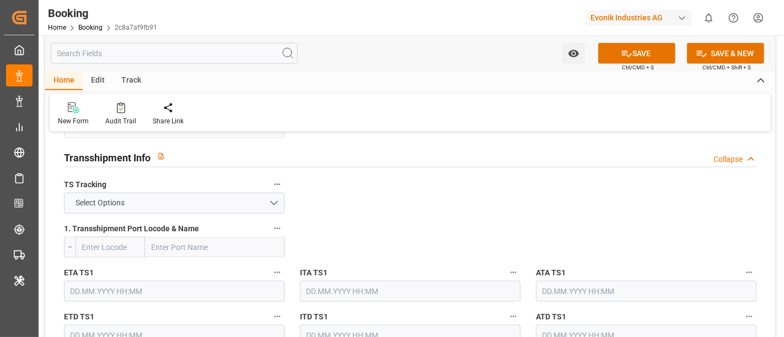
scroll to position [1164, 0]
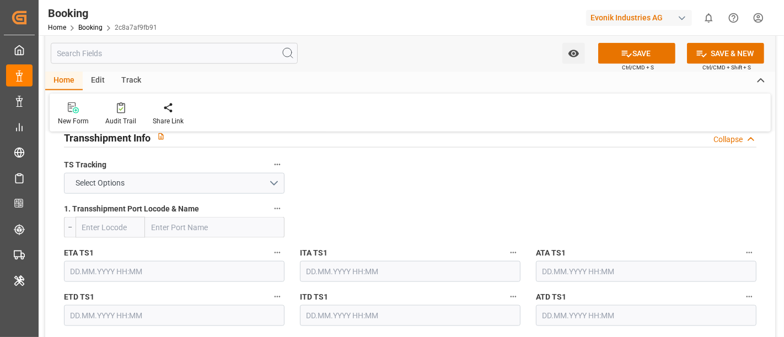
click at [172, 229] on input "text" at bounding box center [215, 227] width 140 height 21
paste input "MTDIS"
type input "MTDIS"
click at [177, 251] on b "[GEOGRAPHIC_DATA] Freeport Distripark" at bounding box center [205, 258] width 107 height 20
type input "MTDIS"
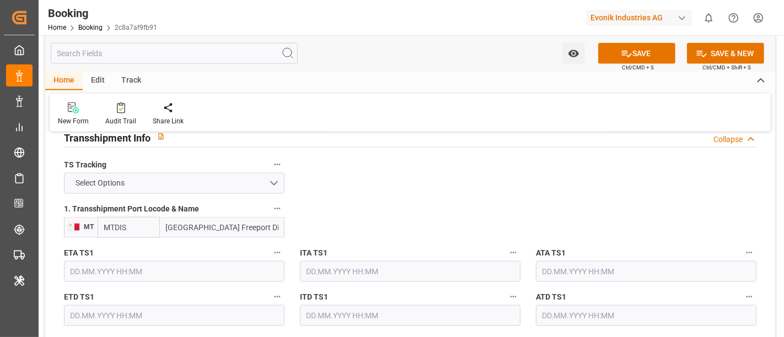
type input "[GEOGRAPHIC_DATA] Freeport Distripark"
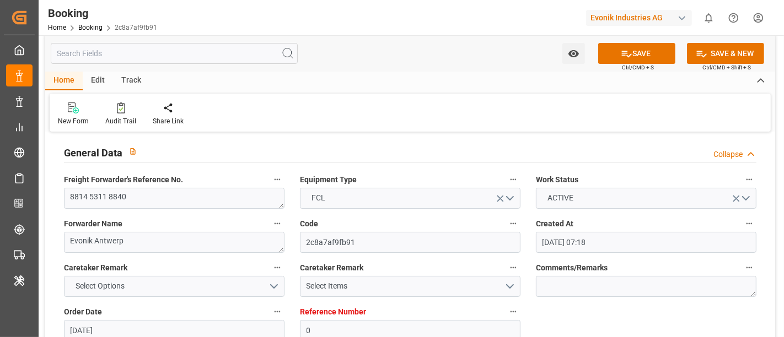
scroll to position [0, 0]
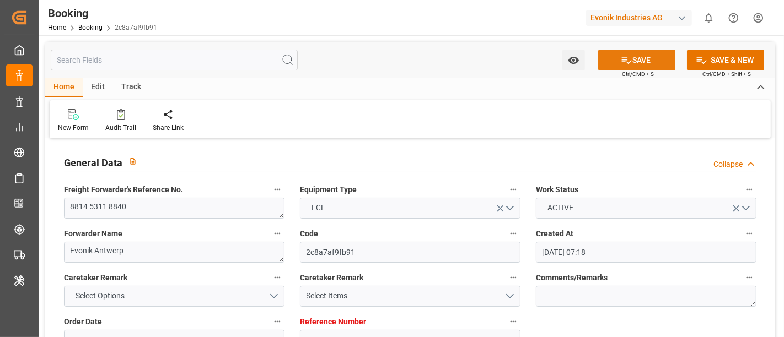
click at [635, 52] on button "SAVE" at bounding box center [636, 60] width 77 height 21
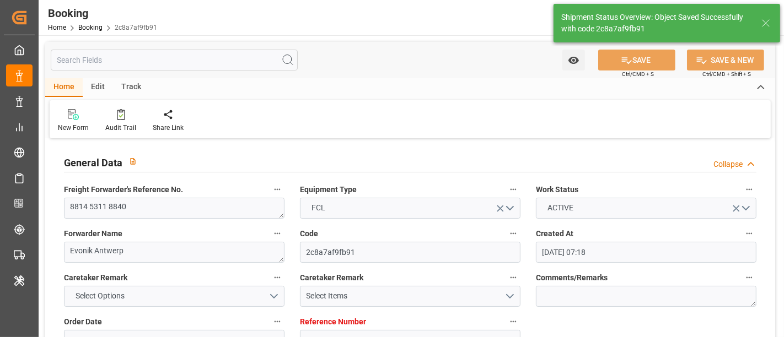
type textarea "[PERSON_NAME]"
type textarea "businessDivision-businessLine-"
type textarea "Yes"
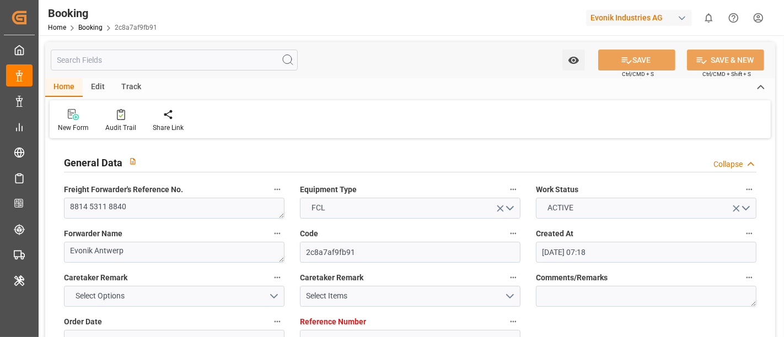
type input "22.08.2025 12:24"
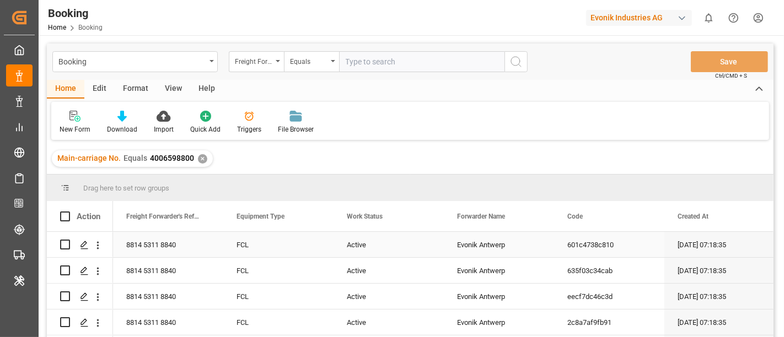
click at [151, 248] on div "8814 5311 8840" at bounding box center [168, 244] width 110 height 25
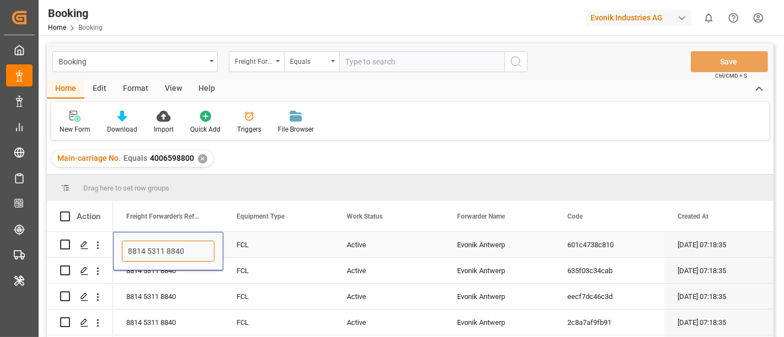
click at [148, 250] on input "8814 5311 8840" at bounding box center [168, 251] width 93 height 21
type input "881453118840"
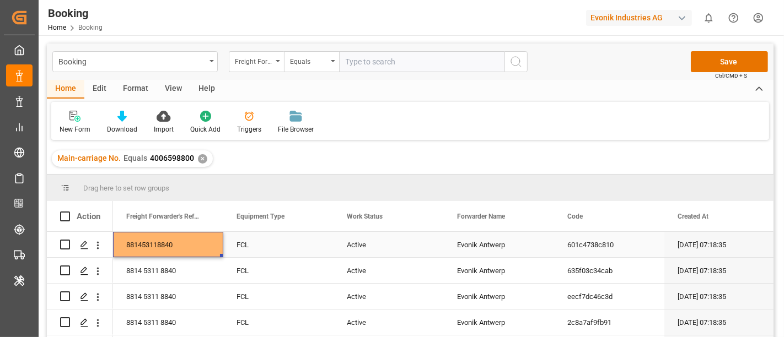
click at [189, 251] on div "881453118840" at bounding box center [168, 244] width 110 height 25
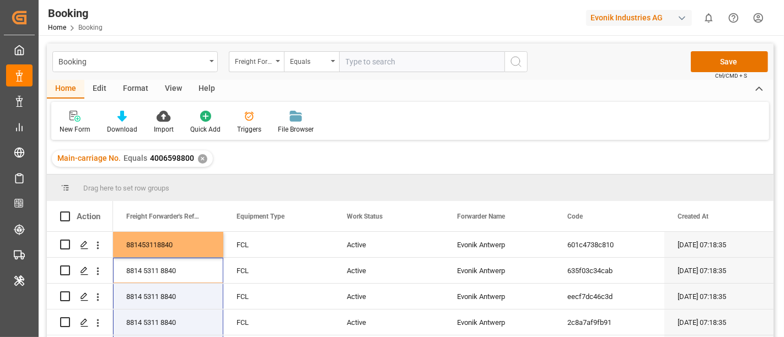
scroll to position [24, 0]
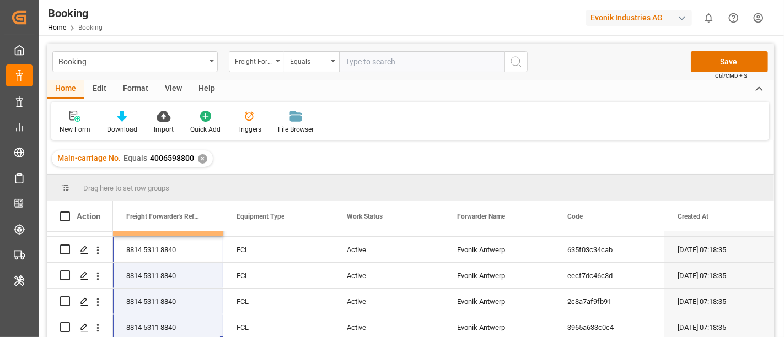
drag, startPoint x: 190, startPoint y: 263, endPoint x: 192, endPoint y: 350, distance: 87.2
click at [192, 337] on html "Created by potrace 1.15, written by [PERSON_NAME] [DATE]-[DATE] Created by potr…" at bounding box center [392, 168] width 784 height 337
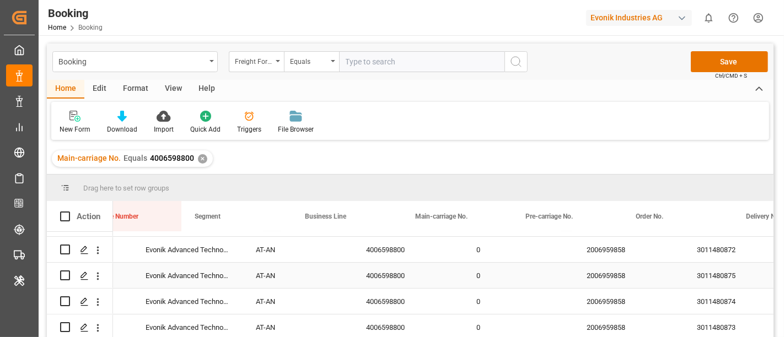
scroll to position [0, 0]
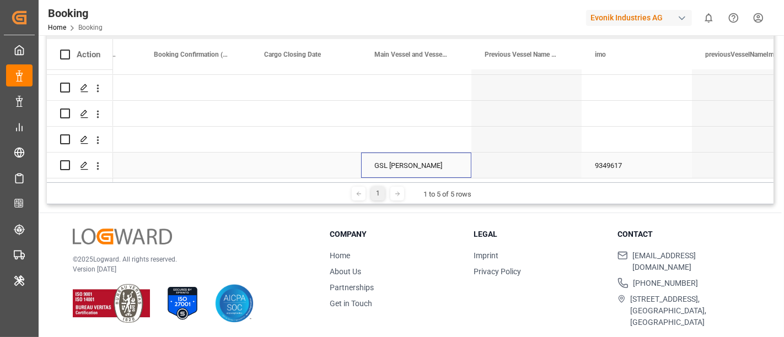
click at [390, 160] on div "GSL [PERSON_NAME]" at bounding box center [416, 165] width 110 height 25
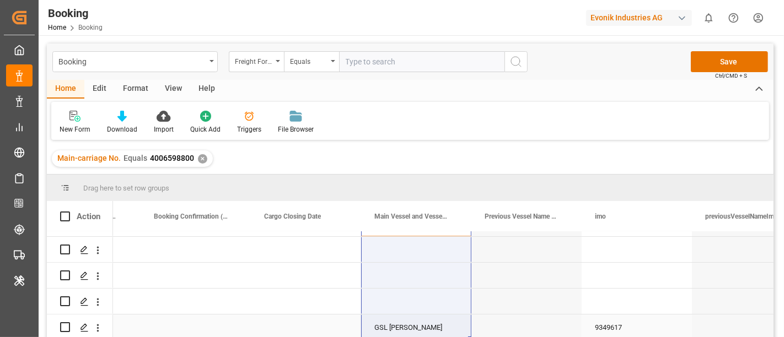
drag, startPoint x: 415, startPoint y: 240, endPoint x: 419, endPoint y: 339, distance: 99.4
click at [419, 337] on html "Created by potrace 1.15, written by [PERSON_NAME] [DATE]-[DATE] Created by potr…" at bounding box center [392, 168] width 784 height 337
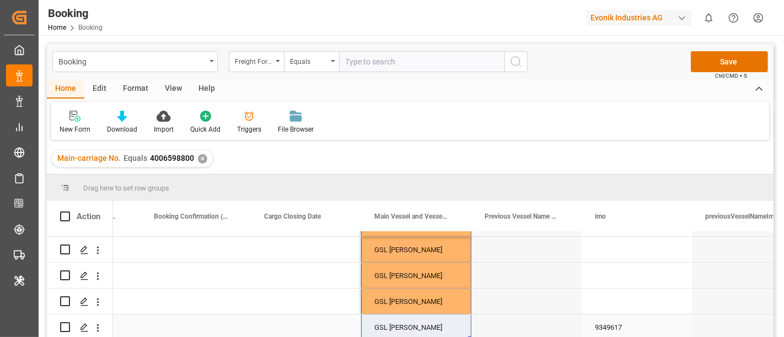
click at [604, 324] on div "9349617" at bounding box center [637, 327] width 110 height 25
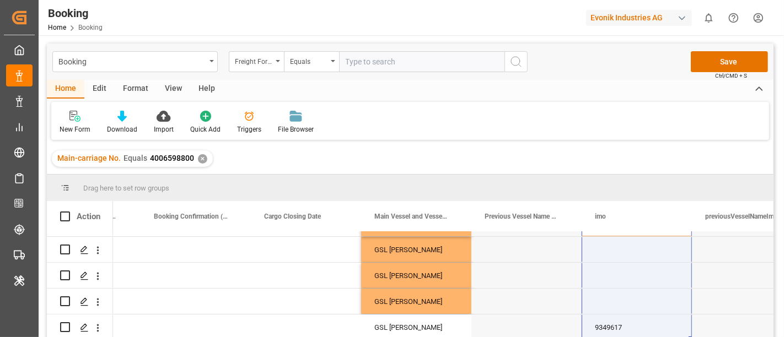
drag, startPoint x: 602, startPoint y: 245, endPoint x: 590, endPoint y: 366, distance: 121.9
click at [590, 337] on html "Created by potrace 1.15, written by [PERSON_NAME] [DATE]-[DATE] Created by potr…" at bounding box center [392, 168] width 784 height 337
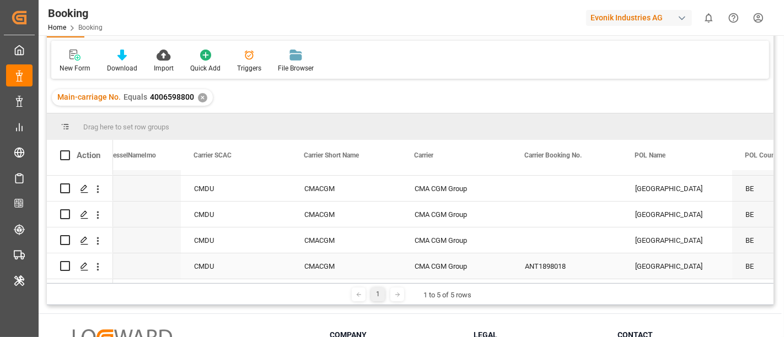
click at [550, 264] on div "ANT1898018" at bounding box center [567, 266] width 110 height 25
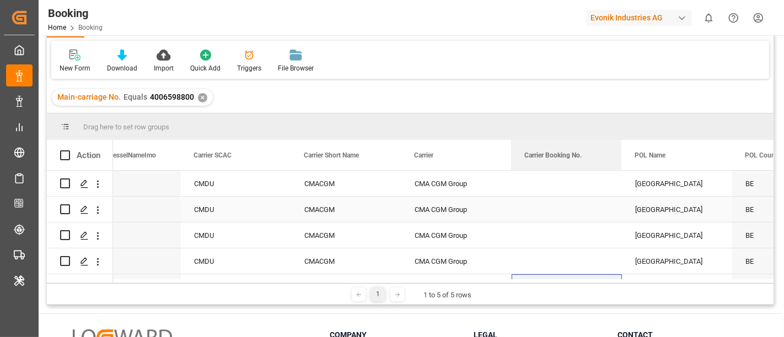
drag, startPoint x: 545, startPoint y: 169, endPoint x: 545, endPoint y: 212, distance: 43.0
click at [545, 212] on div "Action imo previousVesselNameImo Carrier SCAC Carrier" at bounding box center [410, 211] width 727 height 143
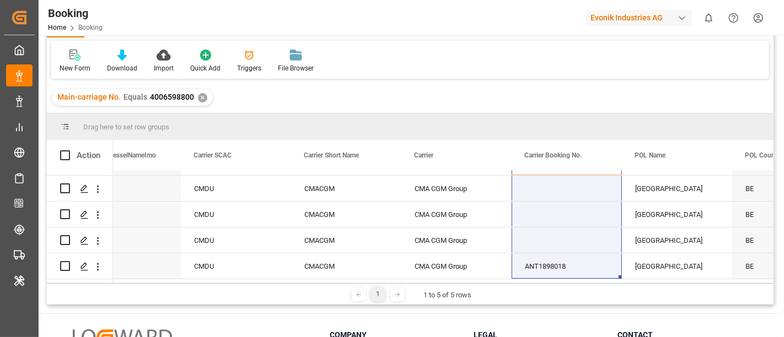
drag, startPoint x: 543, startPoint y: 181, endPoint x: 535, endPoint y: 302, distance: 121.0
click at [535, 302] on div "Drag here to set row groups Drag here to set column labels Action imo previousV…" at bounding box center [410, 210] width 727 height 192
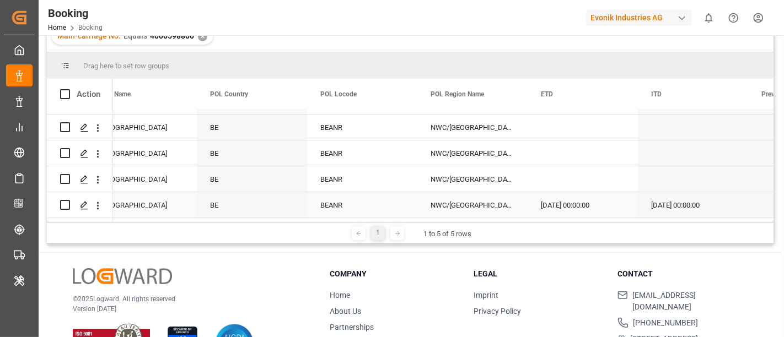
click at [572, 202] on div "[DATE] 00:00:00" at bounding box center [583, 204] width 110 height 25
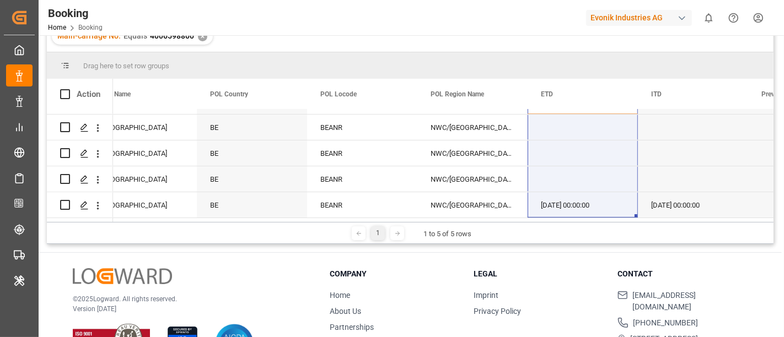
drag, startPoint x: 562, startPoint y: 117, endPoint x: 553, endPoint y: 224, distance: 107.4
click at [553, 224] on div "Drag here to set row groups Drag here to set column labels Action Carrier Booki…" at bounding box center [410, 148] width 727 height 192
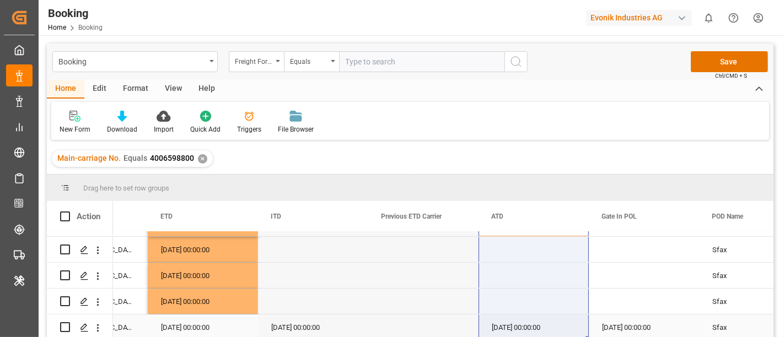
drag, startPoint x: 508, startPoint y: 235, endPoint x: 506, endPoint y: 314, distance: 79.5
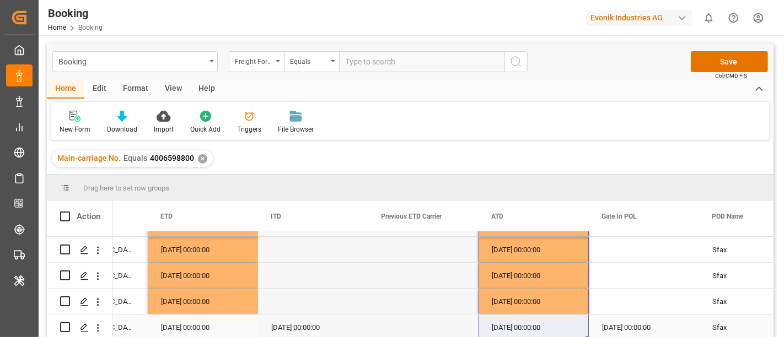
click at [633, 326] on div "[DATE] 00:00:00" at bounding box center [644, 327] width 110 height 25
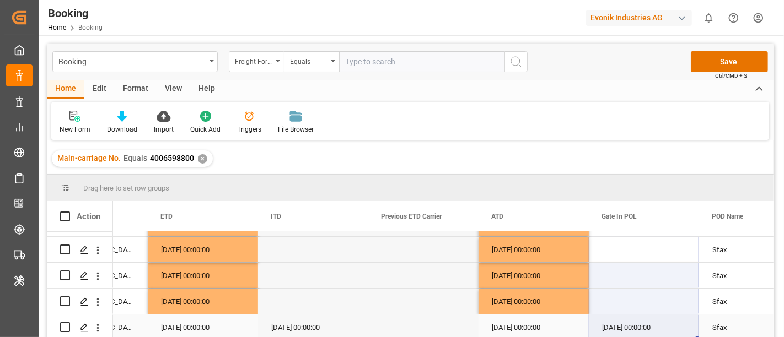
drag, startPoint x: 623, startPoint y: 244, endPoint x: 622, endPoint y: 331, distance: 87.7
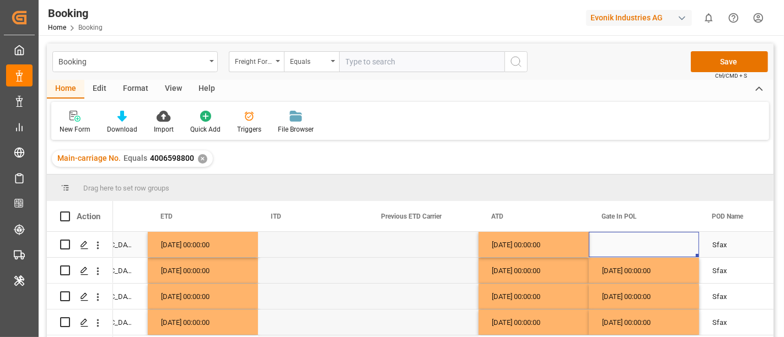
click at [621, 242] on div "Press SPACE to select this row." at bounding box center [644, 244] width 110 height 25
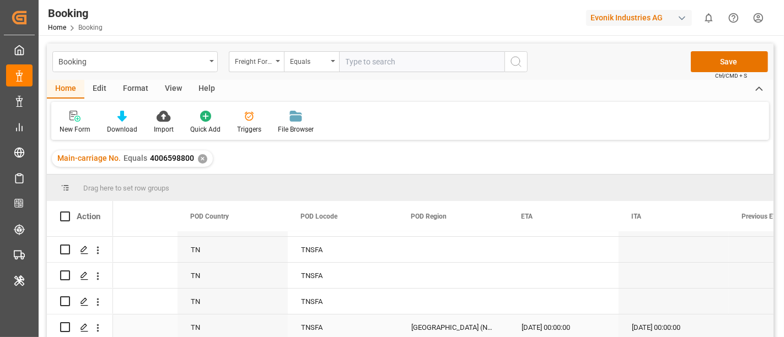
click at [427, 330] on div "[GEOGRAPHIC_DATA] (North)" at bounding box center [453, 327] width 110 height 25
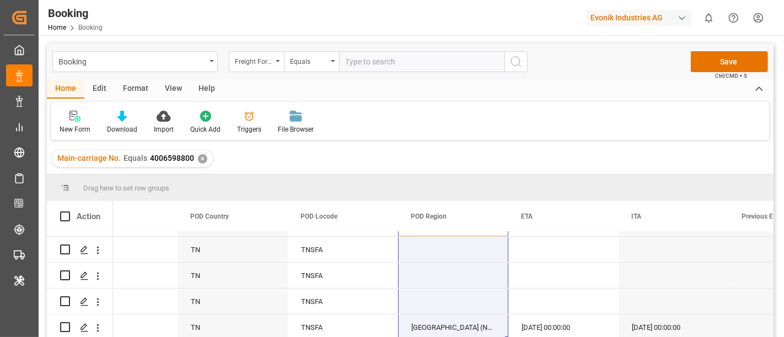
drag, startPoint x: 430, startPoint y: 240, endPoint x: 427, endPoint y: 351, distance: 111.4
click at [427, 337] on html "Created by potrace 1.15, written by [PERSON_NAME] [DATE]-[DATE] Created by potr…" at bounding box center [392, 168] width 784 height 337
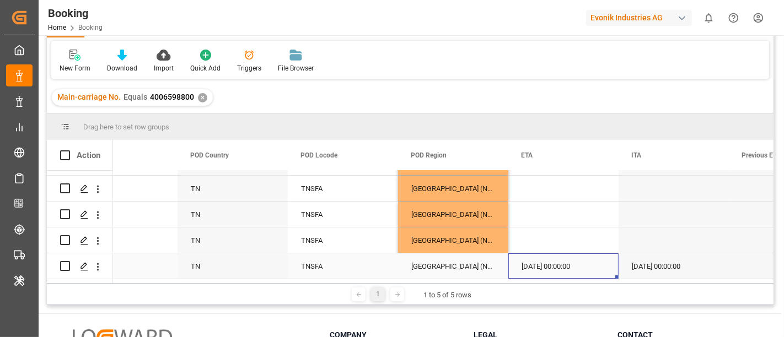
click at [554, 269] on div "[DATE] 00:00:00" at bounding box center [563, 266] width 110 height 25
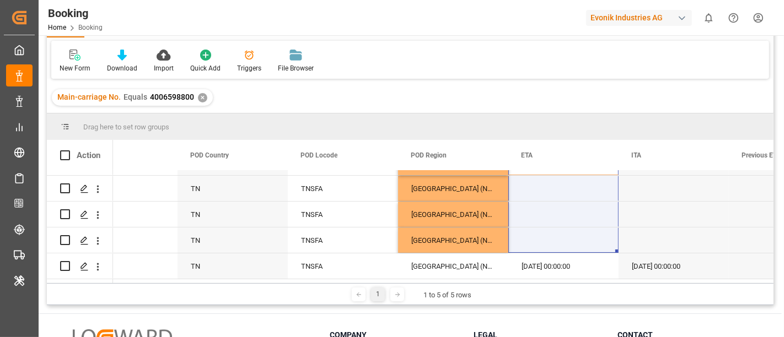
drag, startPoint x: 554, startPoint y: 173, endPoint x: 570, endPoint y: 315, distance: 143.2
click at [570, 315] on div "Booking Freight Forwarder's Reference No. Equals Save Ctrl/CMD + S Home Edit Fo…" at bounding box center [410, 209] width 743 height 471
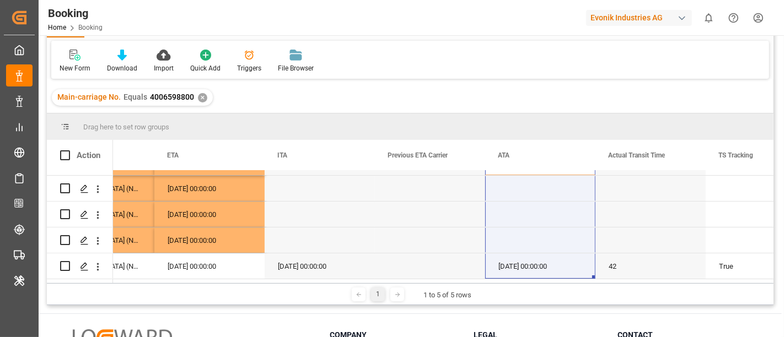
drag, startPoint x: 531, startPoint y: 180, endPoint x: 529, endPoint y: 297, distance: 117.5
click at [529, 297] on div "Drag here to set row groups Drag here to set column labels Action POD Locode PO…" at bounding box center [410, 210] width 727 height 192
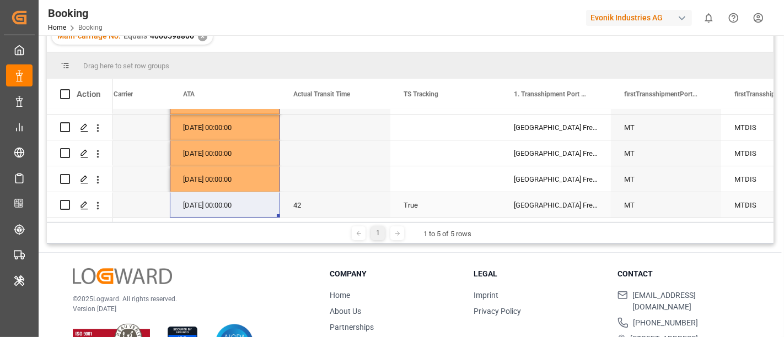
click at [422, 202] on div "True" at bounding box center [445, 204] width 110 height 25
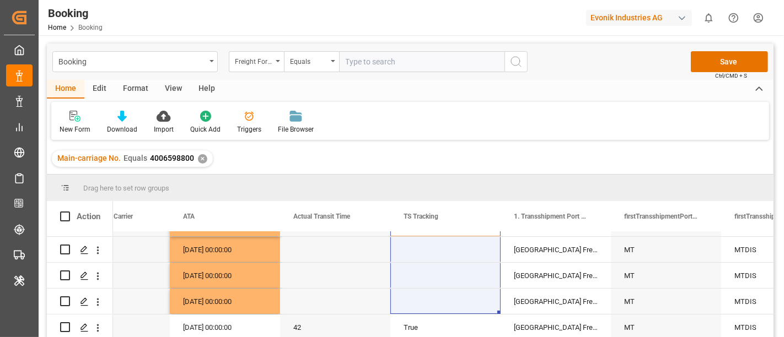
drag, startPoint x: 422, startPoint y: 243, endPoint x: 426, endPoint y: 342, distance: 99.3
click at [426, 337] on html "Created by potrace 1.15, written by [PERSON_NAME] [DATE]-[DATE] Created by potr…" at bounding box center [392, 168] width 784 height 337
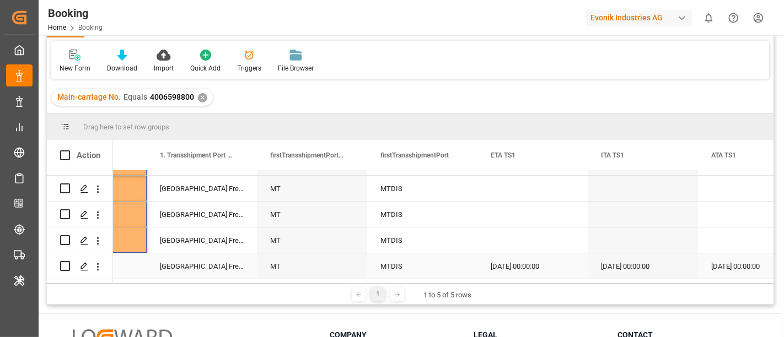
click at [513, 267] on div "[DATE] 00:00:00" at bounding box center [533, 266] width 110 height 25
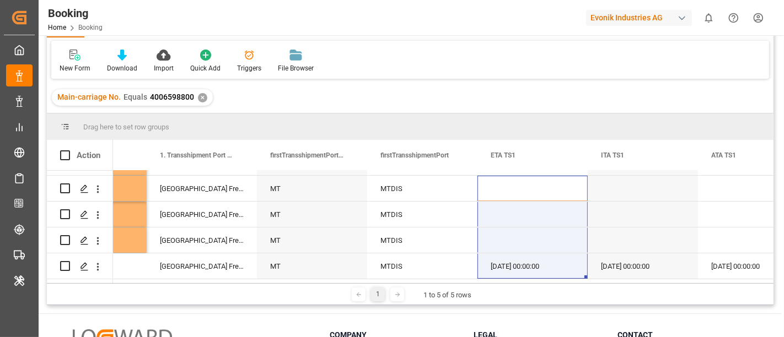
drag, startPoint x: 510, startPoint y: 174, endPoint x: 511, endPoint y: 291, distance: 116.9
click at [511, 291] on div "Drag here to set row groups Drag here to set column labels Action Actual Transi…" at bounding box center [410, 210] width 727 height 192
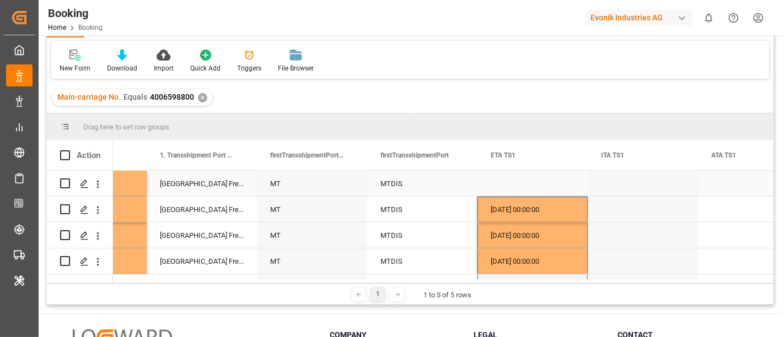
click at [504, 169] on div "ETA TS1" at bounding box center [528, 155] width 74 height 30
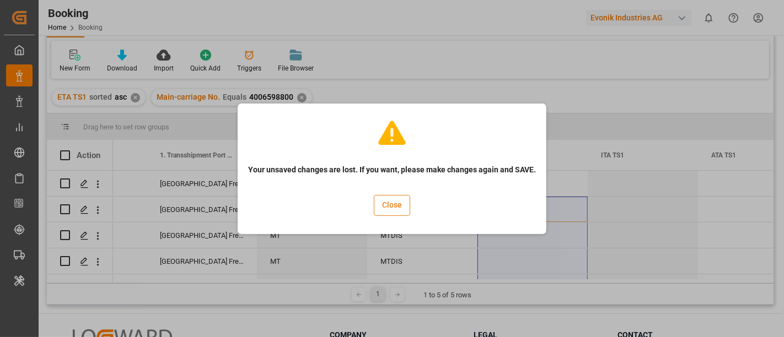
click at [397, 202] on button "Close" at bounding box center [392, 205] width 36 height 21
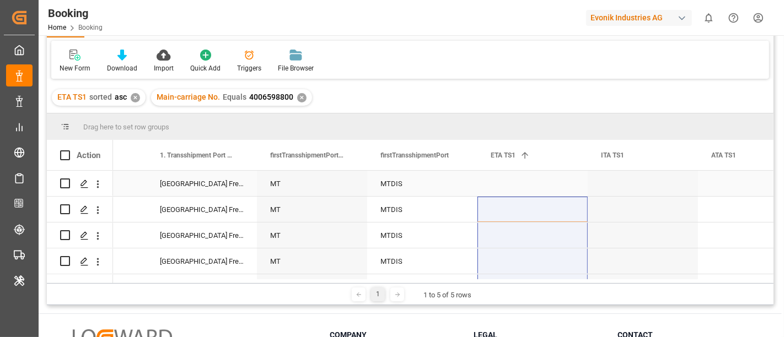
click at [521, 180] on div "Press SPACE to select this row." at bounding box center [533, 183] width 110 height 25
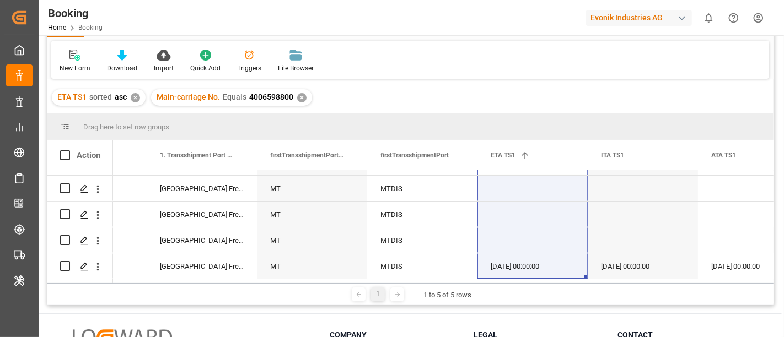
drag, startPoint x: 524, startPoint y: 180, endPoint x: 517, endPoint y: 314, distance: 133.6
click at [517, 314] on div "Booking Freight Forwarder's Reference No. Equals Save Ctrl/CMD + S Home Edit Fo…" at bounding box center [410, 209] width 743 height 471
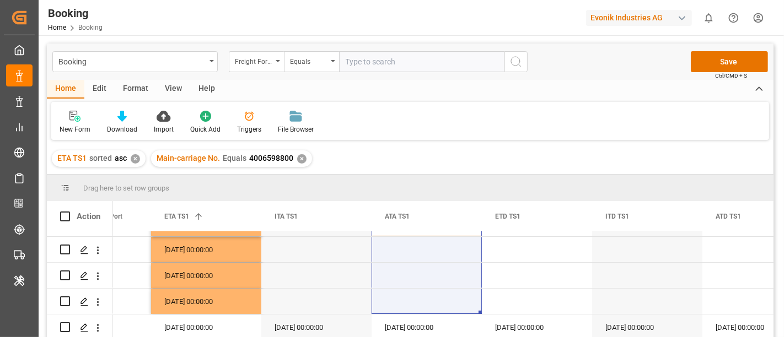
drag, startPoint x: 412, startPoint y: 253, endPoint x: 404, endPoint y: 366, distance: 113.9
click at [404, 337] on html "Created by potrace 1.15, written by [PERSON_NAME] [DATE]-[DATE] Created by potr…" at bounding box center [392, 168] width 784 height 337
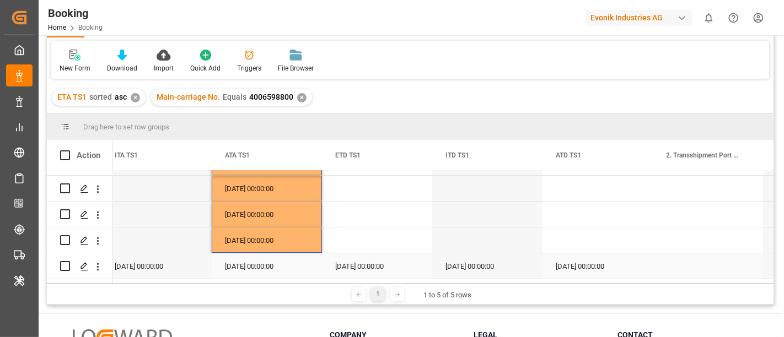
click at [374, 264] on div "[DATE] 00:00:00" at bounding box center [377, 266] width 110 height 25
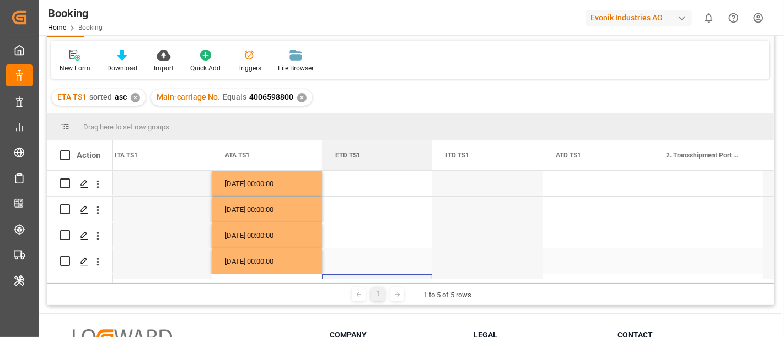
drag, startPoint x: 368, startPoint y: 170, endPoint x: 369, endPoint y: 264, distance: 94.3
click at [369, 264] on div "Action ETA TS1 1 ITA TS1 ATA TS1" at bounding box center [410, 211] width 727 height 143
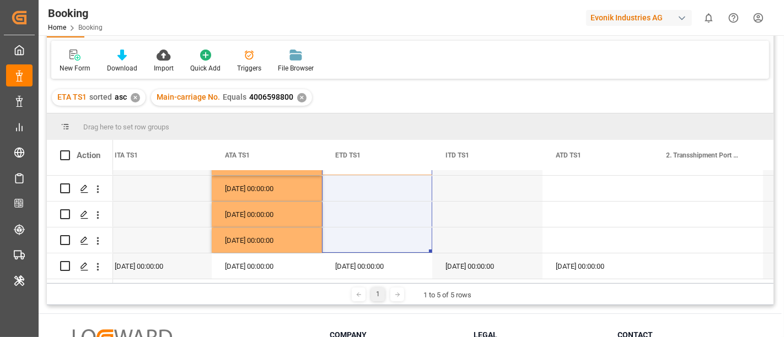
drag, startPoint x: 367, startPoint y: 185, endPoint x: 364, endPoint y: 280, distance: 94.9
click at [364, 280] on div "Action ETA TS1 1 ITA TS1 ATA TS1" at bounding box center [410, 211] width 727 height 143
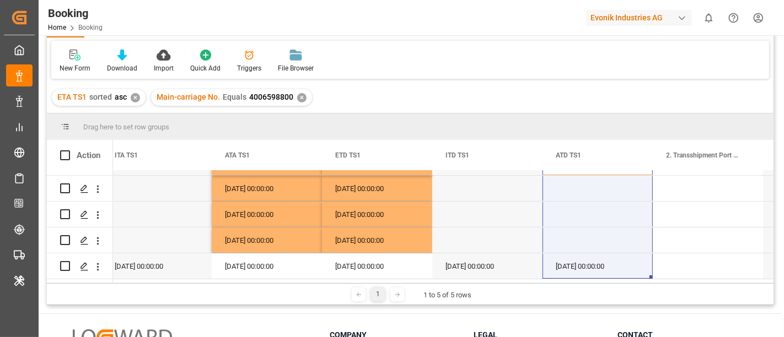
drag, startPoint x: 572, startPoint y: 177, endPoint x: 561, endPoint y: 285, distance: 108.0
click at [561, 285] on div "Drag here to set row groups Drag here to set column labels Action ETA TS1 1 ITA…" at bounding box center [410, 210] width 727 height 192
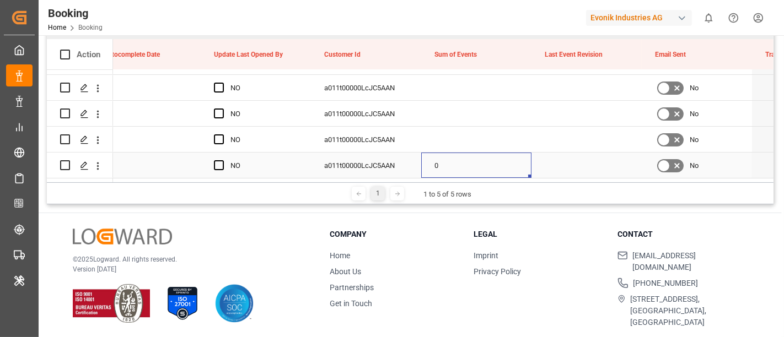
click at [447, 168] on div "0" at bounding box center [476, 165] width 110 height 25
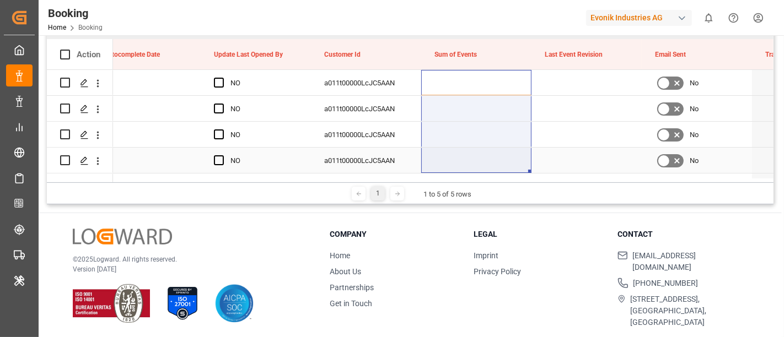
drag, startPoint x: 455, startPoint y: 77, endPoint x: 455, endPoint y: 168, distance: 90.4
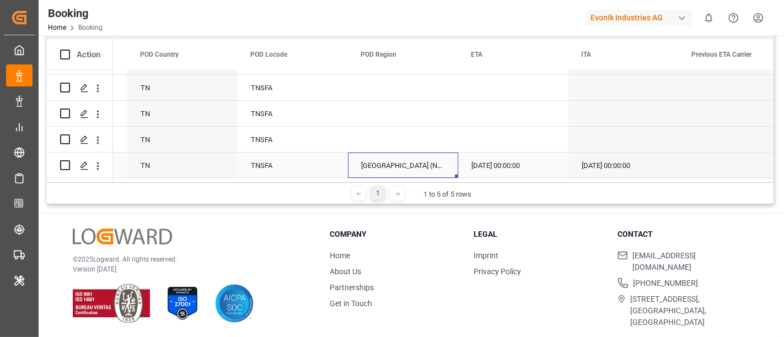
click at [357, 158] on div "[GEOGRAPHIC_DATA] (North)" at bounding box center [403, 165] width 110 height 25
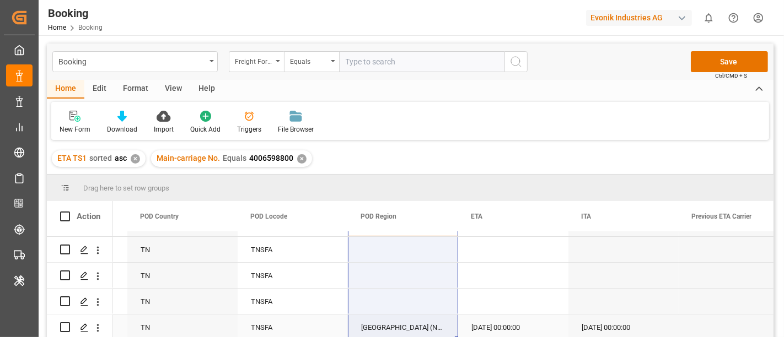
drag, startPoint x: 376, startPoint y: 236, endPoint x: 378, endPoint y: 336, distance: 100.4
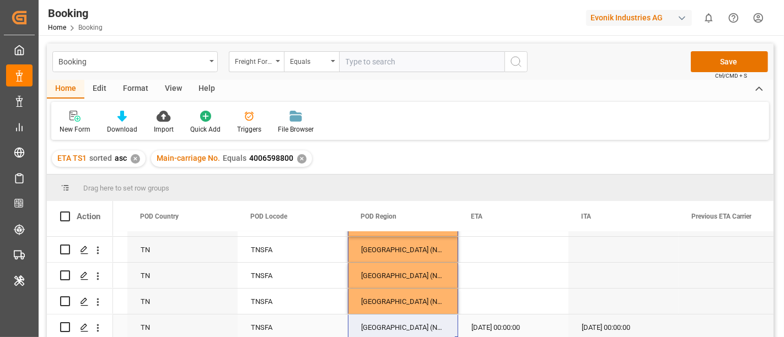
click at [502, 317] on div "[DATE] 00:00:00" at bounding box center [513, 327] width 110 height 25
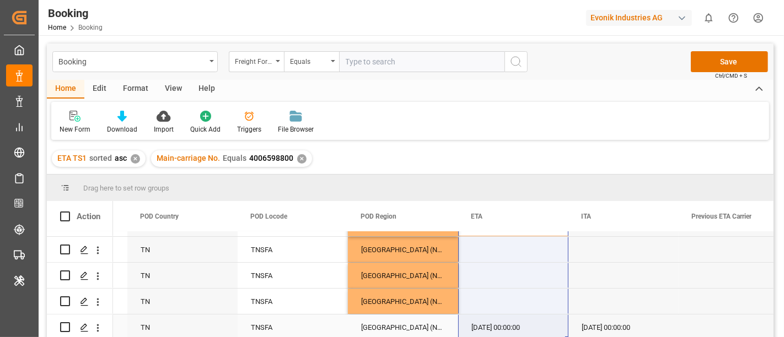
drag, startPoint x: 489, startPoint y: 237, endPoint x: 488, endPoint y: 327, distance: 89.9
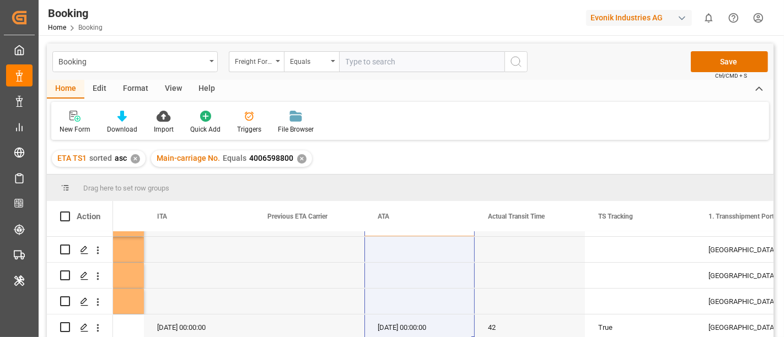
drag, startPoint x: 414, startPoint y: 233, endPoint x: 397, endPoint y: 352, distance: 120.3
click at [397, 337] on html "Created by potrace 1.15, written by [PERSON_NAME] [DATE]-[DATE] Created by potr…" at bounding box center [392, 168] width 784 height 337
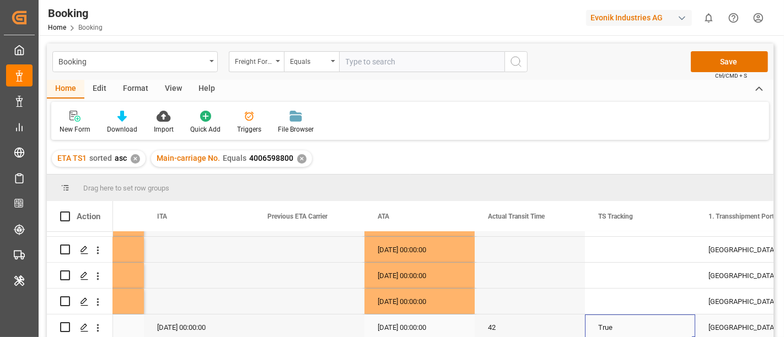
click at [607, 324] on div "True" at bounding box center [640, 327] width 110 height 25
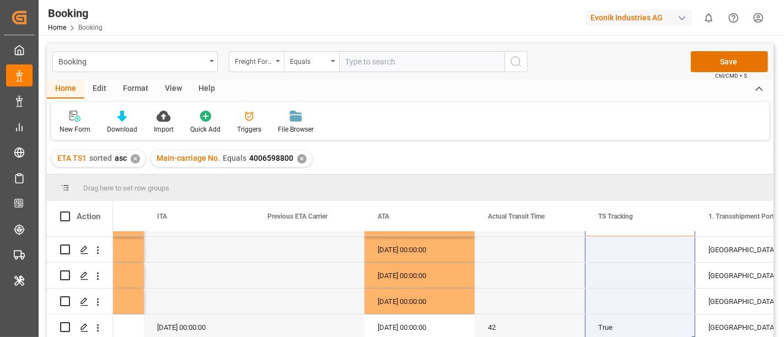
drag, startPoint x: 608, startPoint y: 246, endPoint x: 607, endPoint y: 337, distance: 91.5
click at [607, 337] on div "[DATE] 00:00:00 [DATE] 00:00:00 [GEOGRAPHIC_DATA] (North) MT MT MT MT 42" at bounding box center [410, 286] width 727 height 109
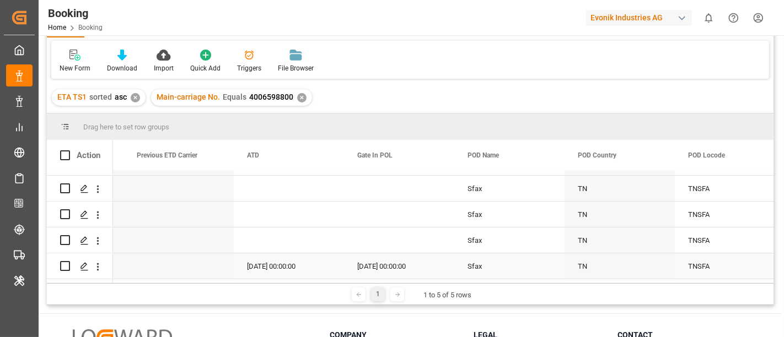
click at [387, 265] on div "[DATE] 00:00:00" at bounding box center [399, 266] width 110 height 25
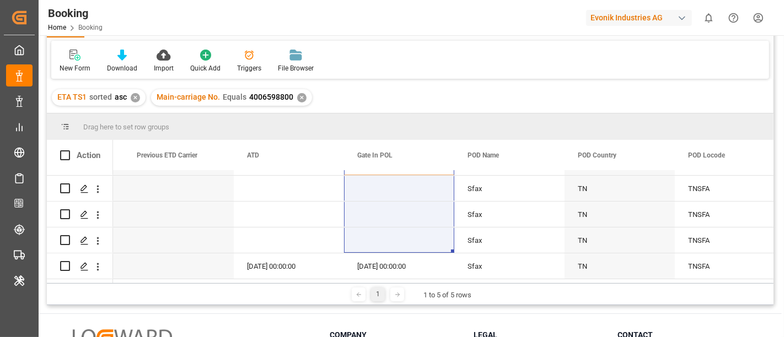
drag, startPoint x: 382, startPoint y: 176, endPoint x: 374, endPoint y: 292, distance: 116.7
click at [374, 292] on div "Drag here to set row groups Drag here to set column labels Action POD Region PO…" at bounding box center [410, 210] width 727 height 192
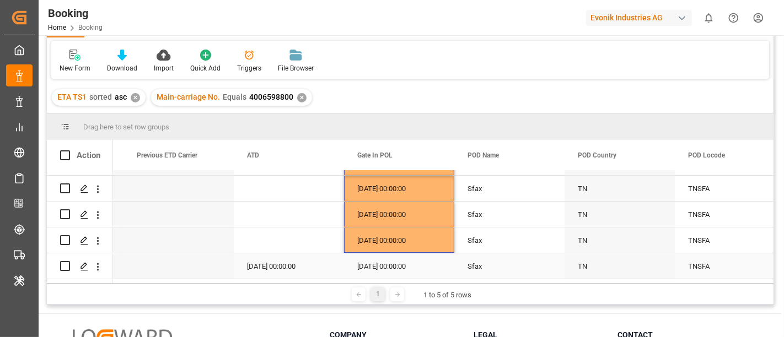
click at [267, 262] on div "[DATE] 00:00:00" at bounding box center [289, 266] width 110 height 25
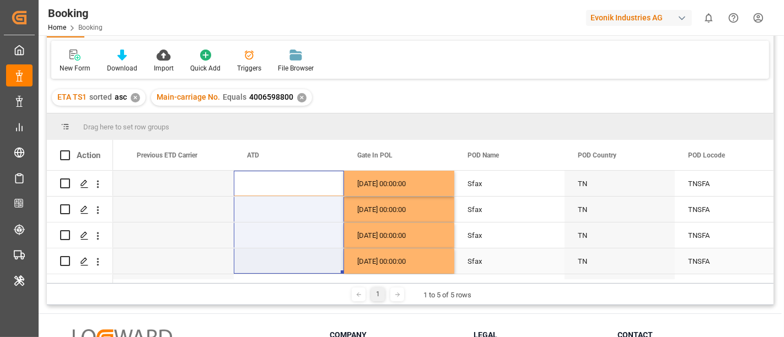
drag, startPoint x: 274, startPoint y: 182, endPoint x: 275, endPoint y: 269, distance: 86.6
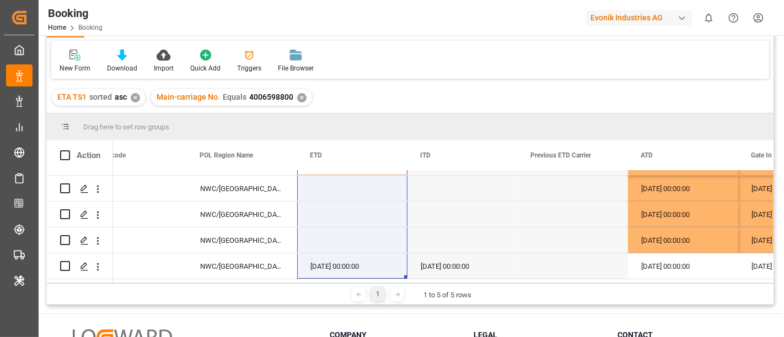
drag, startPoint x: 334, startPoint y: 172, endPoint x: 320, endPoint y: 296, distance: 124.9
click at [320, 296] on div "Drag here to set row groups Drag here to set column labels Action POD Name Gate…" at bounding box center [410, 210] width 727 height 192
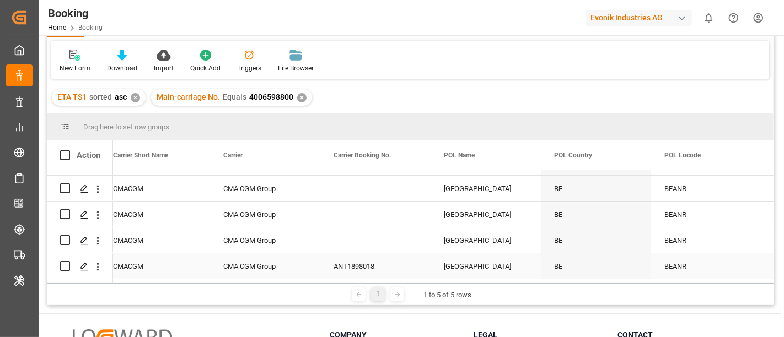
click at [340, 259] on div "ANT1898018" at bounding box center [375, 266] width 110 height 25
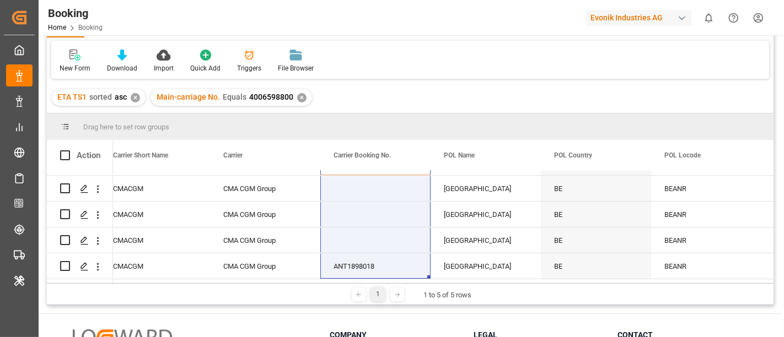
drag, startPoint x: 366, startPoint y: 172, endPoint x: 356, endPoint y: 276, distance: 105.2
click at [356, 276] on div "[DATE] 00:00:00 NWC/[GEOGRAPHIC_DATA] [GEOGRAPHIC_DATA] / [GEOGRAPHIC_DATA] BEA…" at bounding box center [410, 225] width 727 height 109
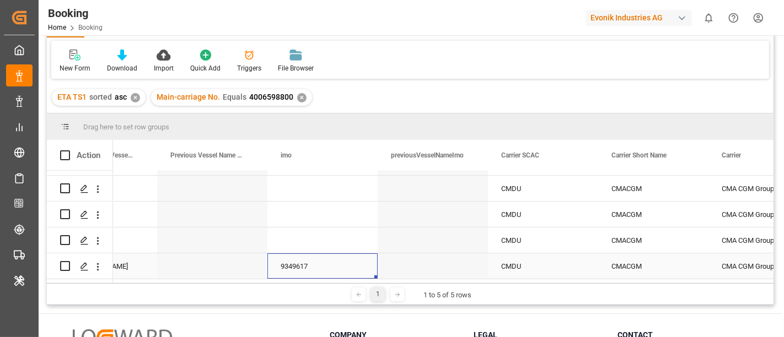
click at [288, 267] on div "9349617" at bounding box center [322, 266] width 110 height 25
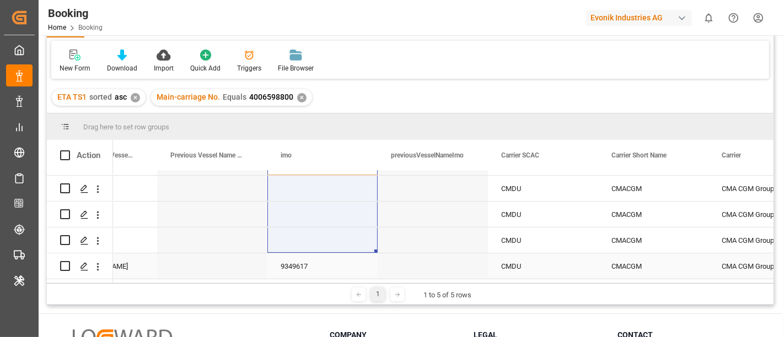
drag, startPoint x: 293, startPoint y: 174, endPoint x: 288, endPoint y: 271, distance: 97.7
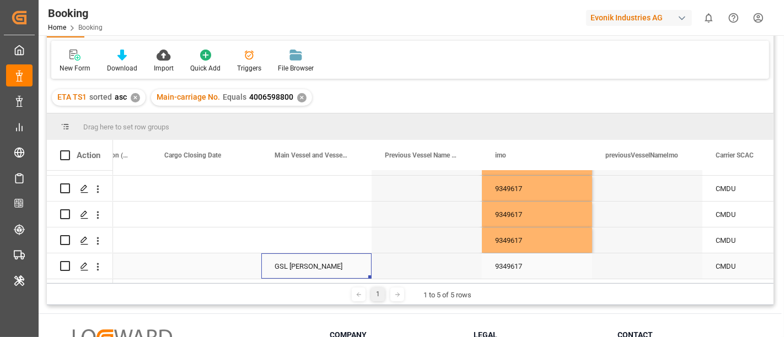
click at [296, 264] on div "GSL [PERSON_NAME]" at bounding box center [316, 266] width 110 height 25
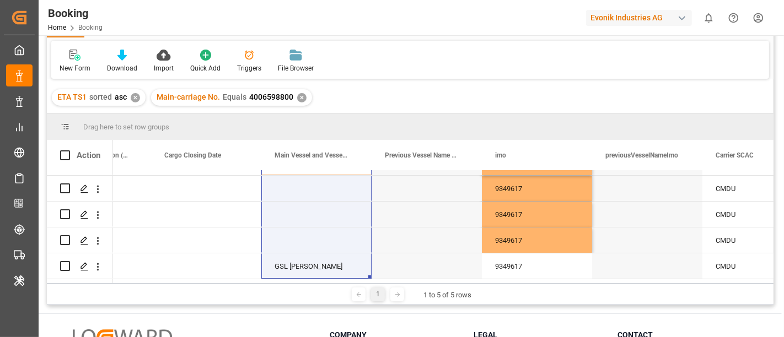
drag, startPoint x: 310, startPoint y: 175, endPoint x: 315, endPoint y: 277, distance: 102.7
click at [315, 277] on div "CMACGM CMDU 9349617 CMACGM CMDU 9349617 CMACGM CMDU 9349617 CMACGM CMDU" at bounding box center [410, 225] width 727 height 109
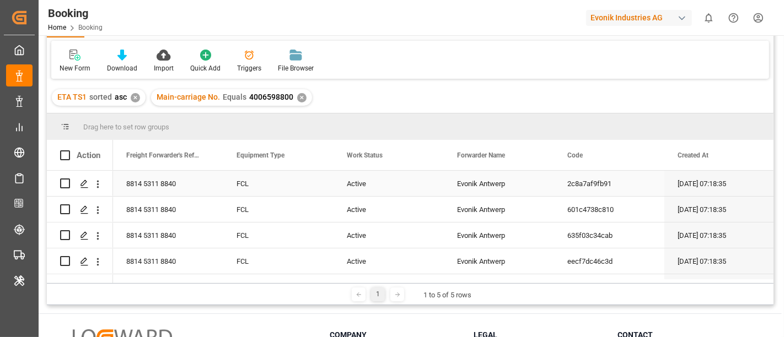
click at [148, 188] on div "8814 5311 8840" at bounding box center [168, 183] width 110 height 25
click at [148, 188] on input "8814 5311 8840" at bounding box center [168, 190] width 93 height 21
type input "881453118840"
click at [219, 230] on div "8814 5311 8840" at bounding box center [168, 235] width 110 height 25
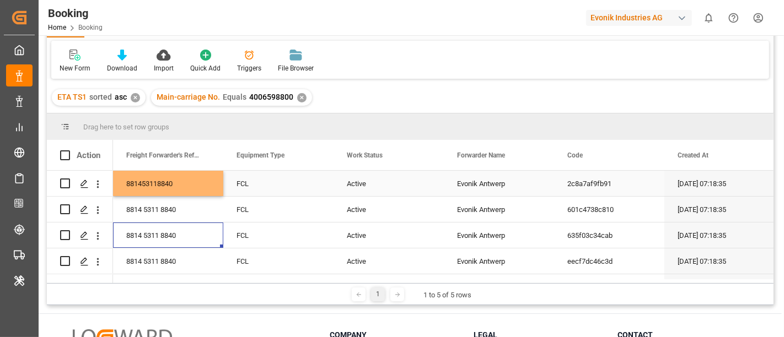
click at [206, 189] on div "881453118840" at bounding box center [168, 183] width 110 height 25
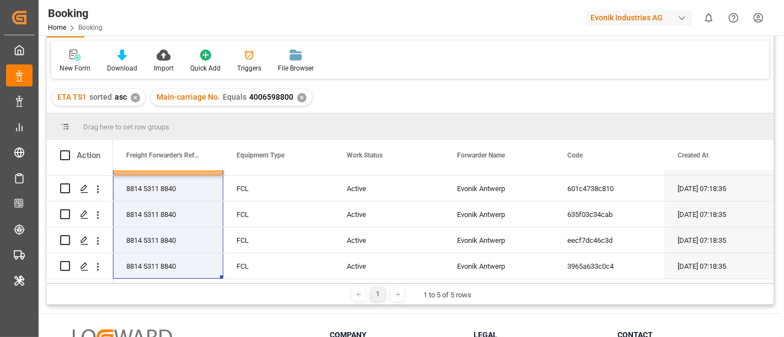
drag, startPoint x: 192, startPoint y: 195, endPoint x: 184, endPoint y: 292, distance: 96.8
click at [184, 292] on div "Drag here to set row groups Drag here to set column labels Action Caretaker Rem…" at bounding box center [410, 210] width 727 height 192
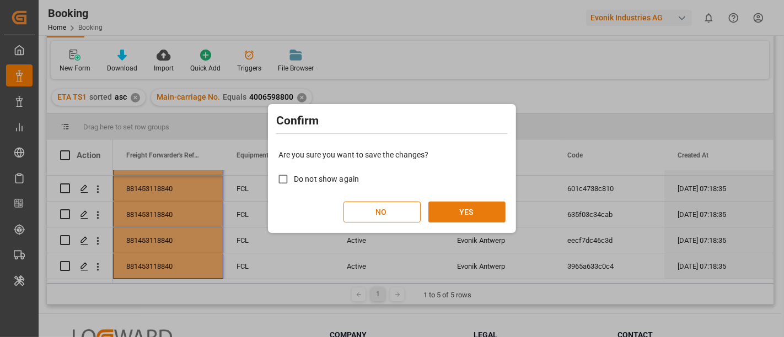
click at [469, 208] on button "YES" at bounding box center [466, 212] width 77 height 21
